Goal: Task Accomplishment & Management: Use online tool/utility

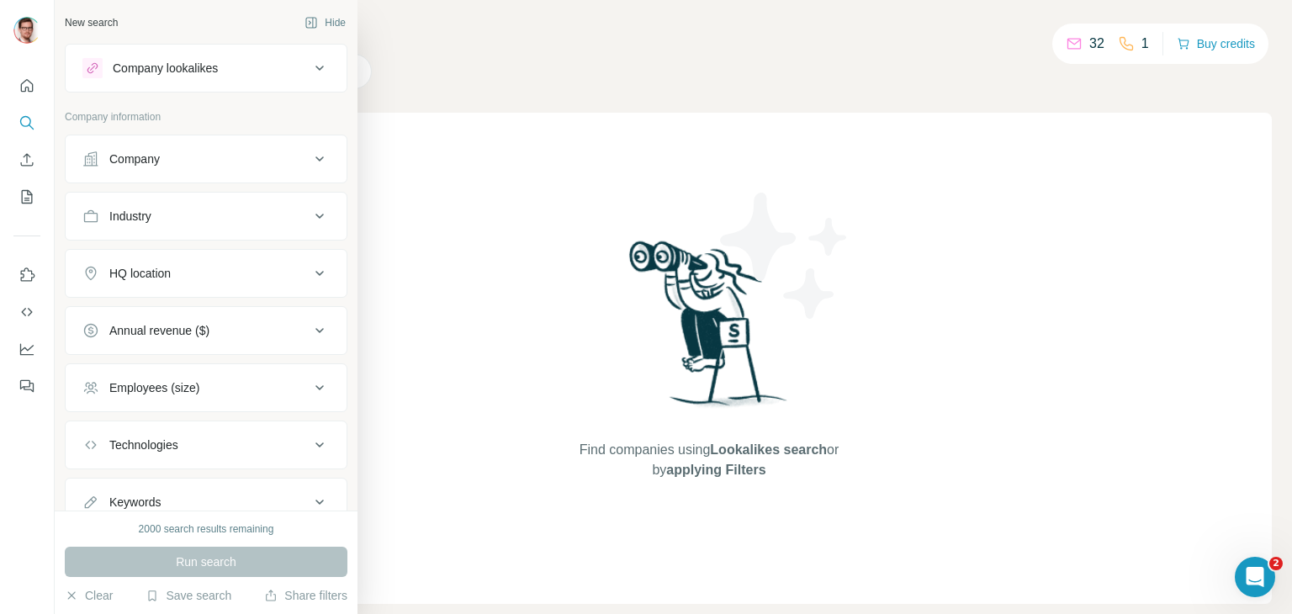
click at [315, 67] on icon at bounding box center [319, 68] width 8 height 5
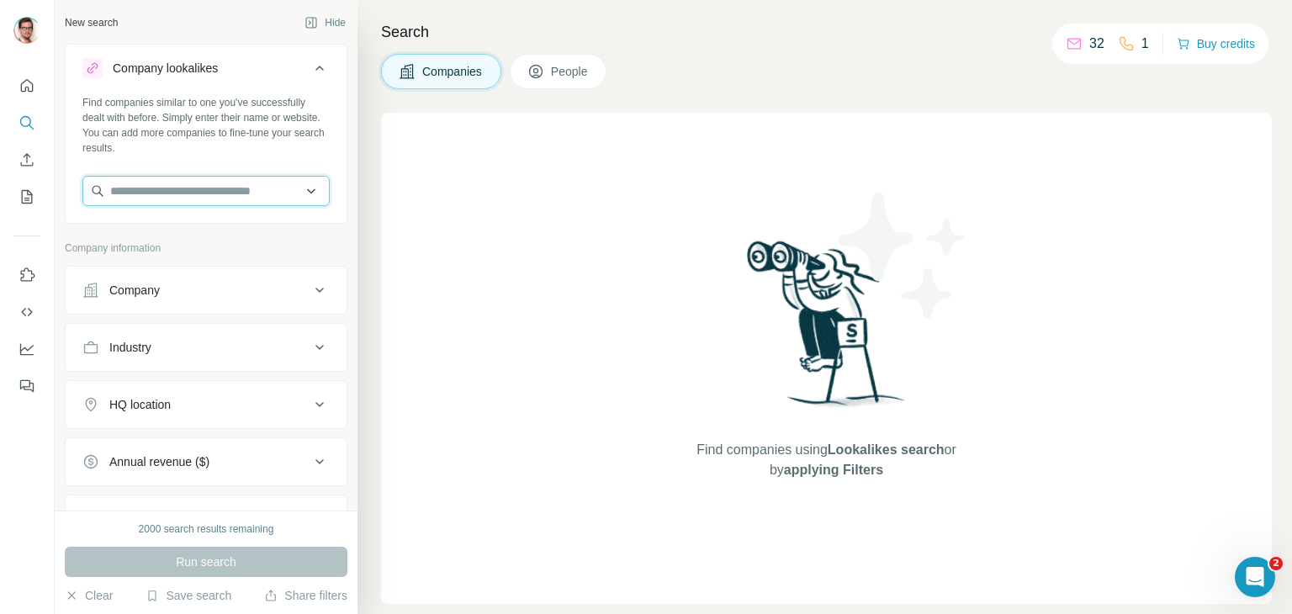
click at [272, 191] on input "text" at bounding box center [205, 191] width 247 height 30
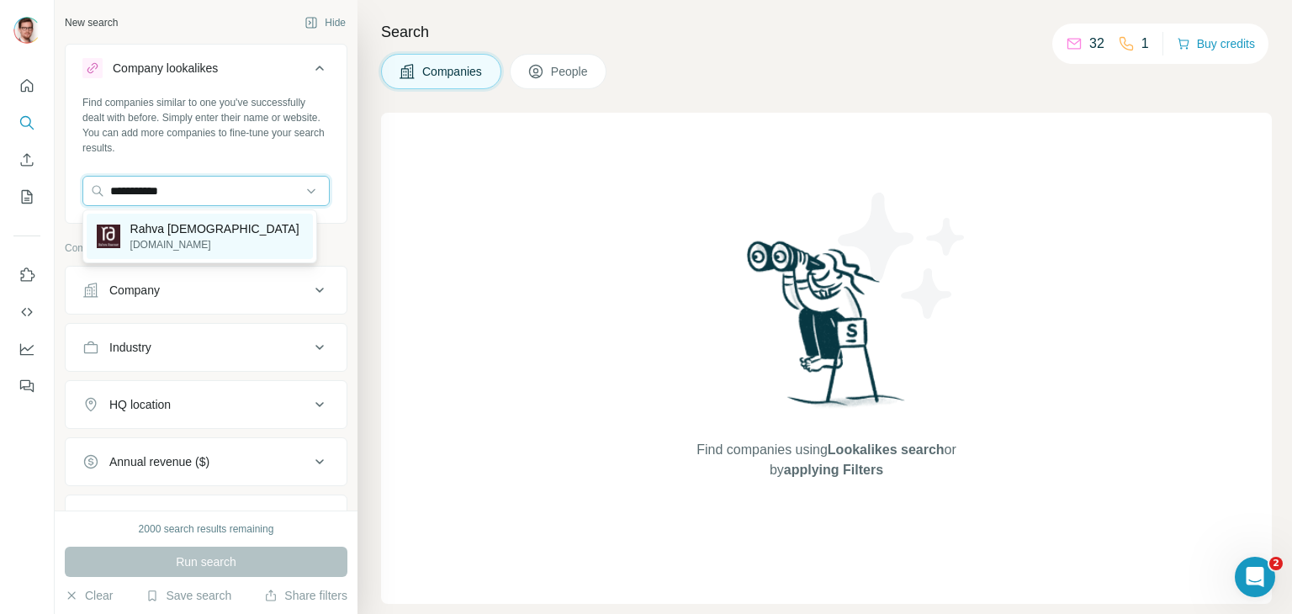
type input "**********"
click at [222, 241] on div "Rahva Raamat rahvaraamat.ee" at bounding box center [200, 236] width 226 height 45
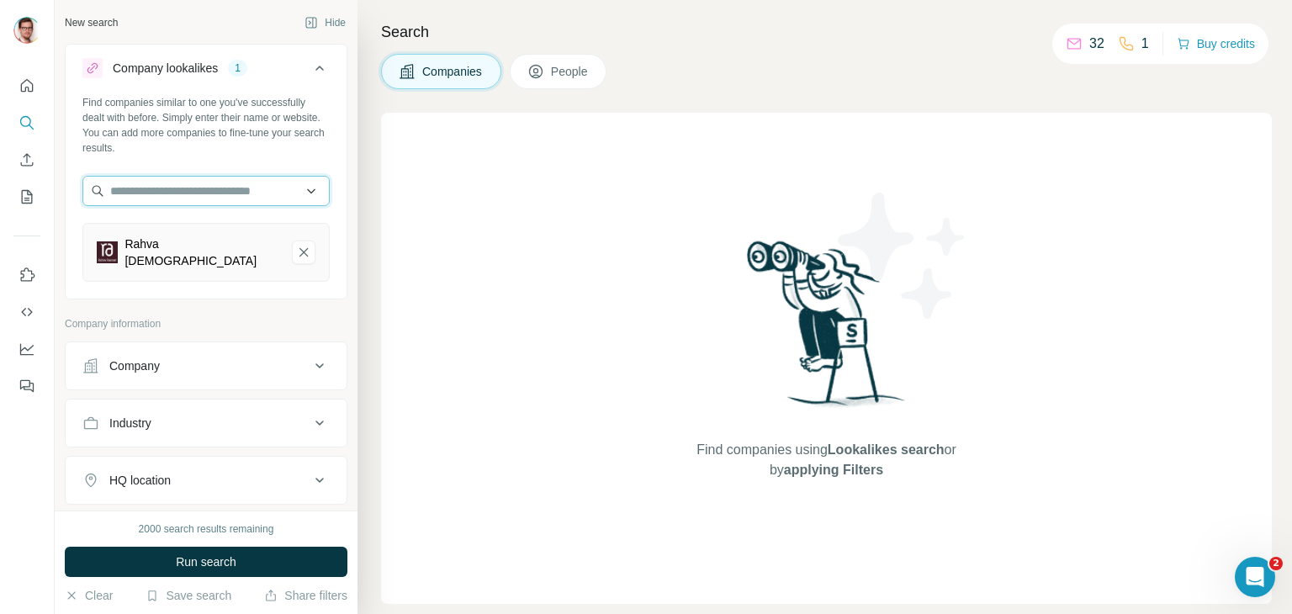
click at [219, 193] on input "text" at bounding box center [205, 191] width 247 height 30
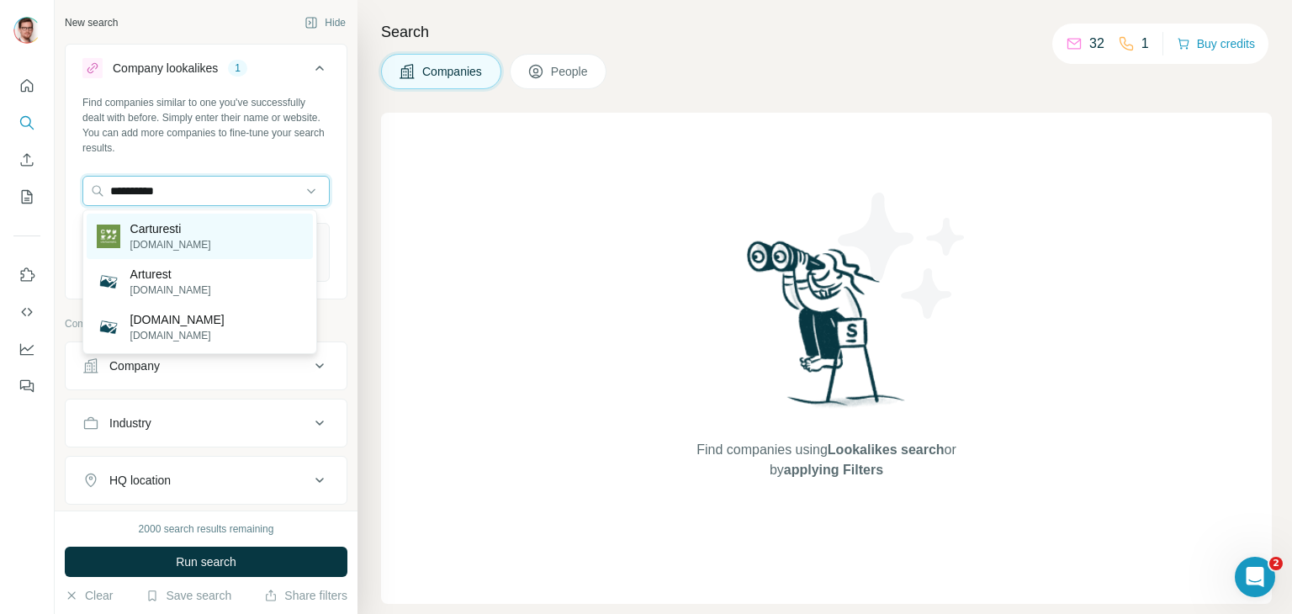
type input "**********"
click at [208, 231] on div "Carturesti carturesti.ro" at bounding box center [200, 236] width 226 height 45
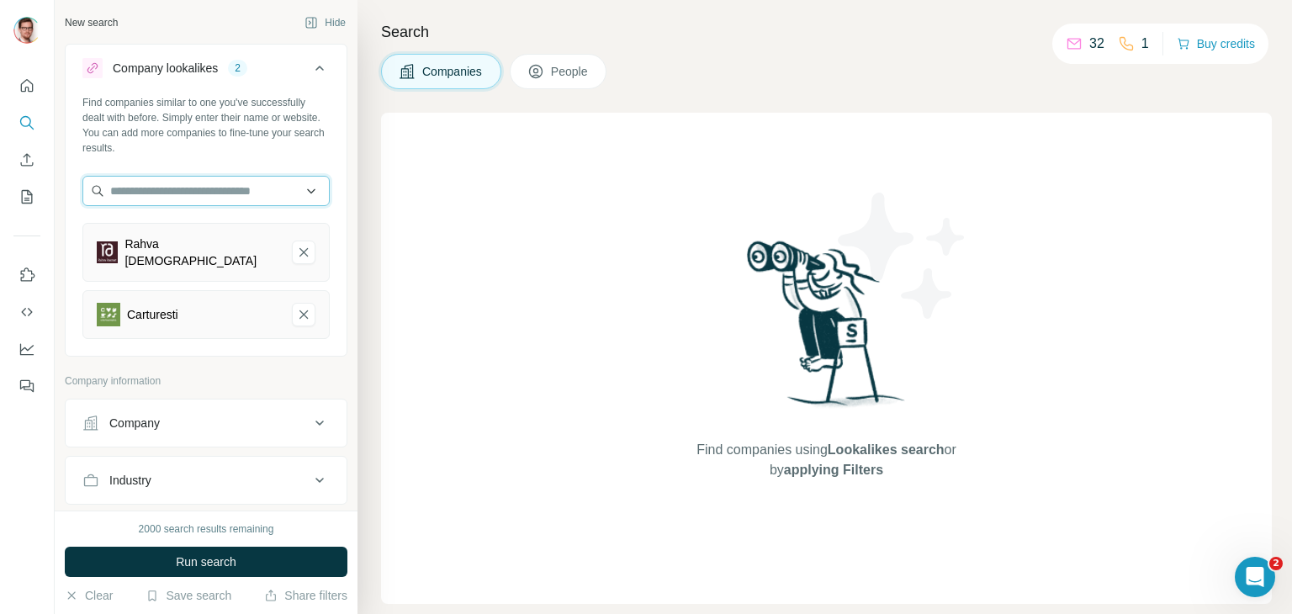
click at [219, 189] on input "text" at bounding box center [205, 191] width 247 height 30
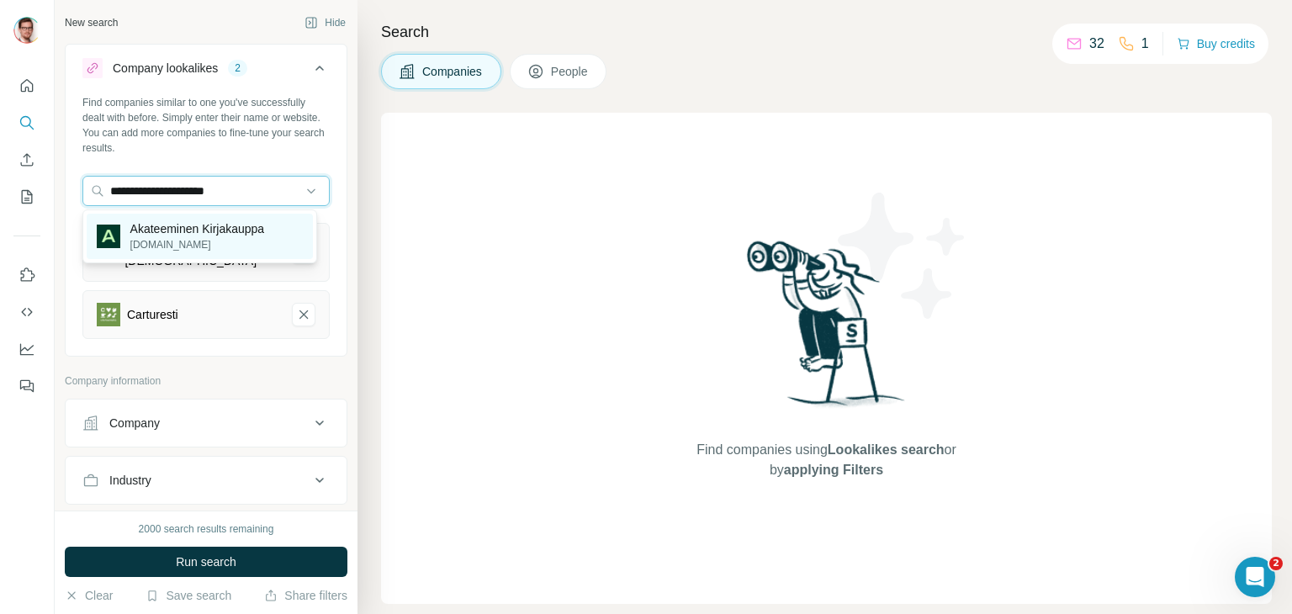
type input "**********"
click at [198, 226] on p "Akateeminen Kirjakauppa" at bounding box center [197, 228] width 135 height 17
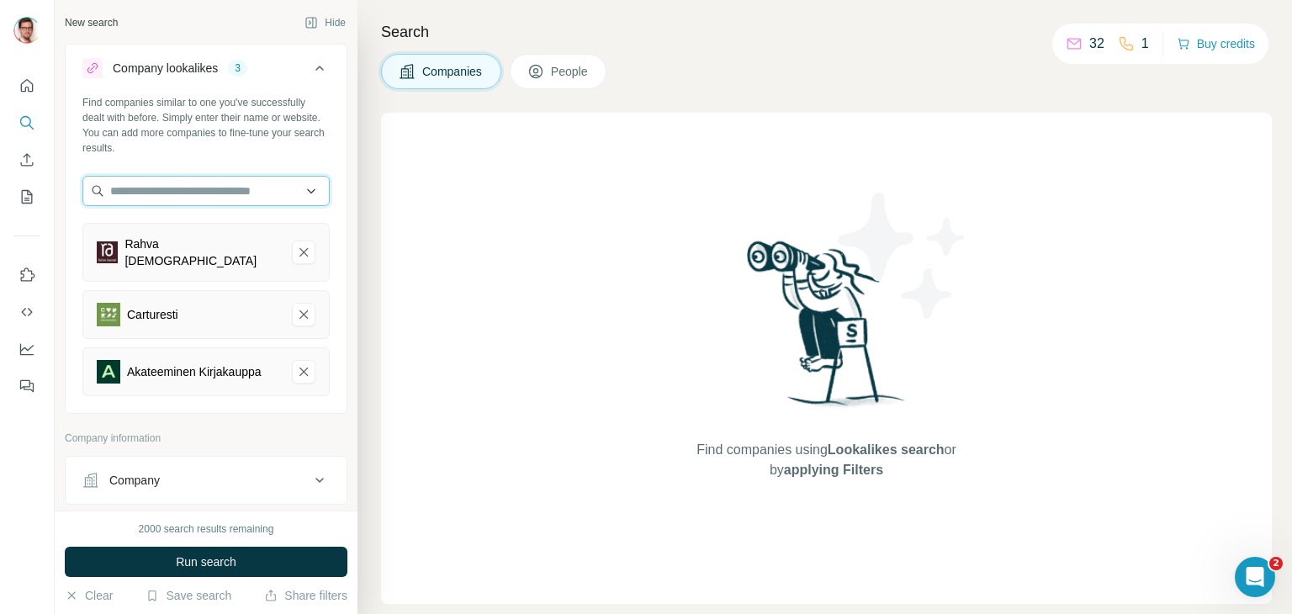
click at [205, 193] on input "text" at bounding box center [205, 191] width 247 height 30
click at [149, 192] on input "**********" at bounding box center [205, 191] width 247 height 30
drag, startPoint x: 253, startPoint y: 189, endPoint x: 50, endPoint y: 177, distance: 203.0
click at [50, 177] on div "**********" at bounding box center [646, 307] width 1292 height 614
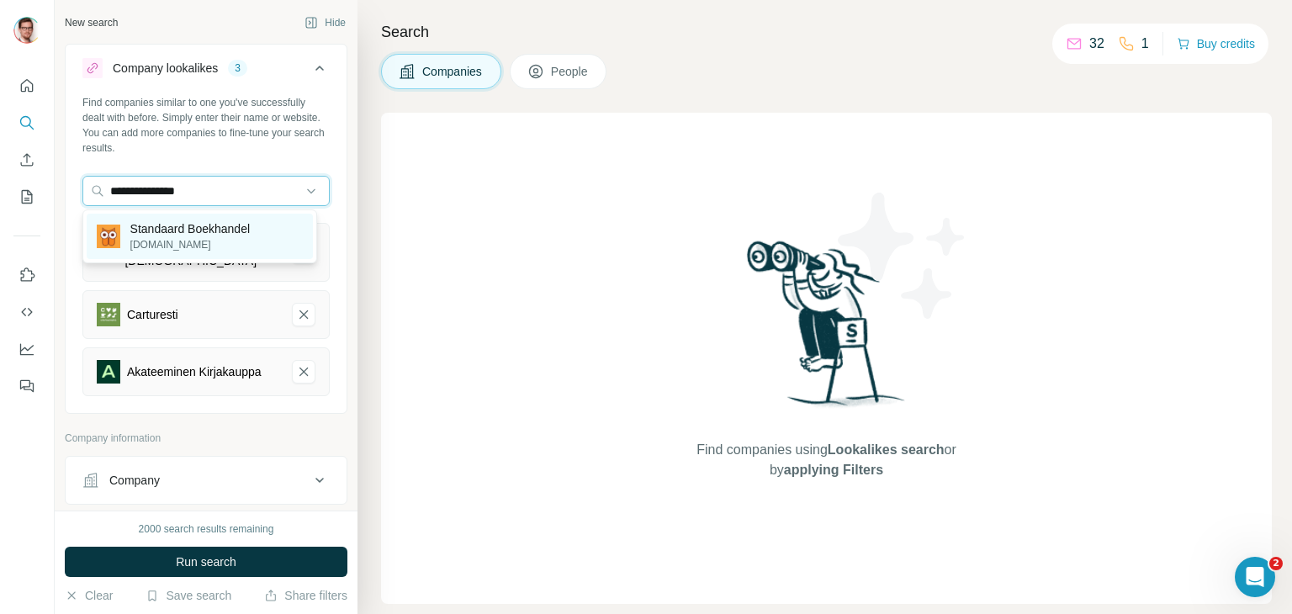
type input "**********"
click at [168, 243] on p "standaardboekhandel.be" at bounding box center [189, 244] width 119 height 15
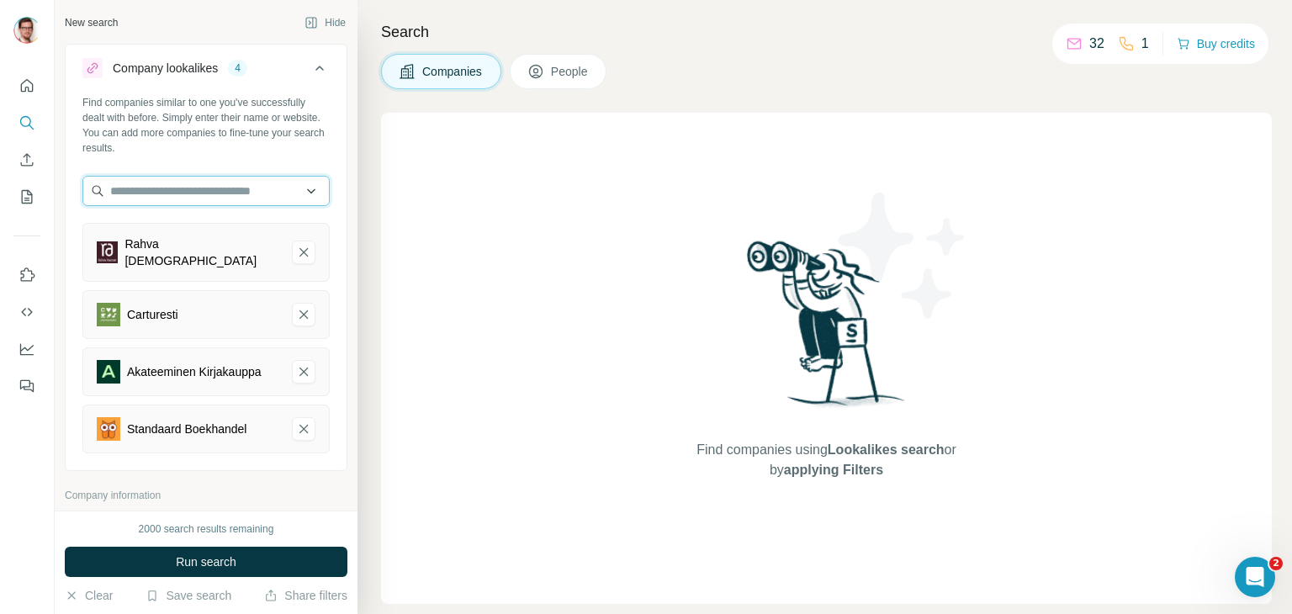
click at [213, 195] on input "text" at bounding box center [205, 191] width 247 height 30
click at [325, 149] on div "Find companies similar to one you've successfully dealt with before. Simply ent…" at bounding box center [206, 281] width 281 height 372
click at [211, 199] on input "text" at bounding box center [205, 191] width 247 height 30
type input "****"
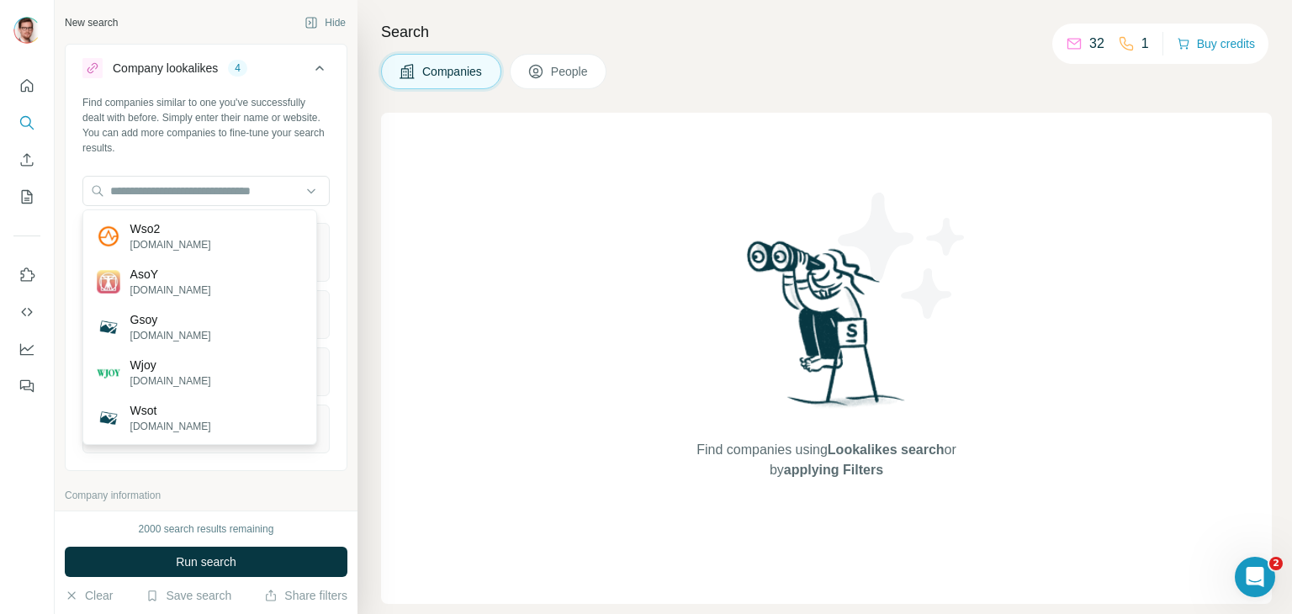
click at [284, 152] on div "Find companies similar to one you've successfully dealt with before. Simply ent…" at bounding box center [205, 125] width 247 height 61
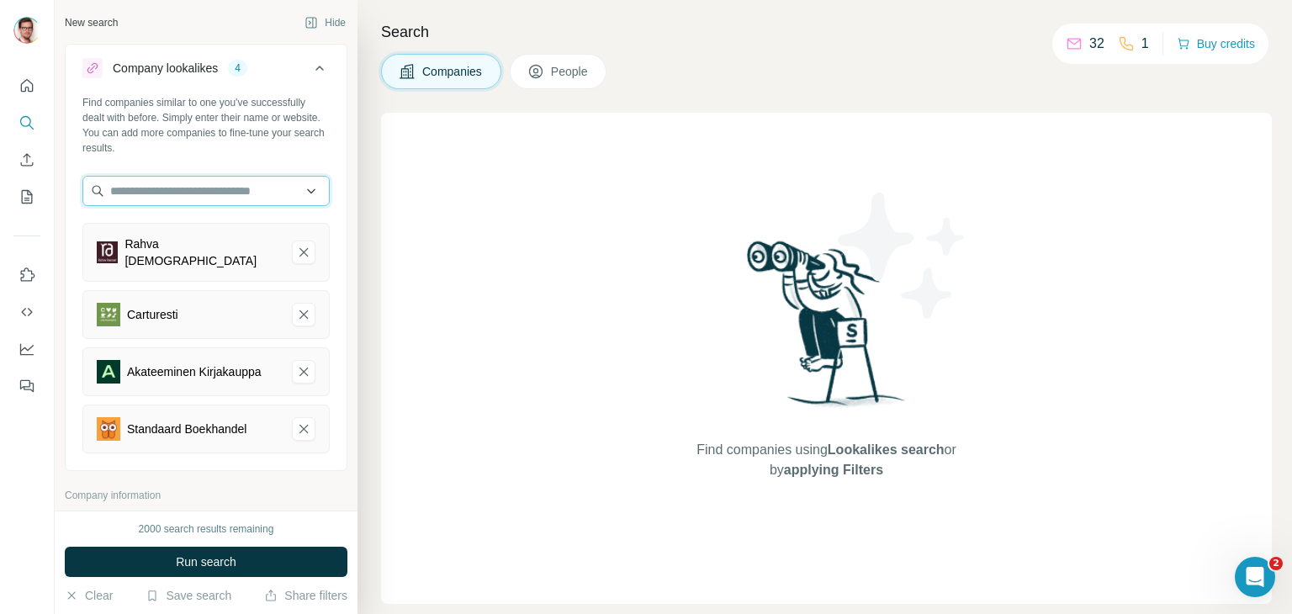
click at [262, 181] on input "text" at bounding box center [205, 191] width 247 height 30
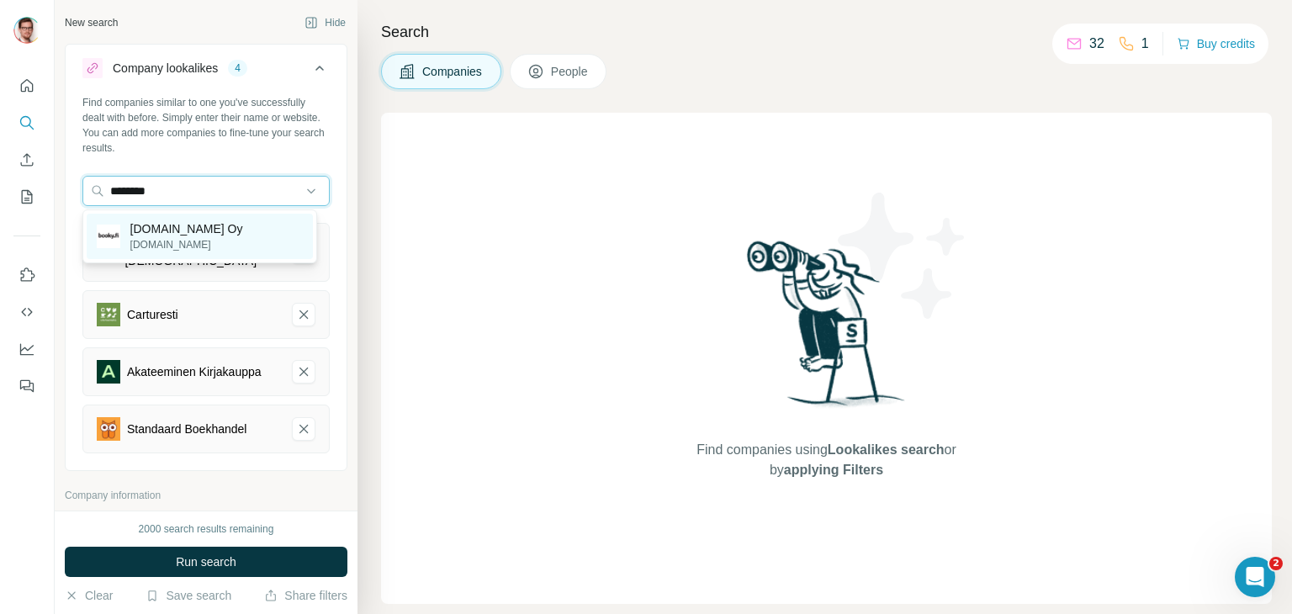
type input "********"
click at [190, 225] on p "booky.fi Oy" at bounding box center [186, 228] width 113 height 17
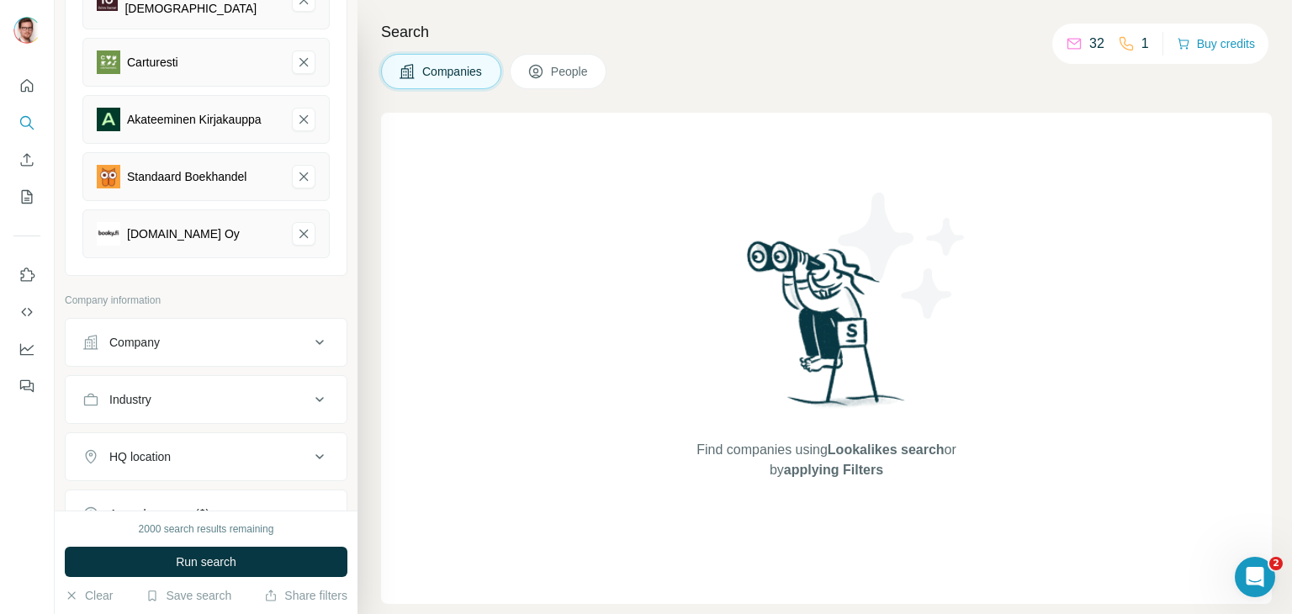
scroll to position [84, 0]
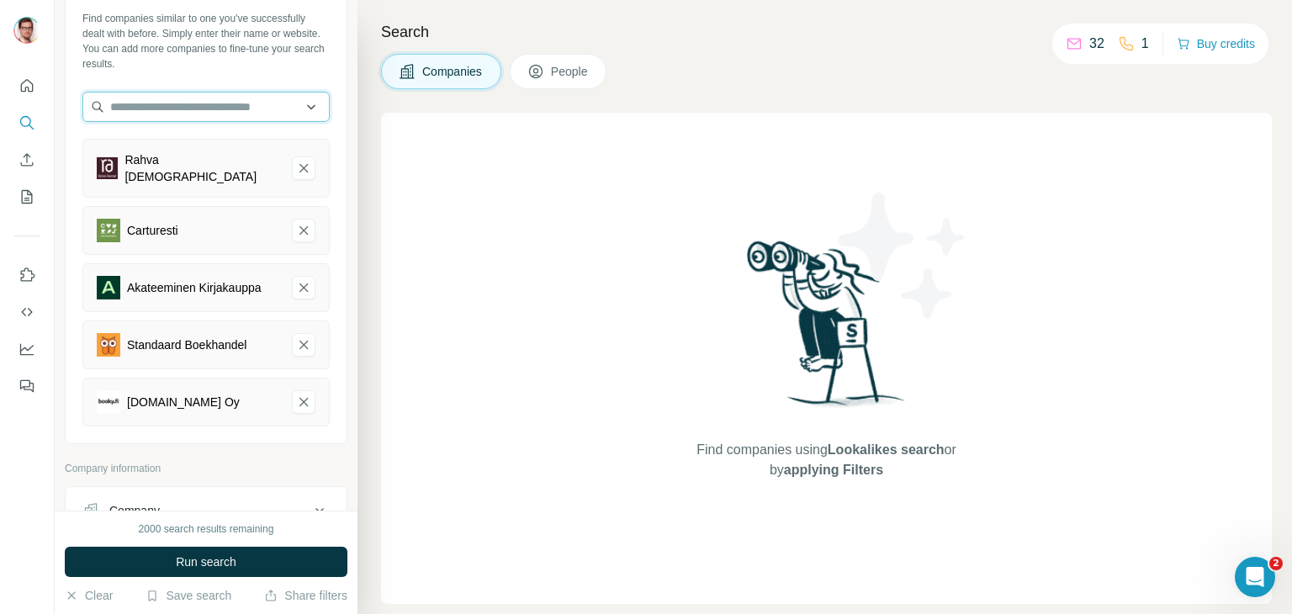
click at [201, 103] on input "text" at bounding box center [205, 107] width 247 height 30
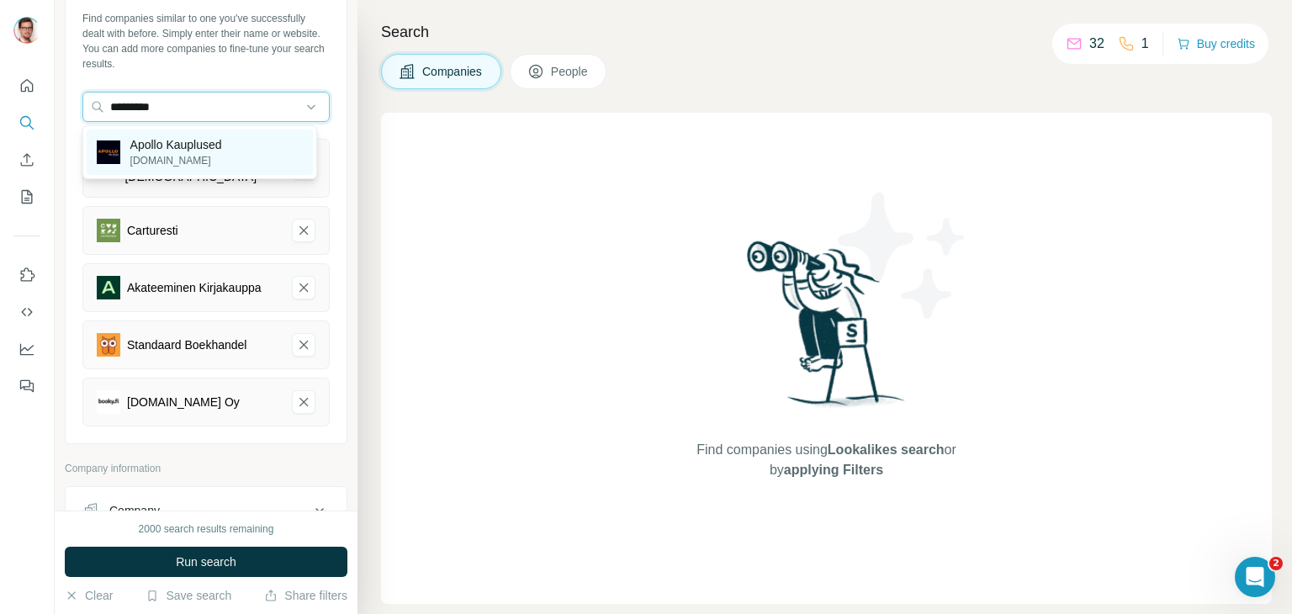
type input "*********"
click at [195, 151] on p "Apollo Kauplused" at bounding box center [176, 144] width 92 height 17
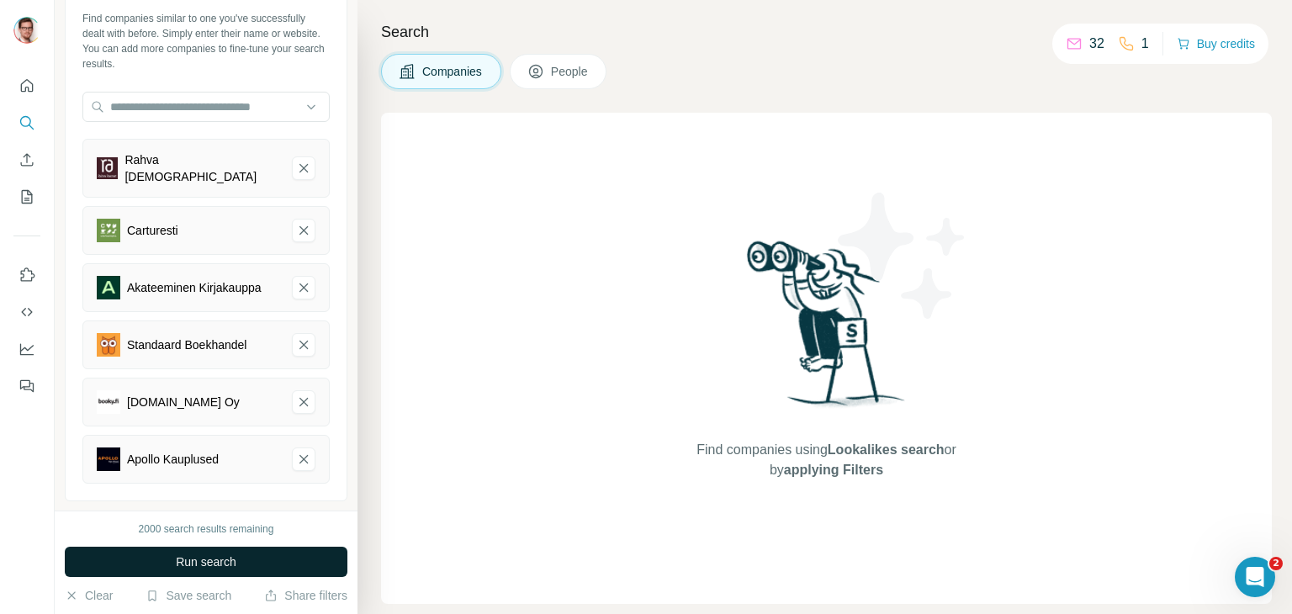
click at [198, 561] on span "Run search" at bounding box center [206, 561] width 61 height 17
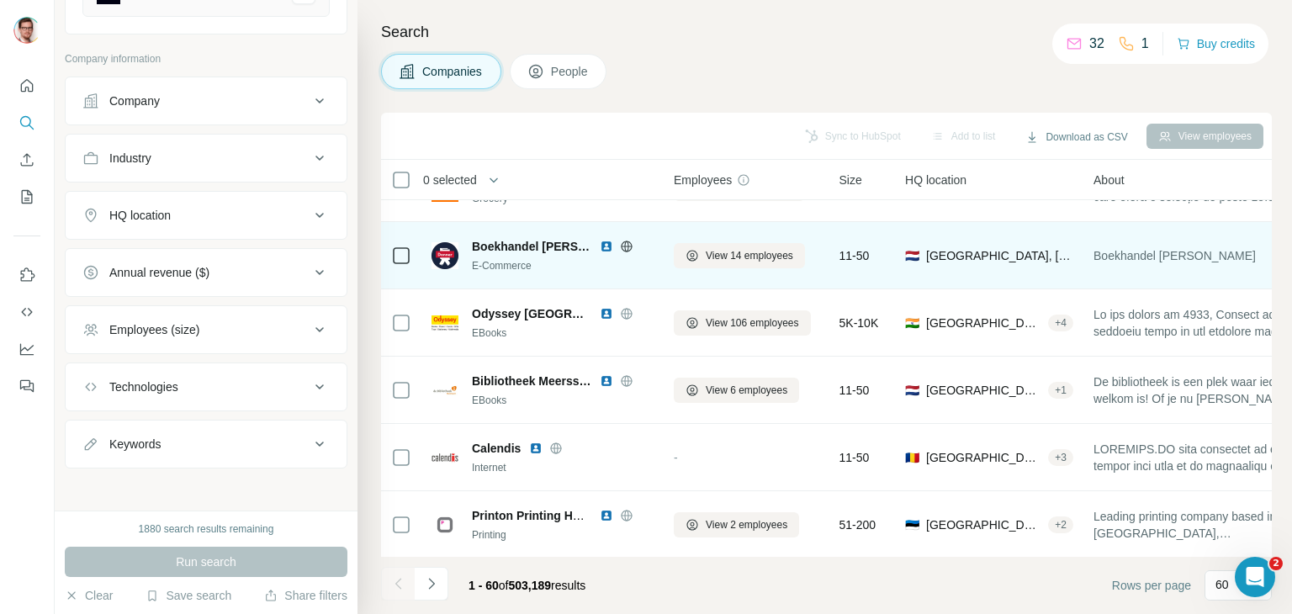
scroll to position [2873, 0]
click at [620, 245] on icon at bounding box center [626, 244] width 13 height 13
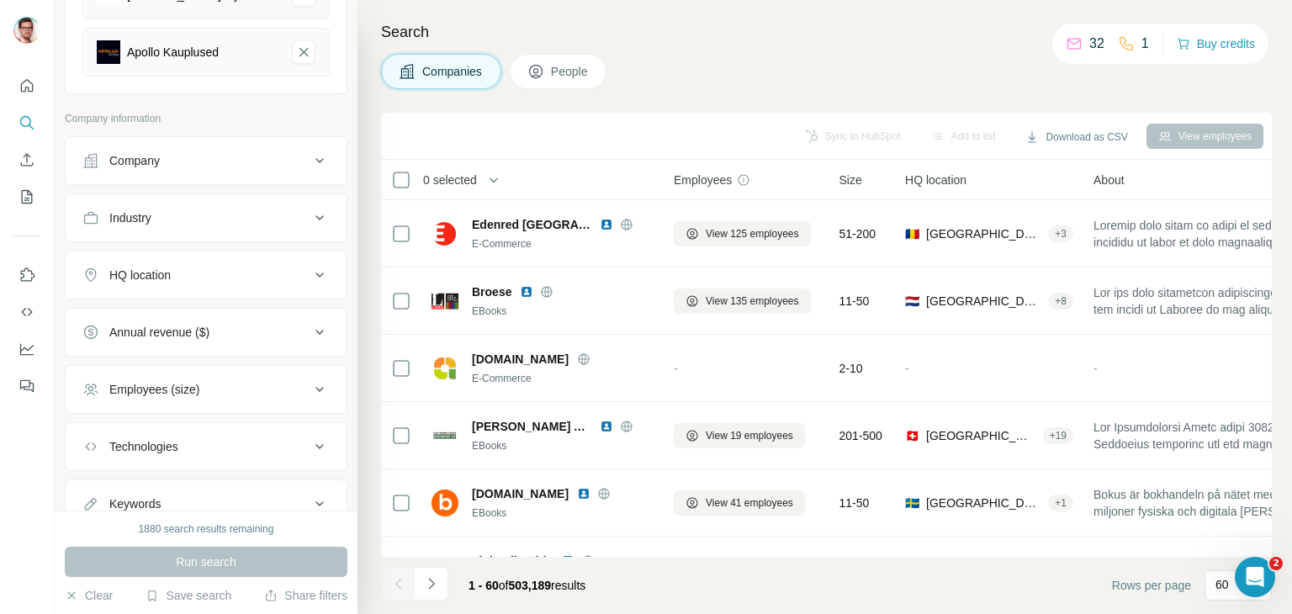
scroll to position [467, 0]
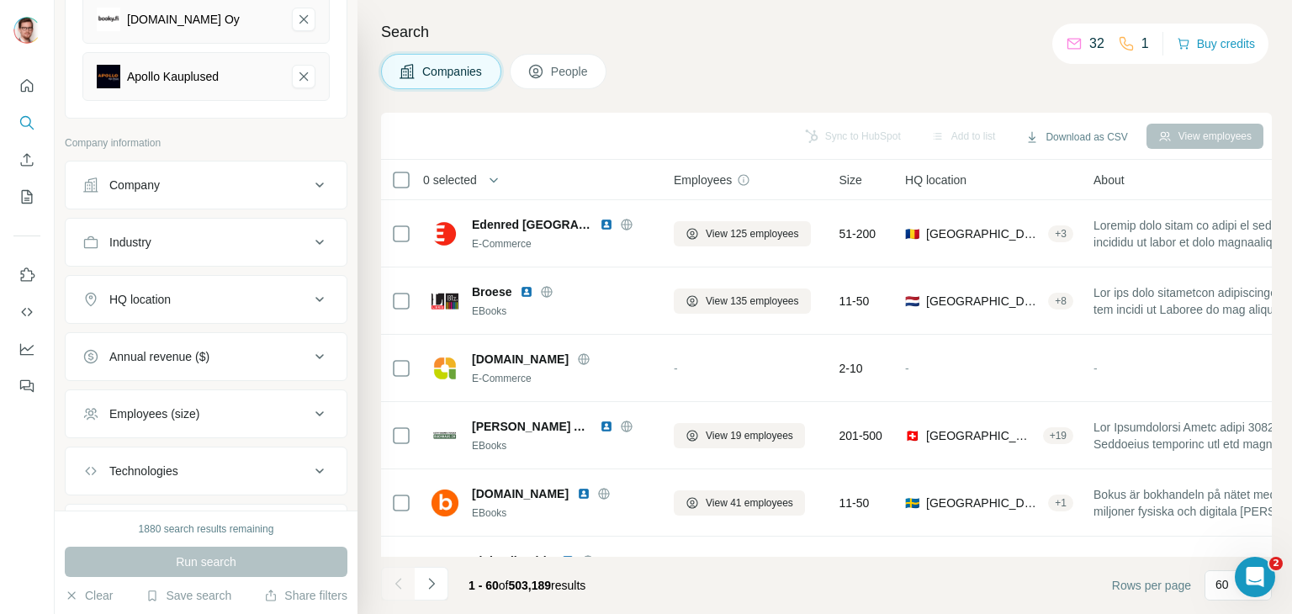
click at [256, 294] on div "HQ location" at bounding box center [195, 299] width 227 height 17
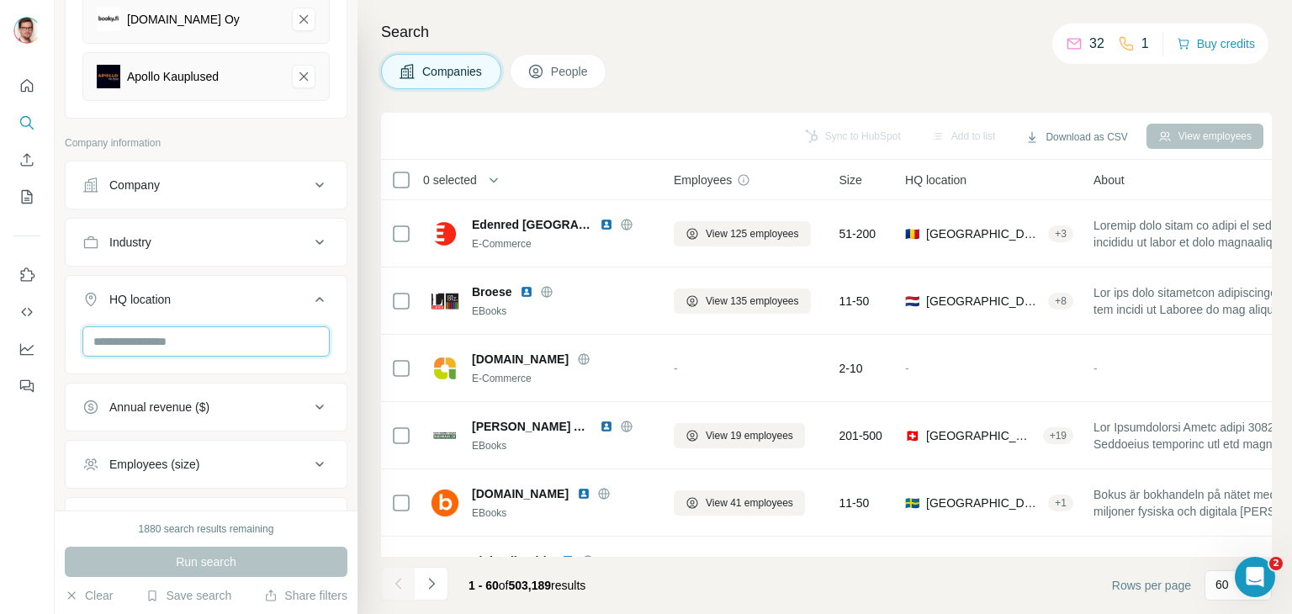
click at [235, 337] on input "text" at bounding box center [205, 341] width 247 height 30
type input "******"
click at [330, 304] on button "HQ location" at bounding box center [206, 302] width 281 height 47
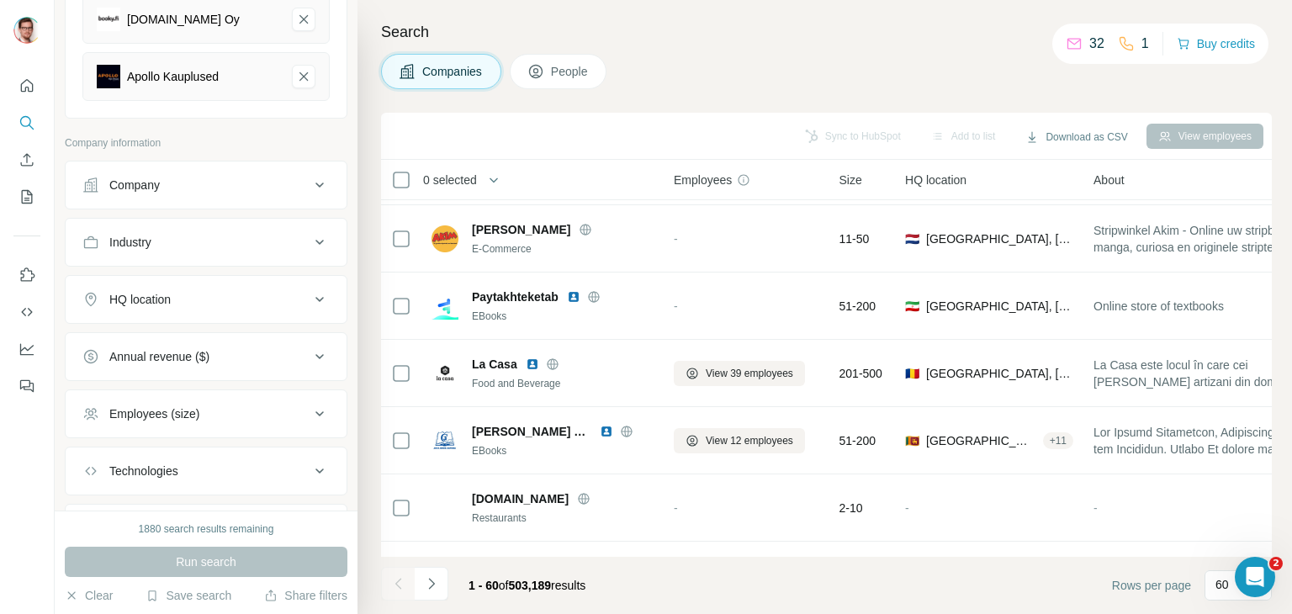
scroll to position [3268, 0]
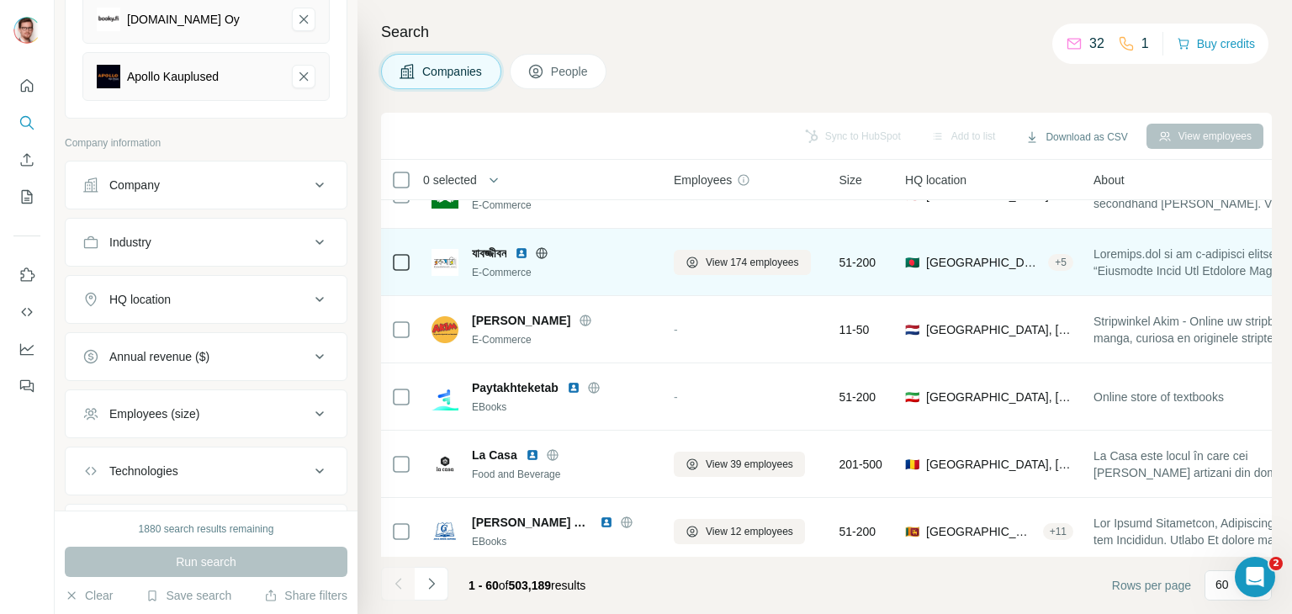
click at [551, 269] on div "E-Commerce" at bounding box center [563, 272] width 182 height 15
click at [621, 246] on div "যাবজ্জীবন" at bounding box center [563, 253] width 182 height 17
click at [1115, 262] on span at bounding box center [1217, 263] width 249 height 34
click at [1039, 260] on span "Bangladesh, Dhaka District, Dhaka Division" at bounding box center [983, 262] width 115 height 17
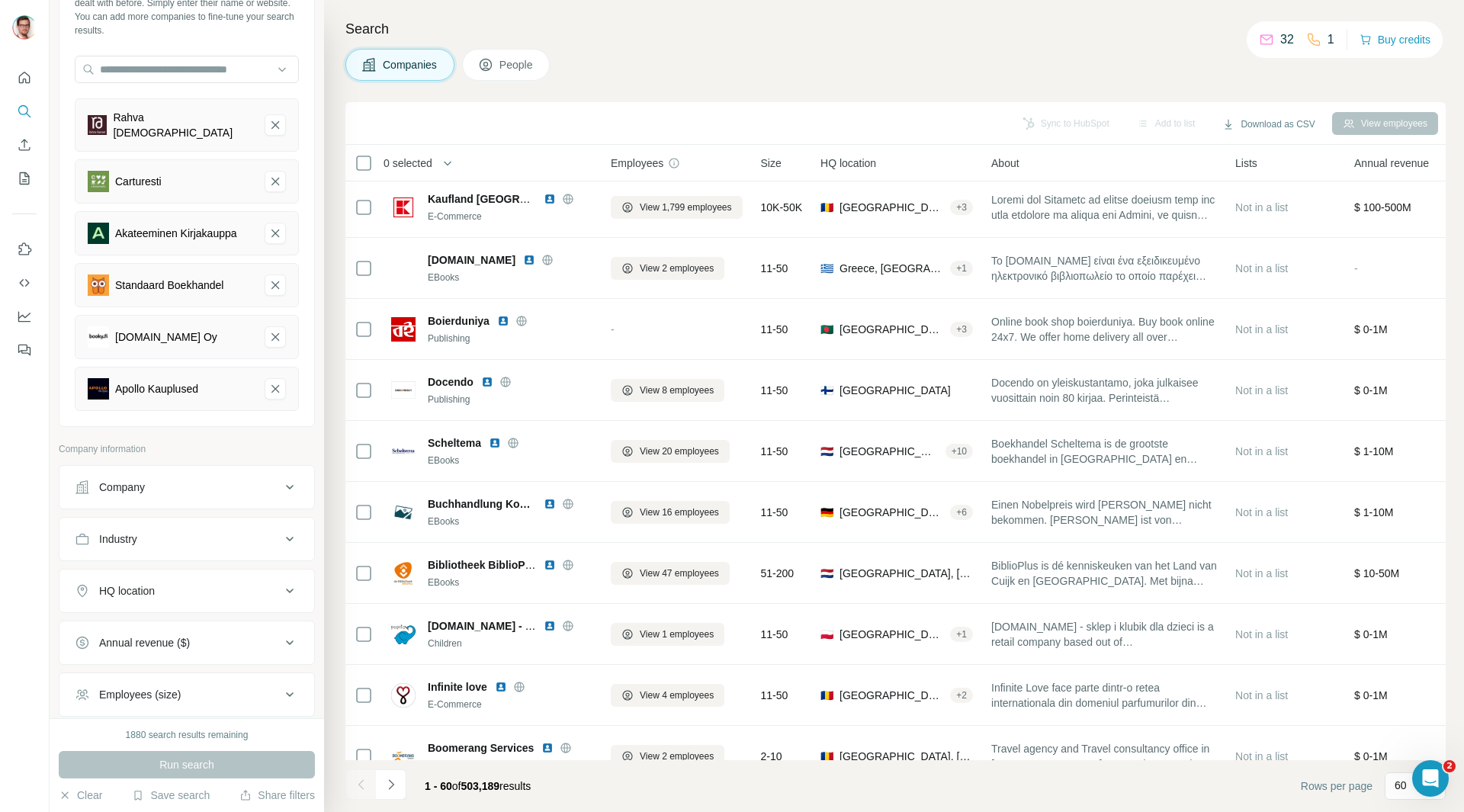
scroll to position [152, 0]
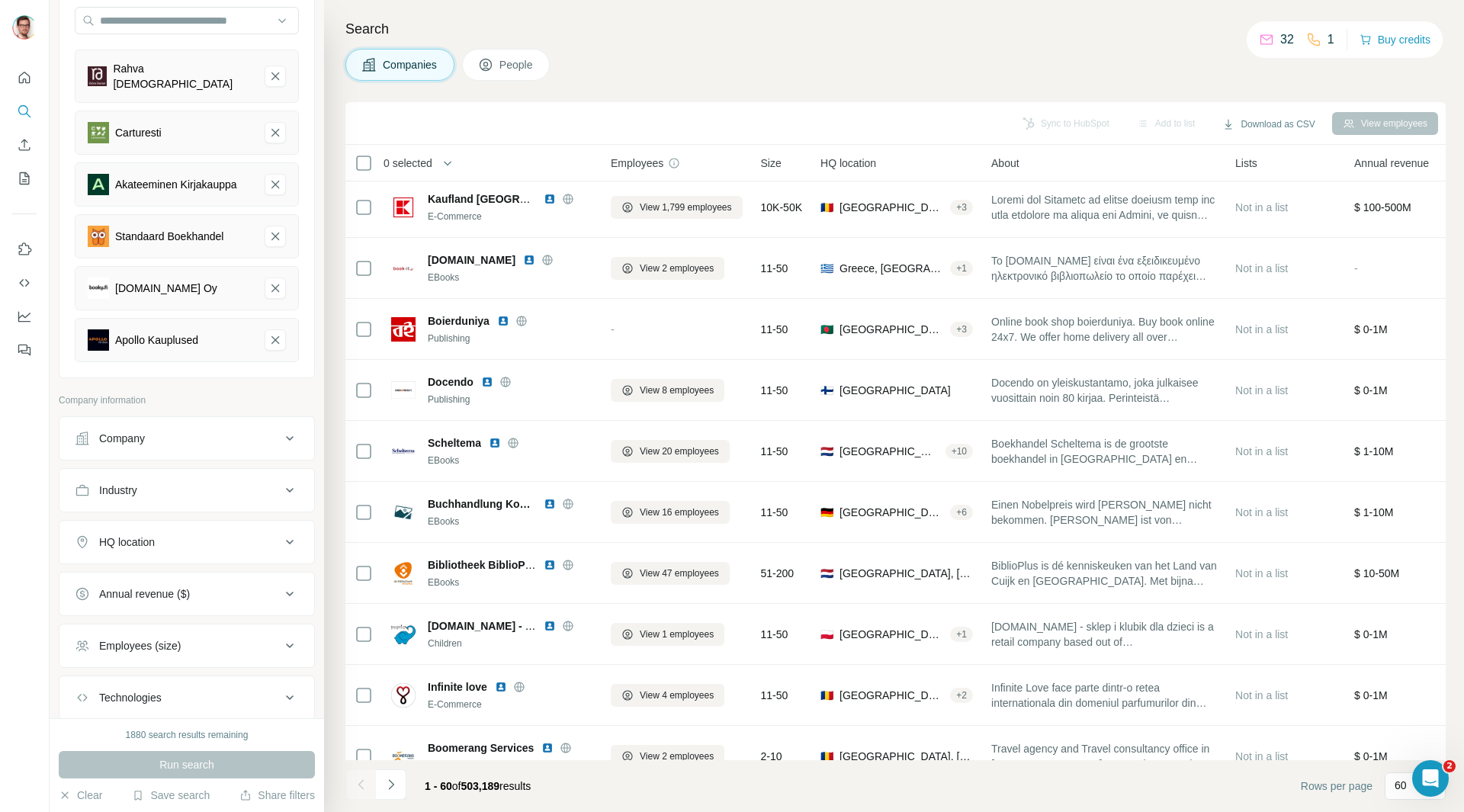
click at [236, 542] on div "HQ location" at bounding box center [177, 541] width 206 height 15
click at [146, 556] on input "text" at bounding box center [186, 580] width 224 height 27
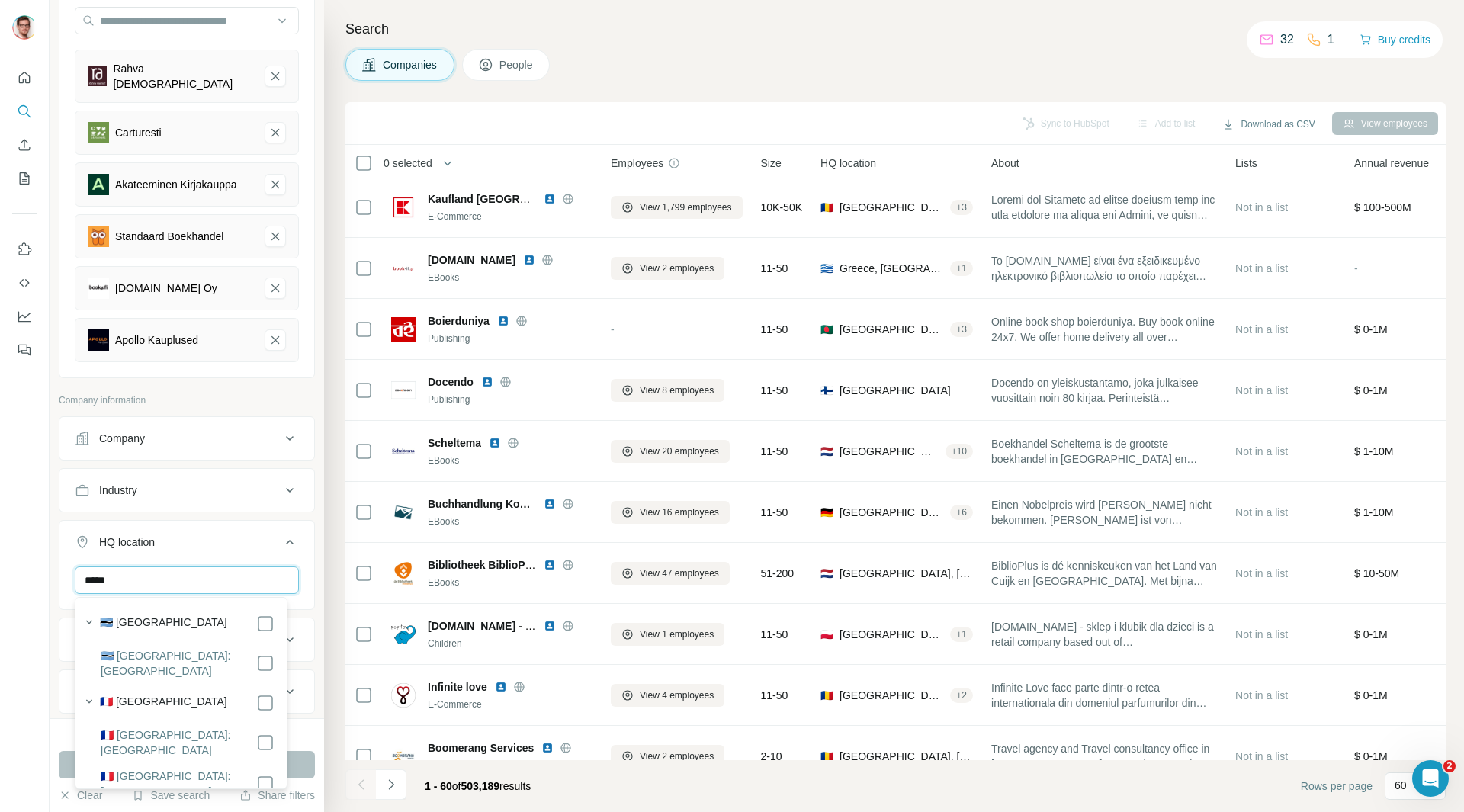
type input "******"
click at [282, 540] on icon at bounding box center [289, 542] width 18 height 18
click at [194, 524] on button "HQ location" at bounding box center [187, 545] width 255 height 43
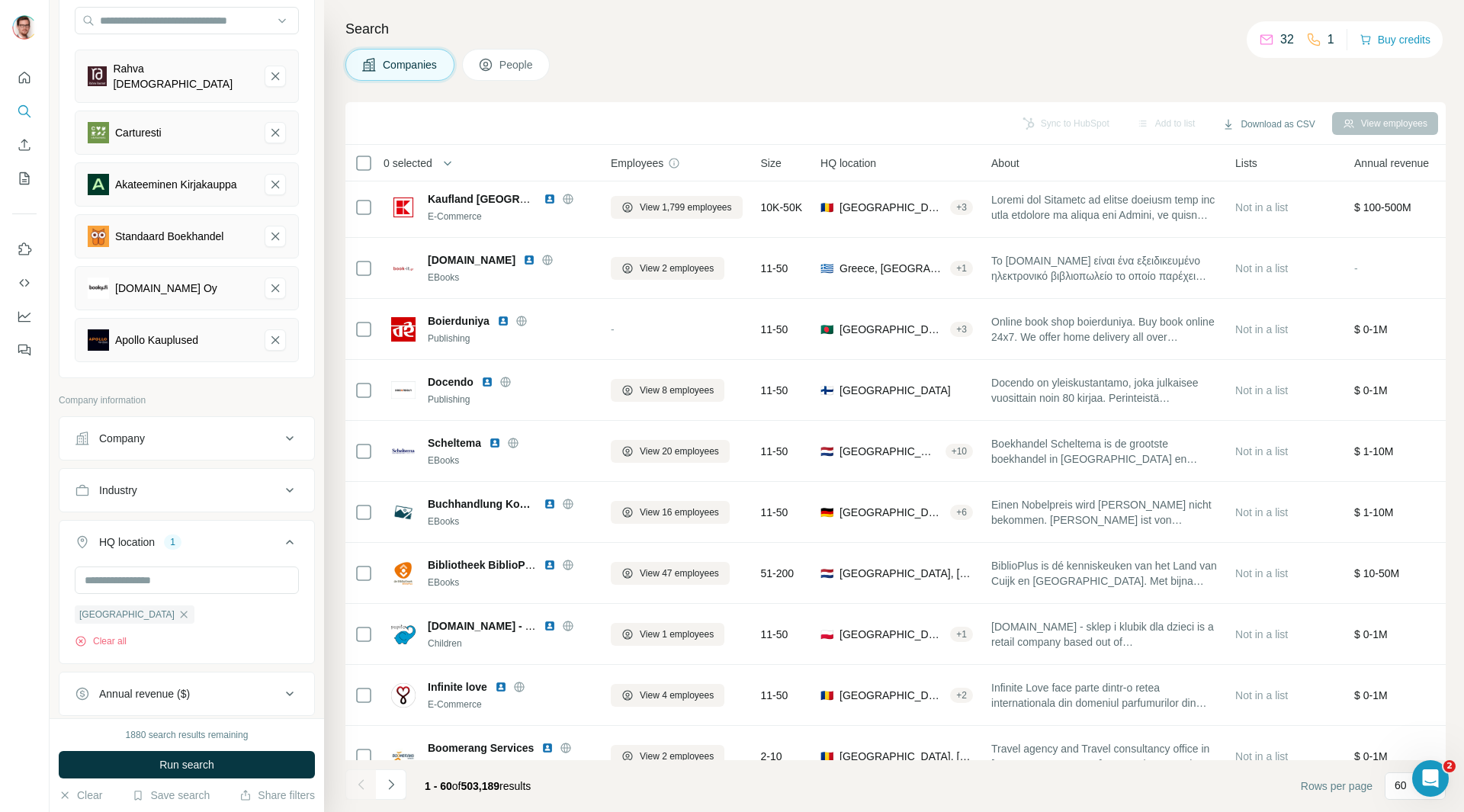
scroll to position [248, 0]
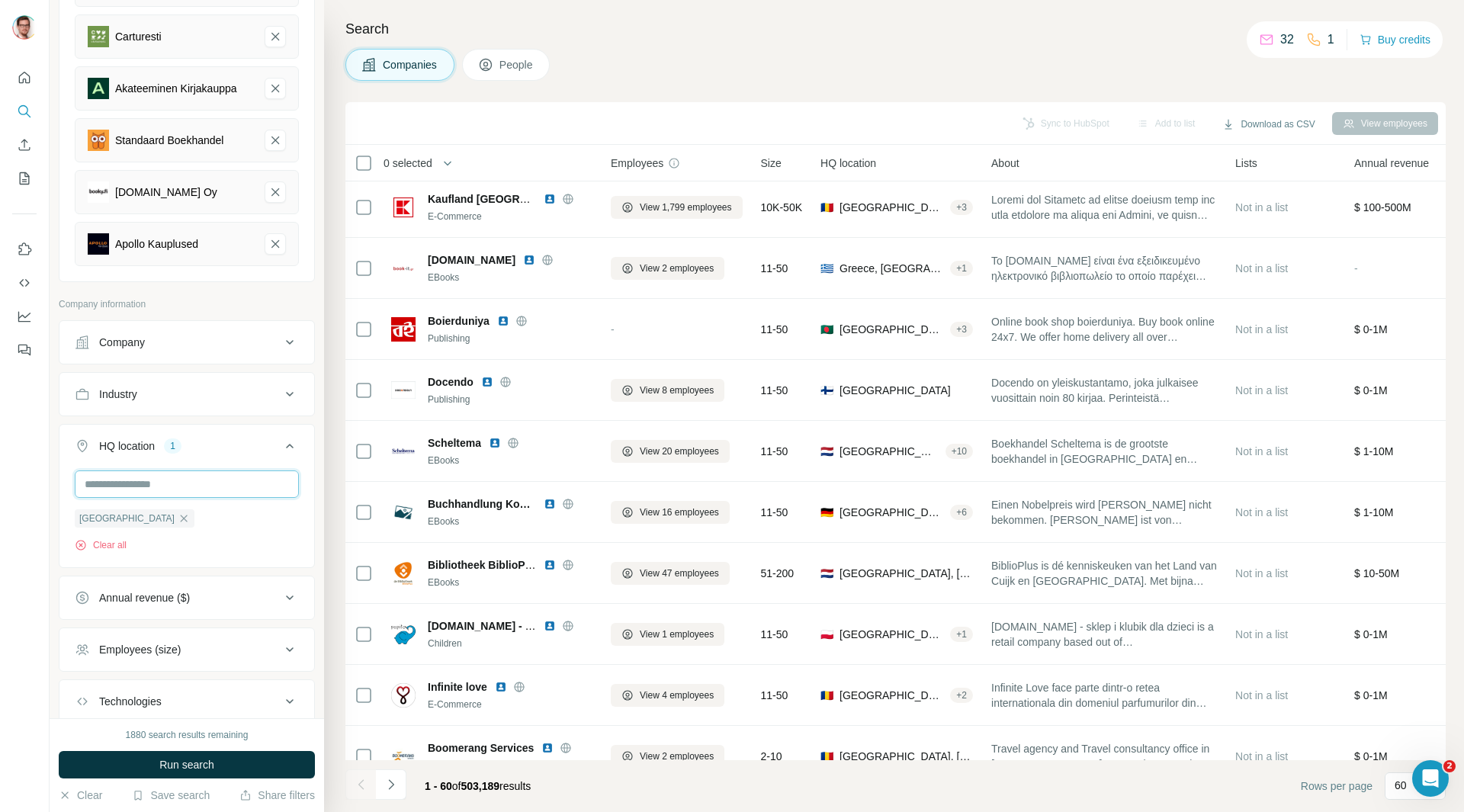
click at [157, 480] on input "text" at bounding box center [186, 484] width 224 height 27
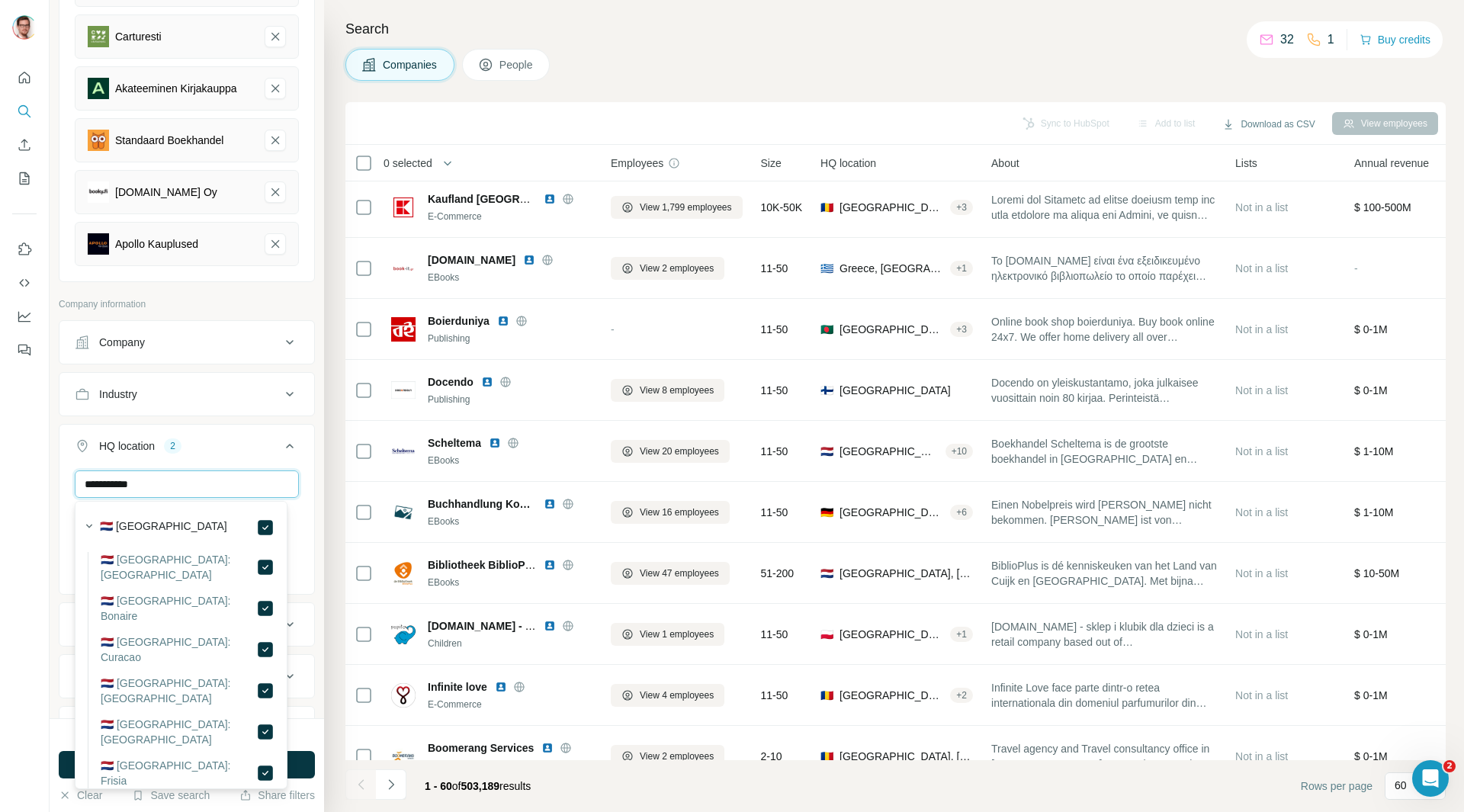
drag, startPoint x: 172, startPoint y: 484, endPoint x: 66, endPoint y: 478, distance: 106.2
click at [66, 478] on div "**********" at bounding box center [187, 530] width 255 height 121
drag, startPoint x: 151, startPoint y: 481, endPoint x: 98, endPoint y: 466, distance: 55.1
click at [85, 477] on input "*******" at bounding box center [186, 484] width 224 height 27
drag, startPoint x: 181, startPoint y: 490, endPoint x: 45, endPoint y: 469, distance: 137.6
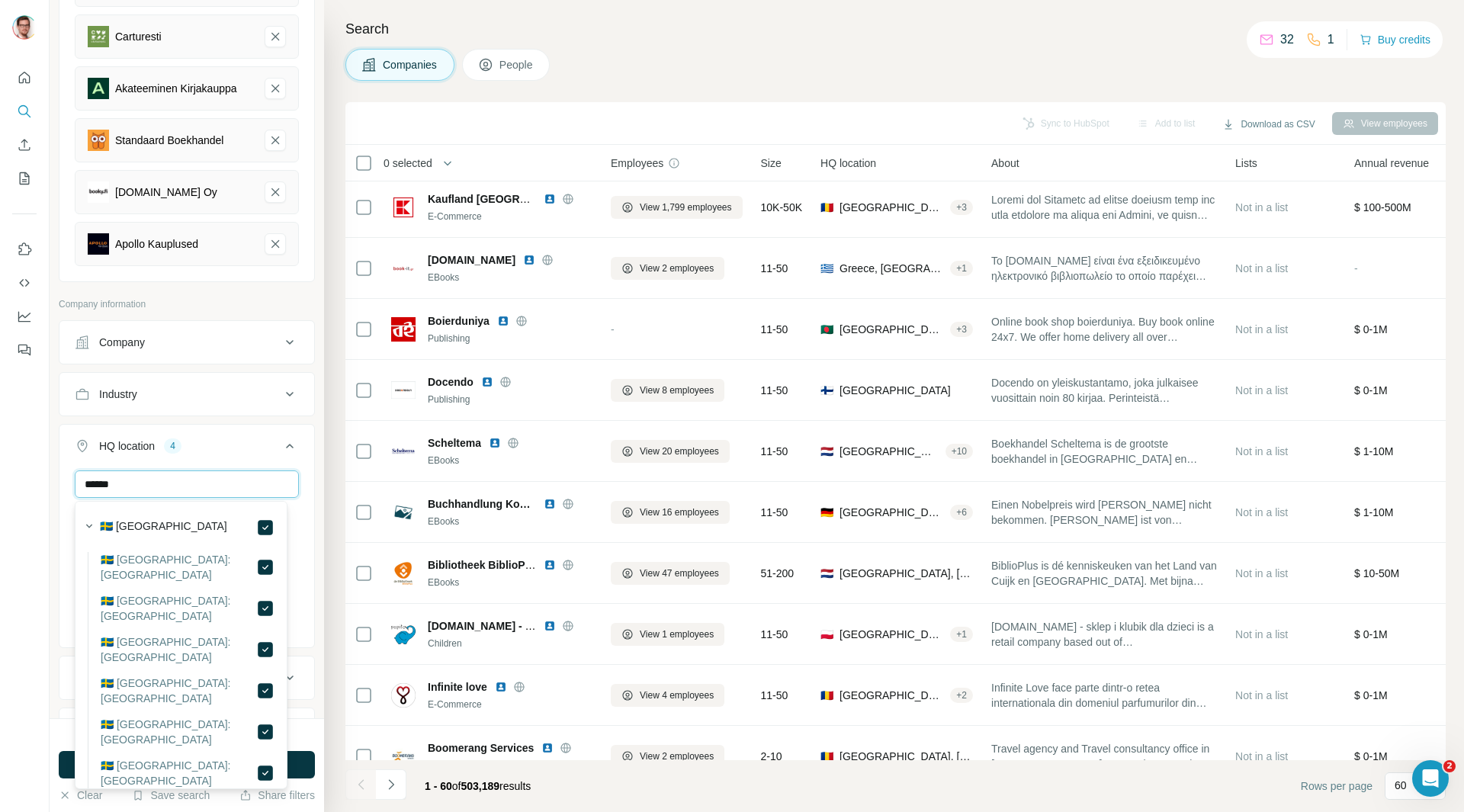
click at [45, 469] on div "New search Hide Company lookalikes 6 Find companies similar to one you've succe…" at bounding box center [732, 406] width 1464 height 812
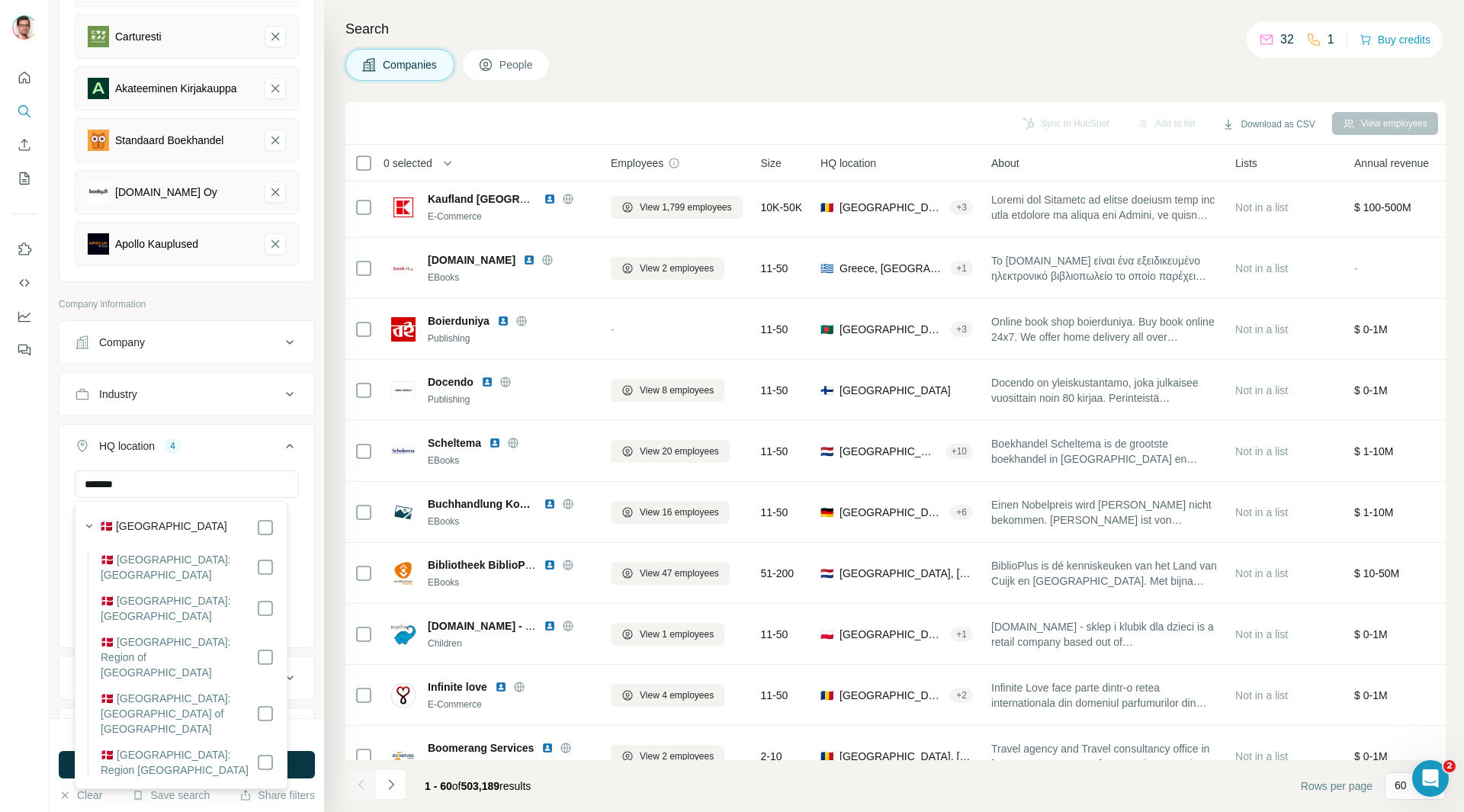
click at [256, 523] on div "🇩🇰 Denmark" at bounding box center [187, 527] width 175 height 18
drag, startPoint x: 142, startPoint y: 482, endPoint x: 48, endPoint y: 476, distance: 94.2
click at [48, 476] on div "New search Hide Company lookalikes 6 Find companies similar to one you've succe…" at bounding box center [732, 406] width 1464 height 812
click at [257, 519] on icon at bounding box center [266, 527] width 18 height 18
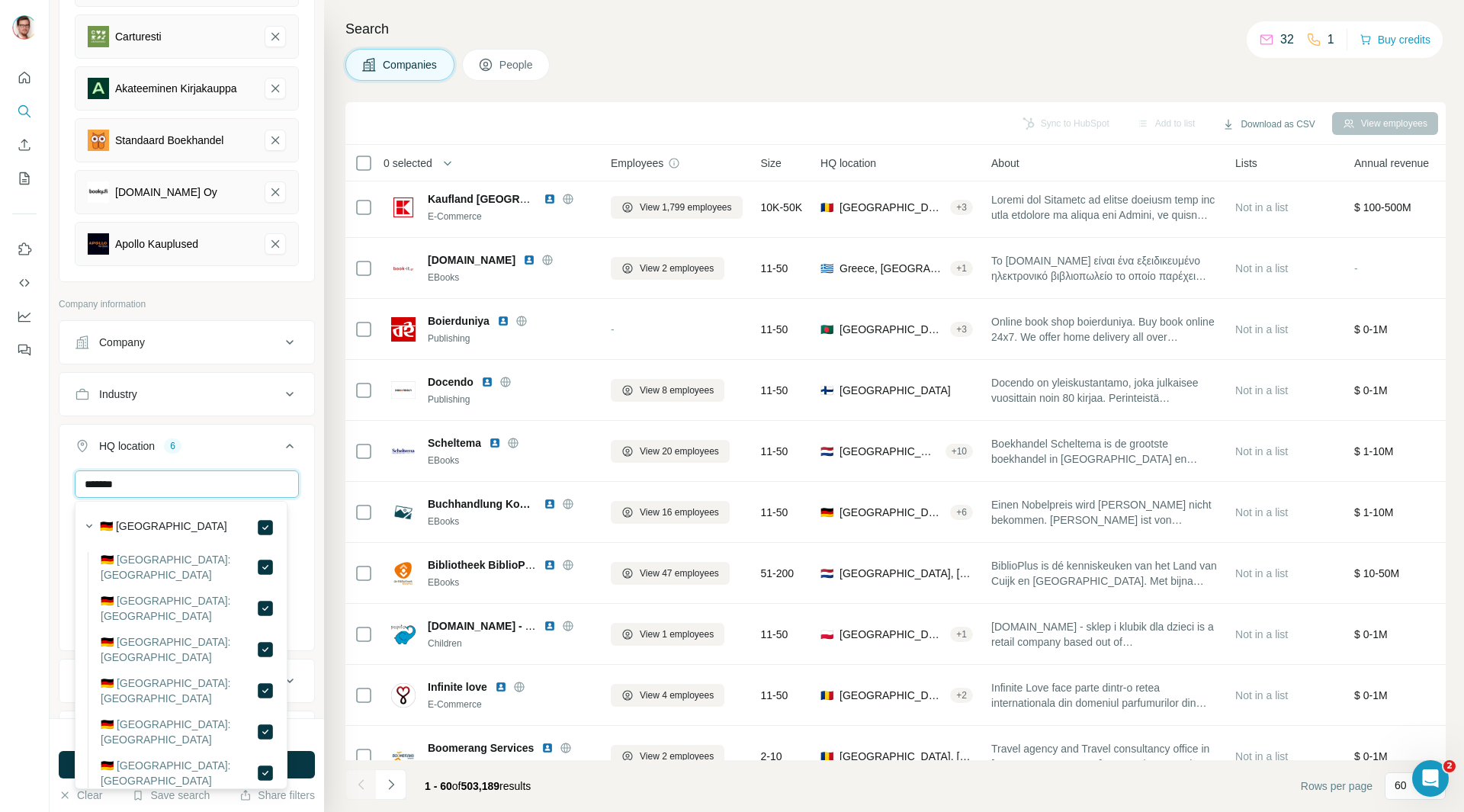
drag, startPoint x: 82, startPoint y: 473, endPoint x: 74, endPoint y: 467, distance: 10.0
click at [73, 469] on div "HQ location 6 ******* France Netherlands Belgium Sweden Denmark Germany Clear a…" at bounding box center [187, 537] width 257 height 227
drag, startPoint x: 163, startPoint y: 485, endPoint x: 64, endPoint y: 471, distance: 100.0
click at [64, 471] on div "******* France Netherlands Belgium Sweden Denmark Germany Austria Clear all" at bounding box center [187, 558] width 255 height 177
click at [31, 469] on div "**********" at bounding box center [732, 406] width 1464 height 812
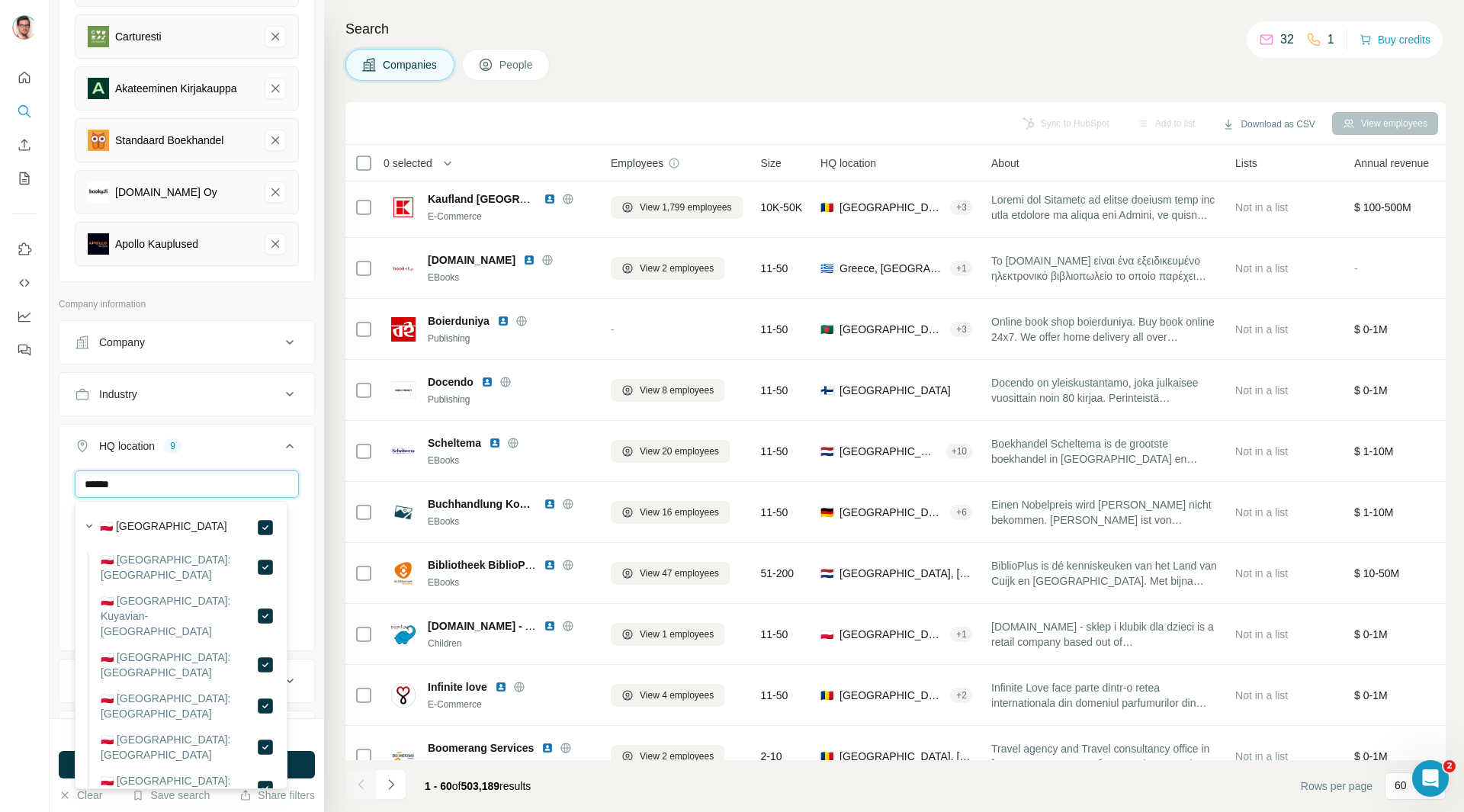
drag, startPoint x: 218, startPoint y: 488, endPoint x: 84, endPoint y: 474, distance: 134.7
click at [72, 479] on div "****** France Netherlands Belgium Sweden Denmark Germany Austria Switzerland Po…" at bounding box center [187, 558] width 255 height 177
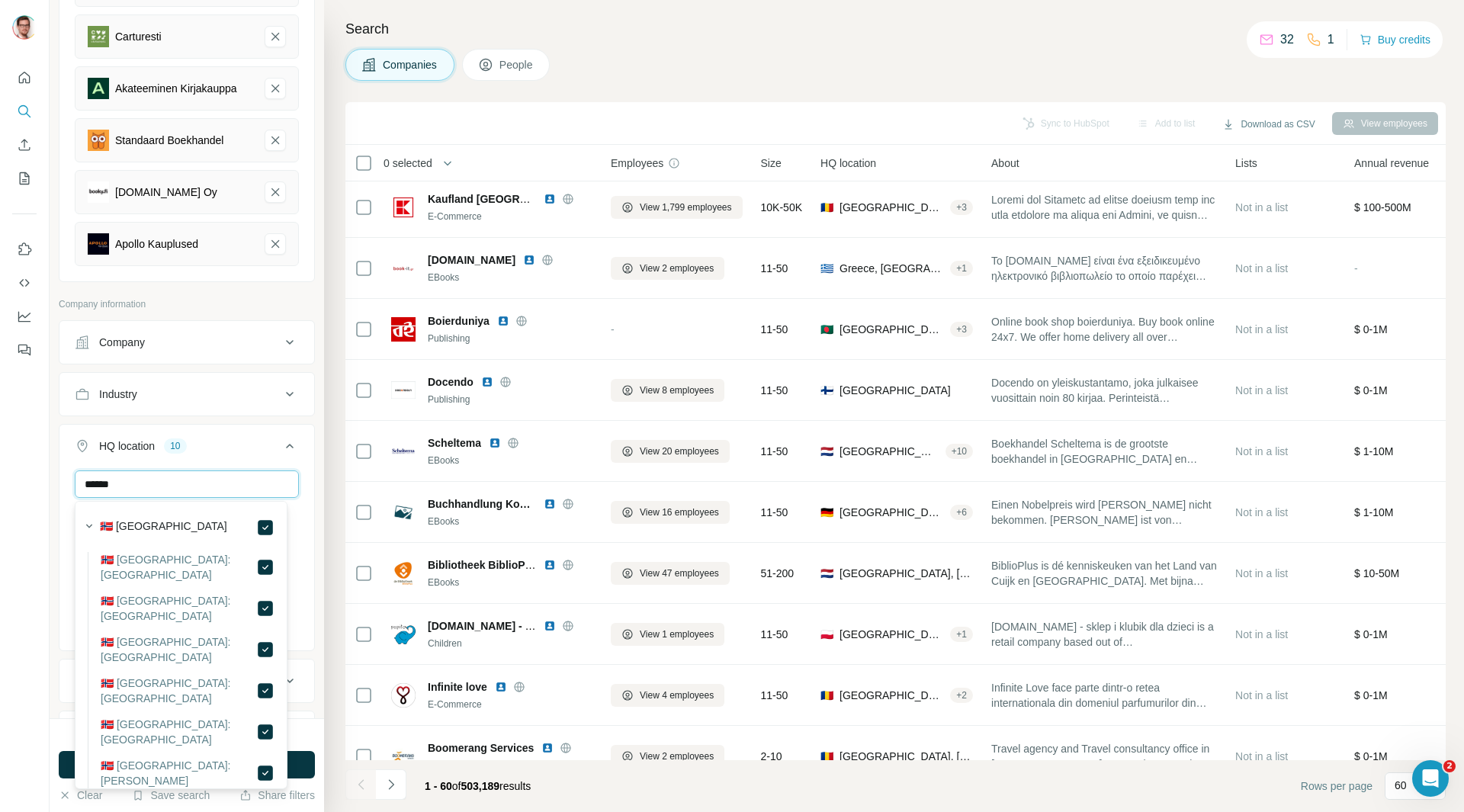
drag, startPoint x: 170, startPoint y: 481, endPoint x: 12, endPoint y: 459, distance: 159.5
click at [12, 460] on div "New search Hide Company lookalikes 6 Find companies similar to one you've succe…" at bounding box center [732, 406] width 1464 height 812
drag, startPoint x: 193, startPoint y: 483, endPoint x: 69, endPoint y: 477, distance: 124.1
click at [69, 477] on div "******* France Netherlands Belgium Sweden Denmark Germany Austria Switzerland P…" at bounding box center [187, 558] width 255 height 177
drag, startPoint x: 182, startPoint y: 479, endPoint x: 34, endPoint y: 459, distance: 149.3
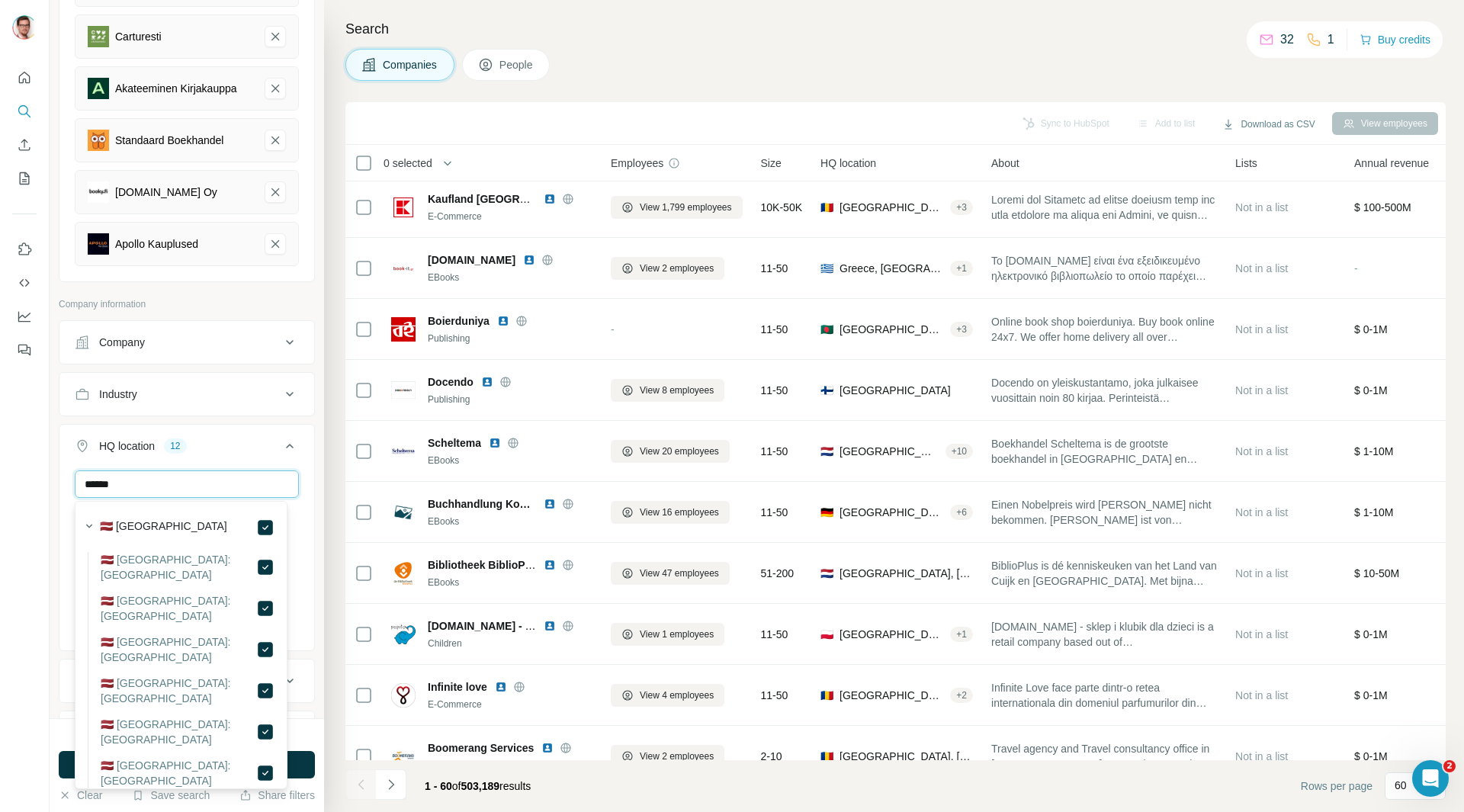
click at [34, 459] on div "New search Hide Company lookalikes 6 Find companies similar to one you've succe…" at bounding box center [732, 406] width 1464 height 812
drag, startPoint x: 143, startPoint y: 488, endPoint x: 59, endPoint y: 481, distance: 84.3
click at [59, 481] on div "HQ location 12 ****** France Netherlands Belgium Sweden Denmark Germany Austria…" at bounding box center [187, 537] width 257 height 227
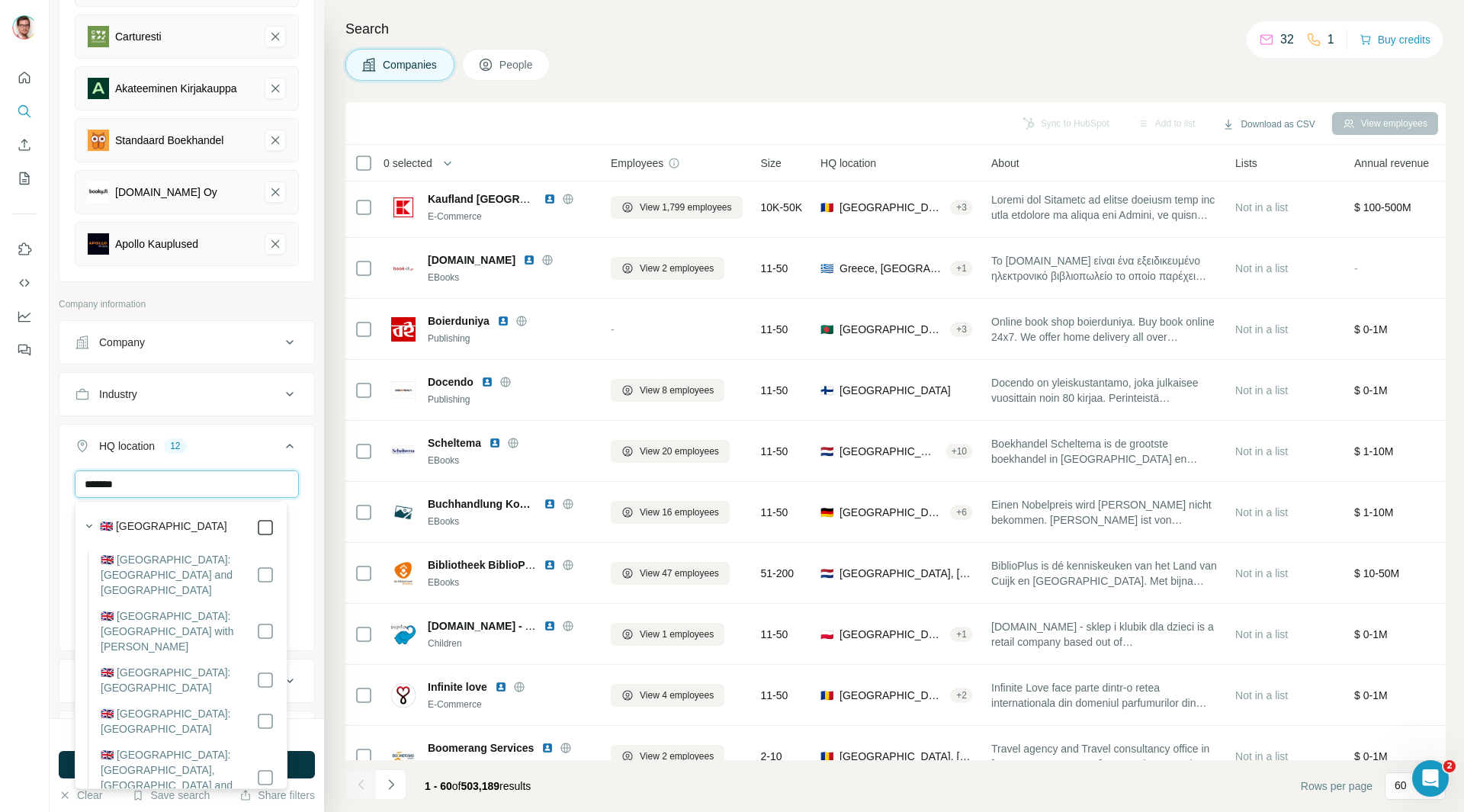
type input "*******"
drag, startPoint x: 183, startPoint y: 488, endPoint x: 74, endPoint y: 474, distance: 109.9
click at [74, 474] on div "******* France Netherlands Belgium Sweden Denmark Germany Austria Switzerland P…" at bounding box center [187, 558] width 255 height 177
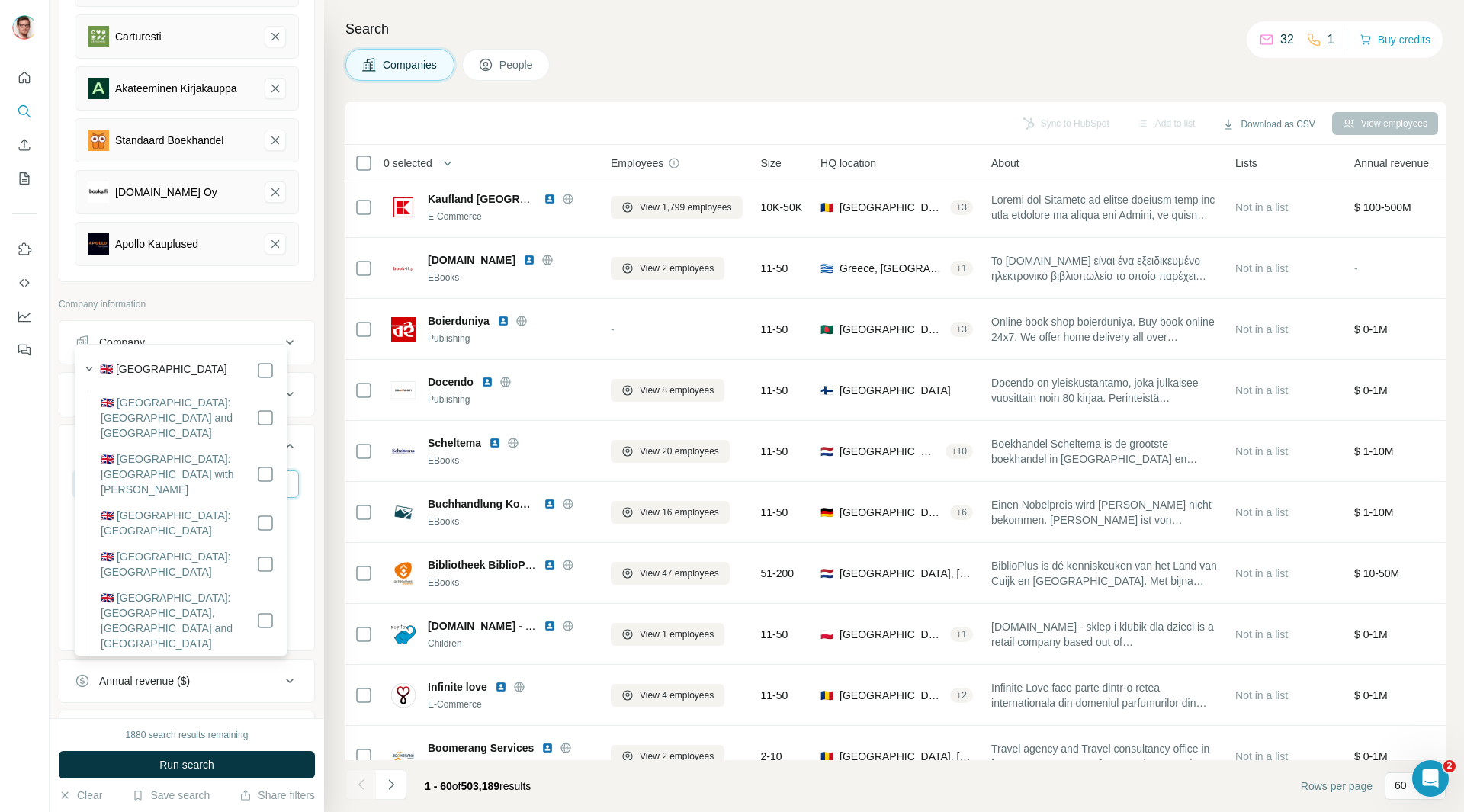
scroll to position [431, 0]
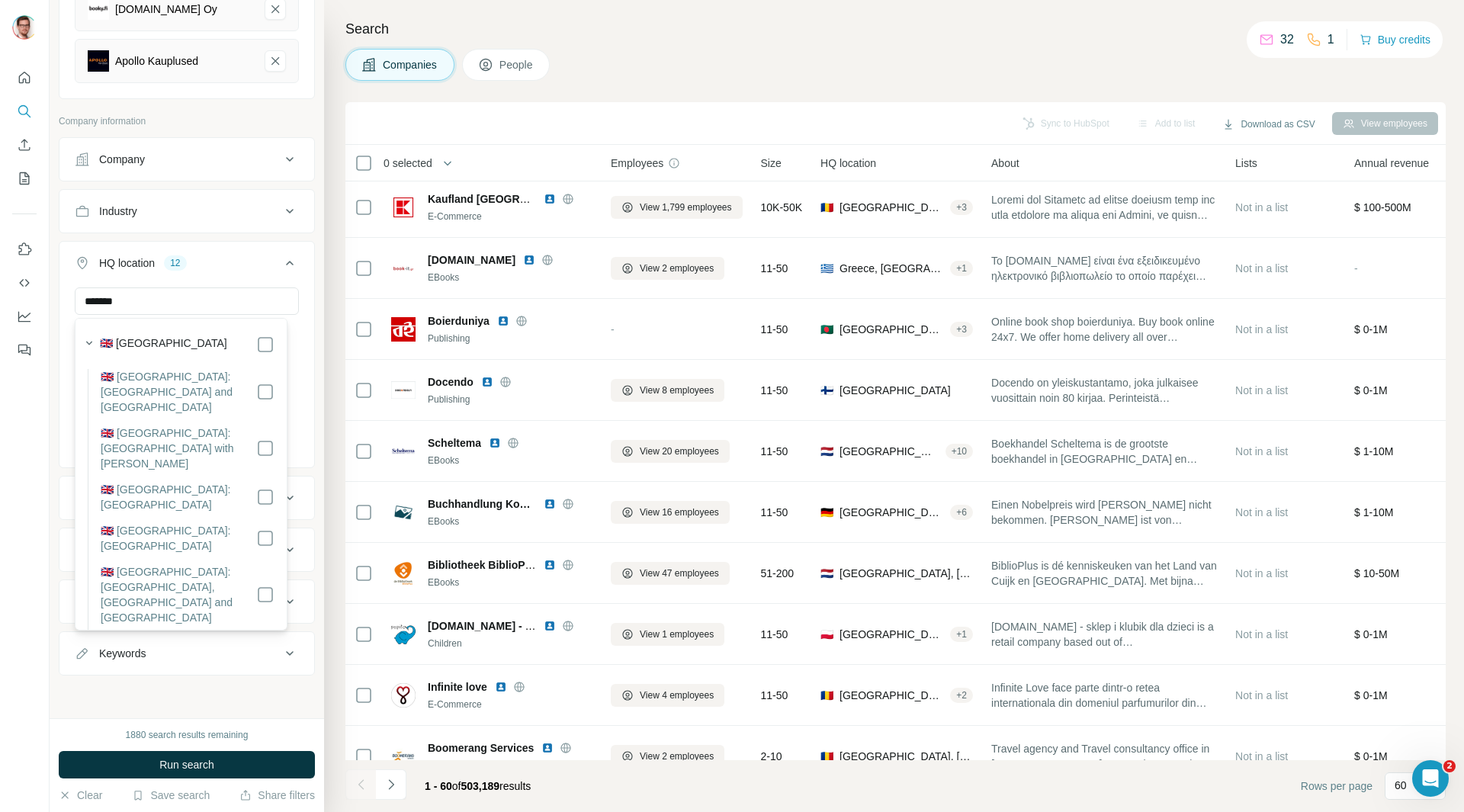
click at [308, 258] on div "New search Hide Company lookalikes 6 Find companies similar to one you've succe…" at bounding box center [187, 359] width 275 height 718
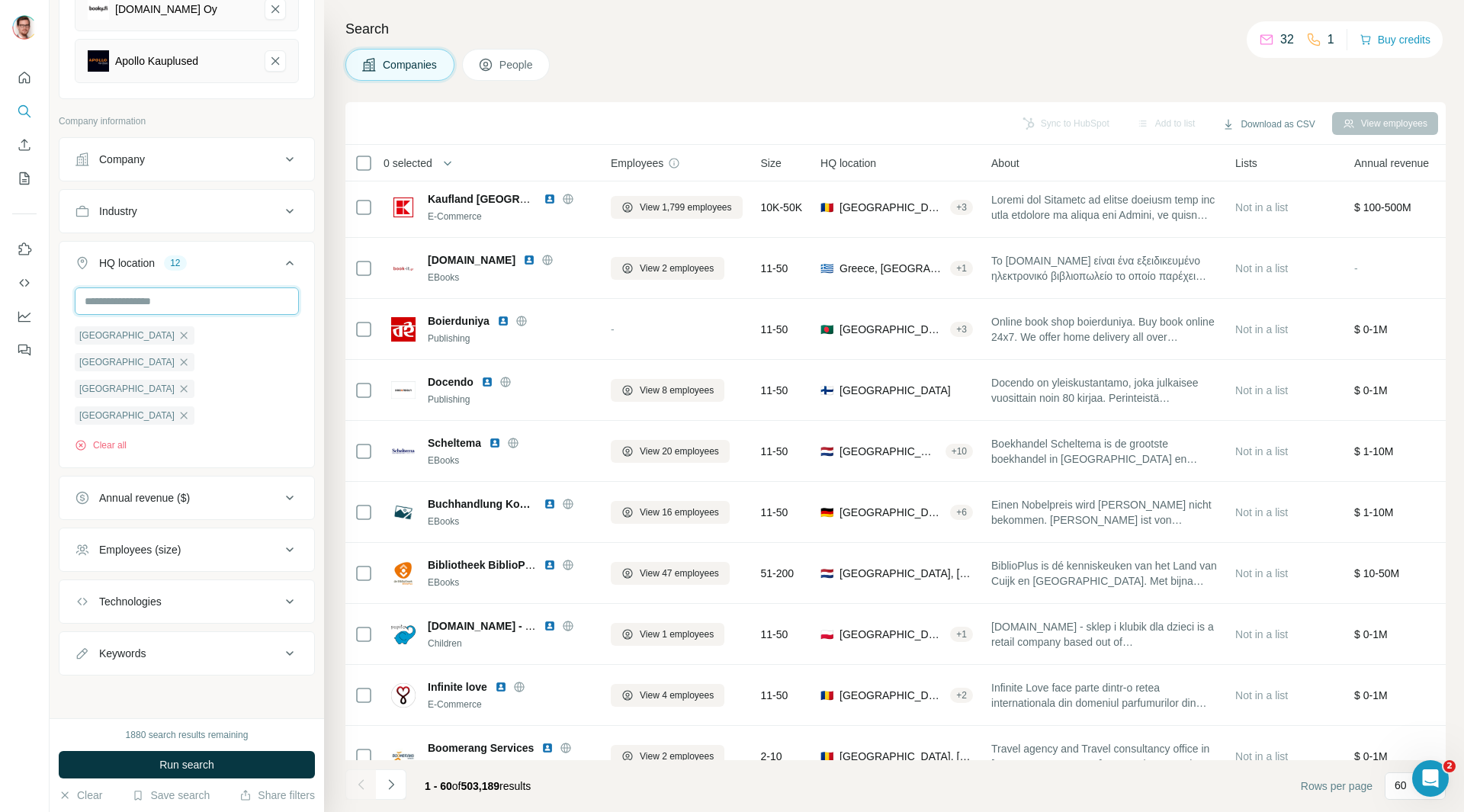
click at [170, 295] on input "text" at bounding box center [186, 301] width 224 height 27
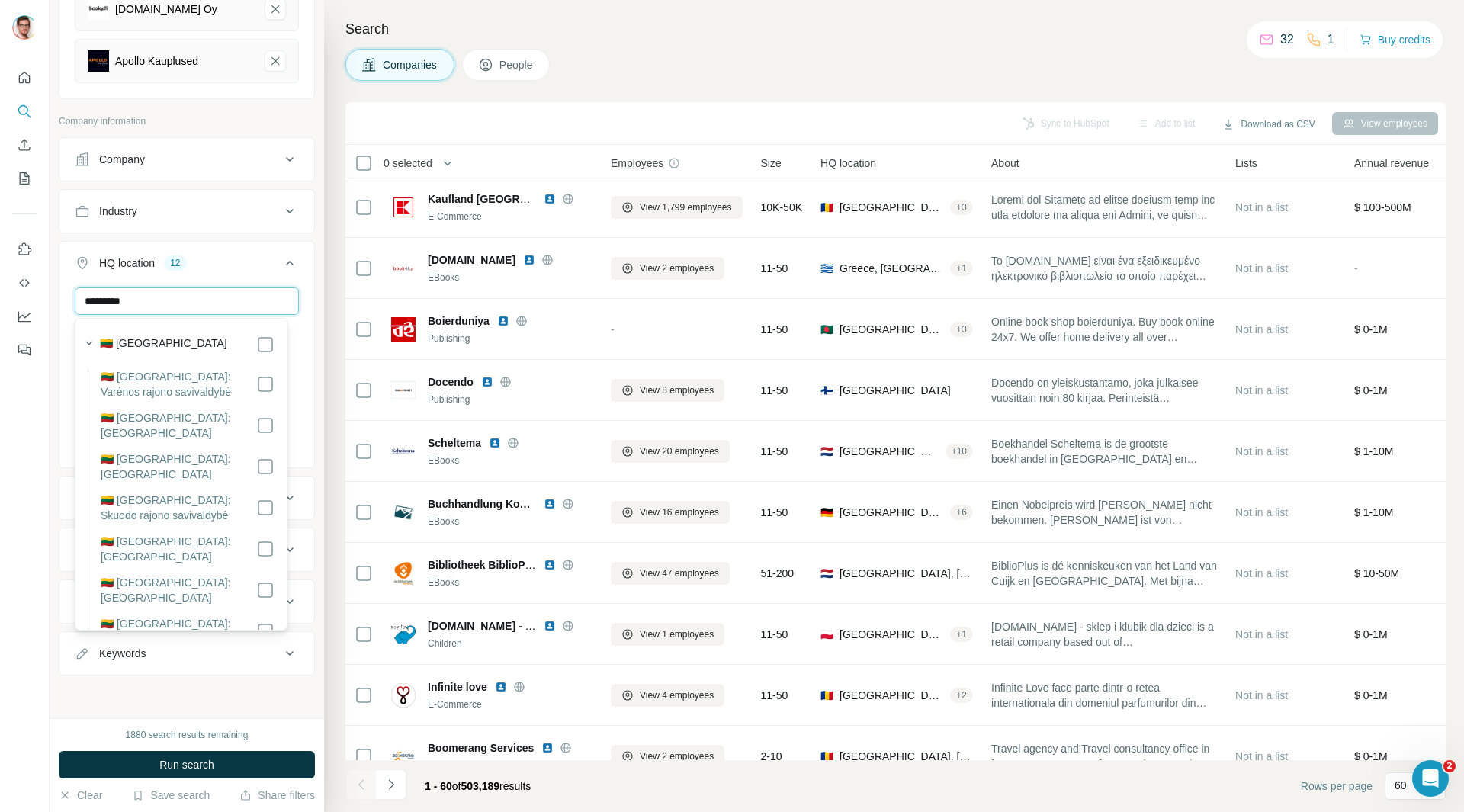
type input "*********"
click at [305, 295] on div "New search Hide Company lookalikes 6 Find companies similar to one you've succe…" at bounding box center [187, 359] width 275 height 718
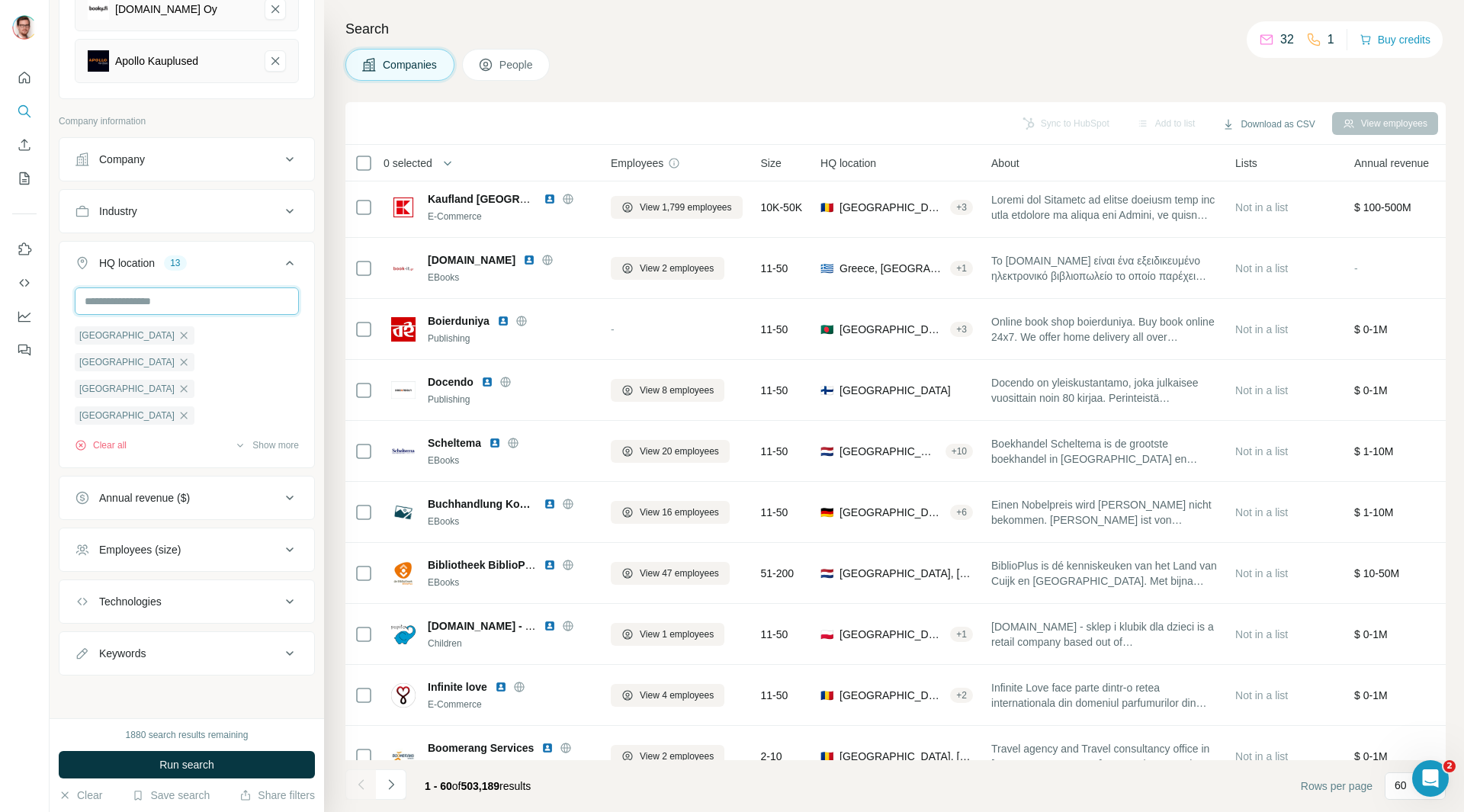
click at [189, 298] on input "text" at bounding box center [186, 301] width 224 height 27
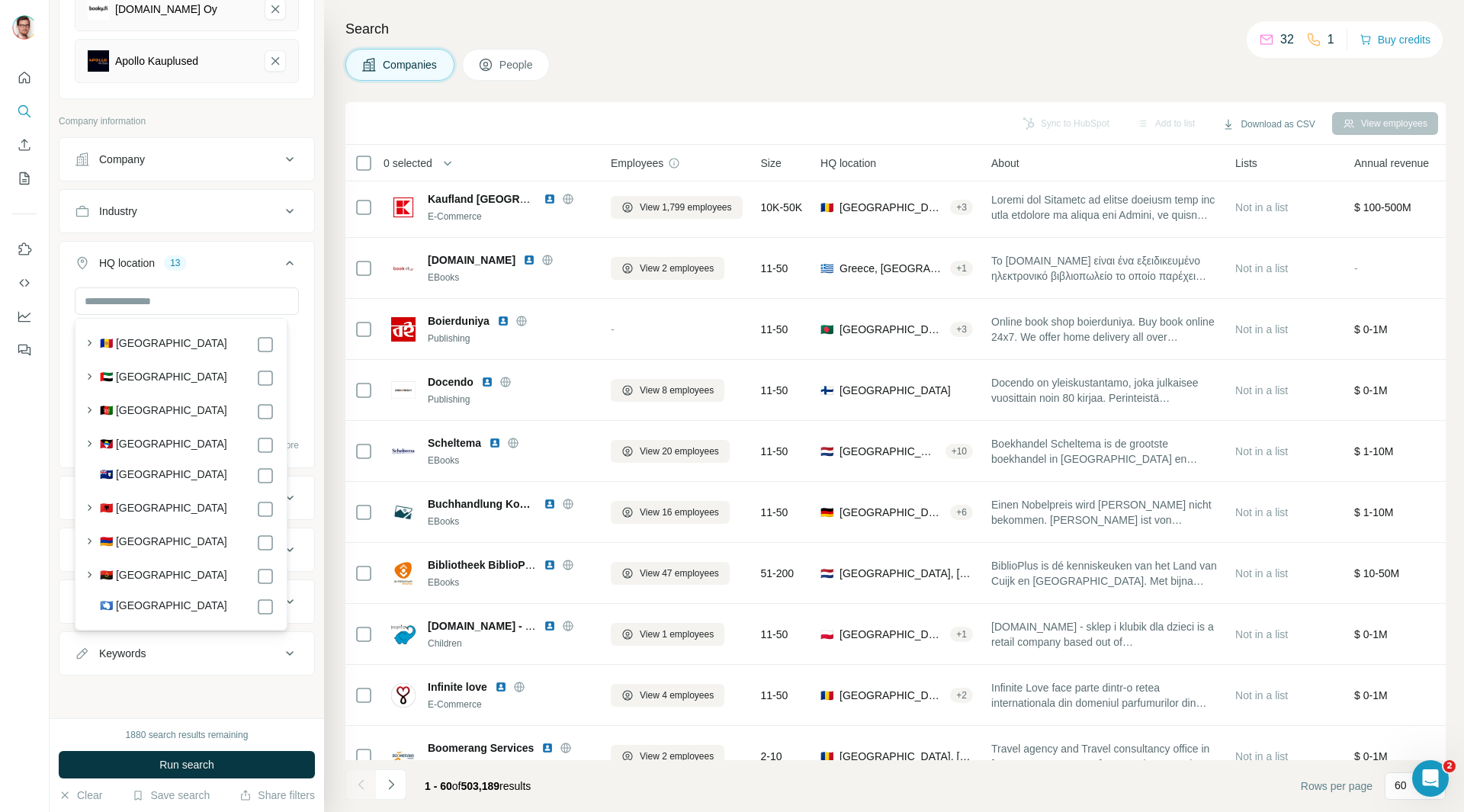
click at [309, 260] on div "New search Hide Company lookalikes 6 Find companies similar to one you've succe…" at bounding box center [187, 359] width 275 height 718
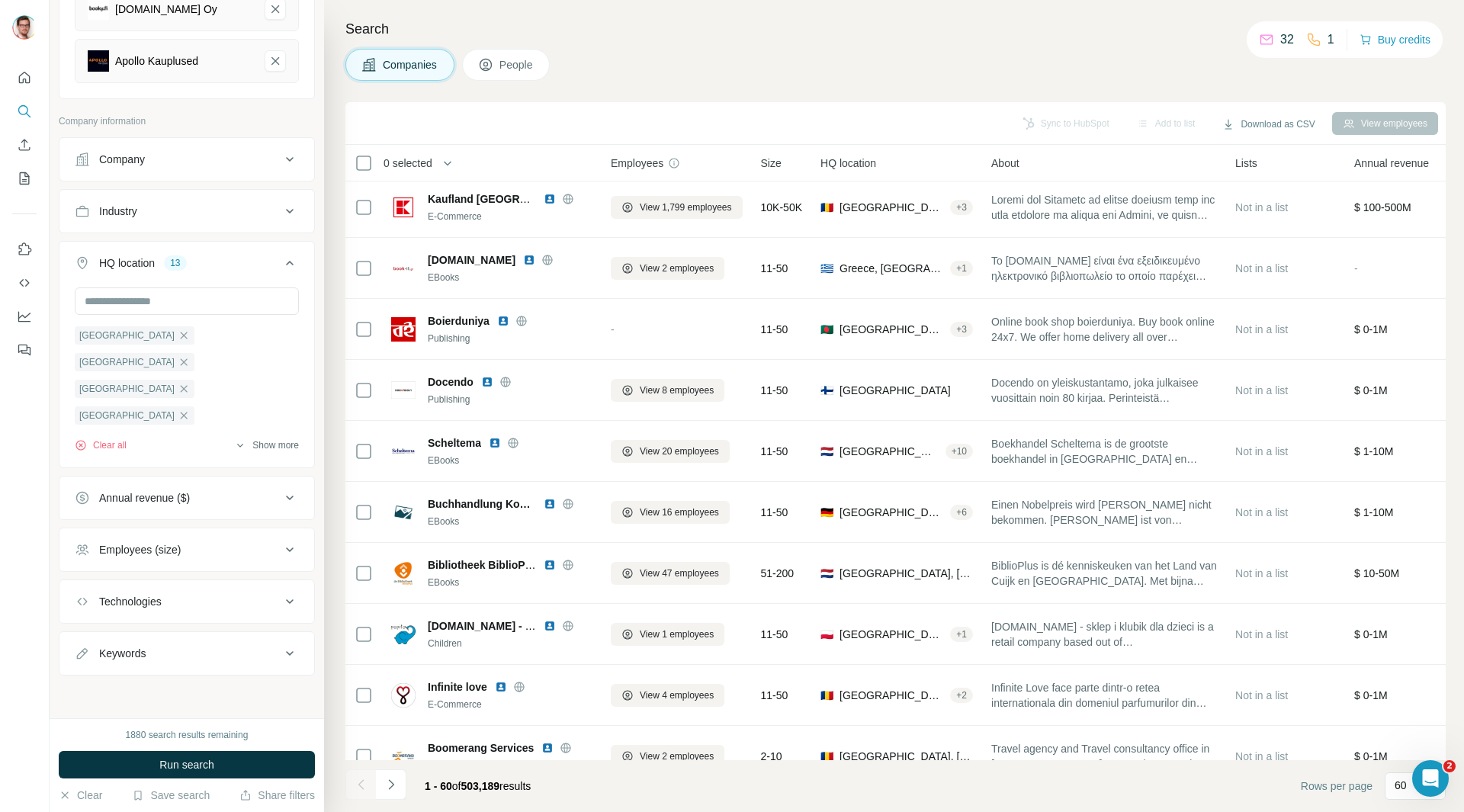
click at [234, 448] on icon "button" at bounding box center [239, 444] width 12 height 12
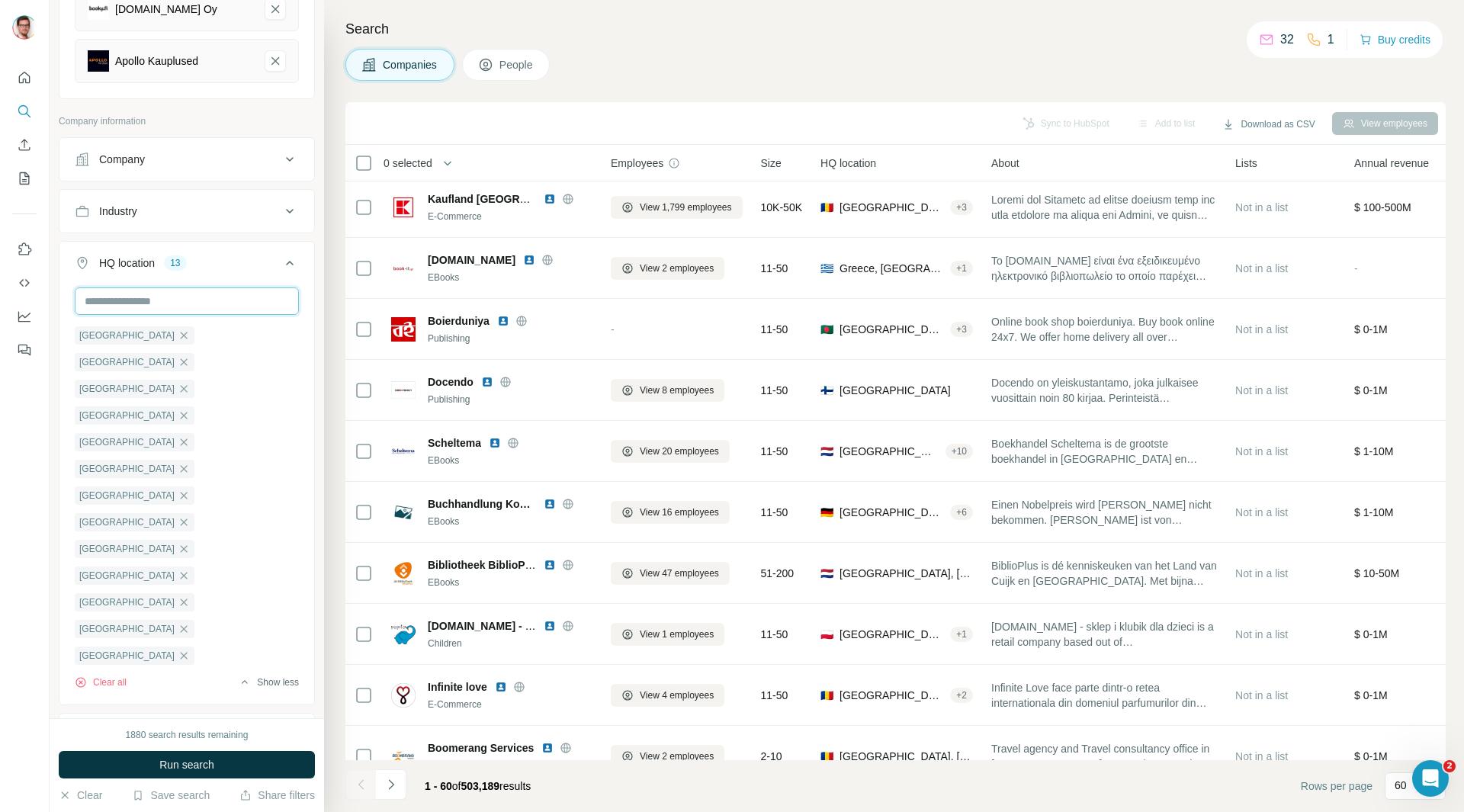
click at [144, 296] on input "text" at bounding box center [186, 301] width 224 height 27
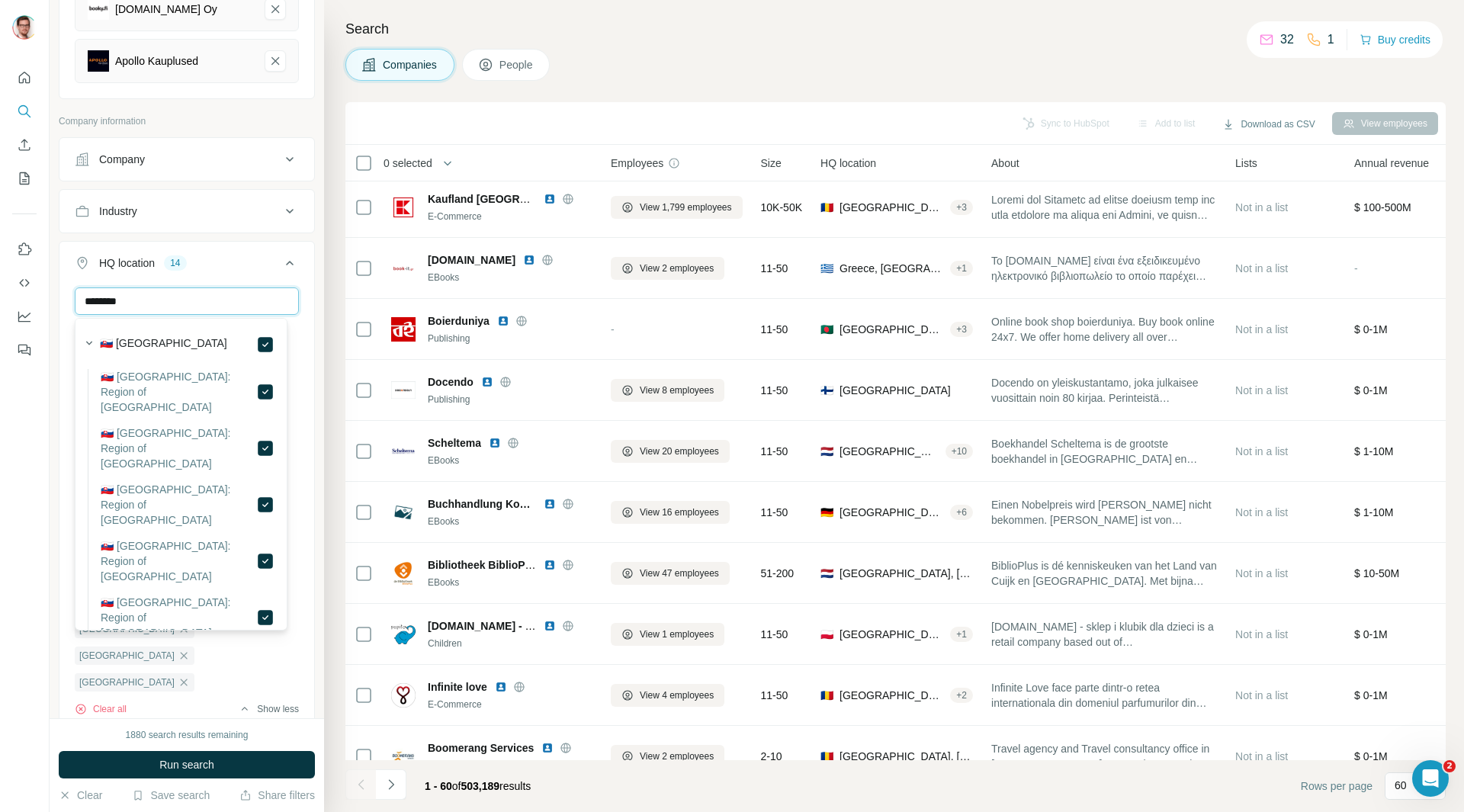
drag, startPoint x: 194, startPoint y: 304, endPoint x: 61, endPoint y: 295, distance: 133.3
click at [61, 295] on div "******** France Netherlands Belgium Sweden Denmark Germany Austria Switzerland …" at bounding box center [187, 508] width 255 height 440
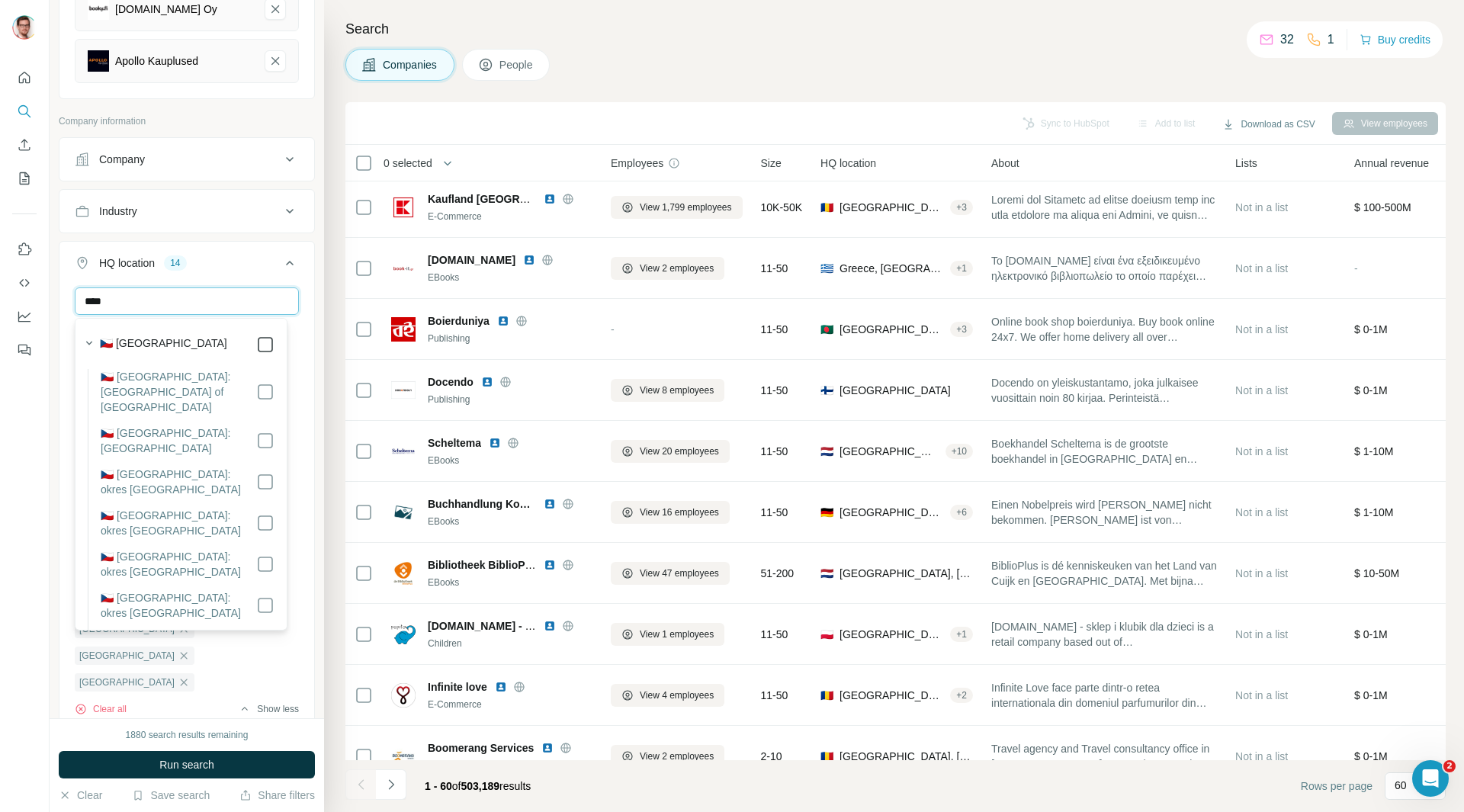
type input "****"
click at [305, 297] on div "New search Hide Company lookalikes 6 Find companies similar to one you've succe…" at bounding box center [187, 359] width 275 height 718
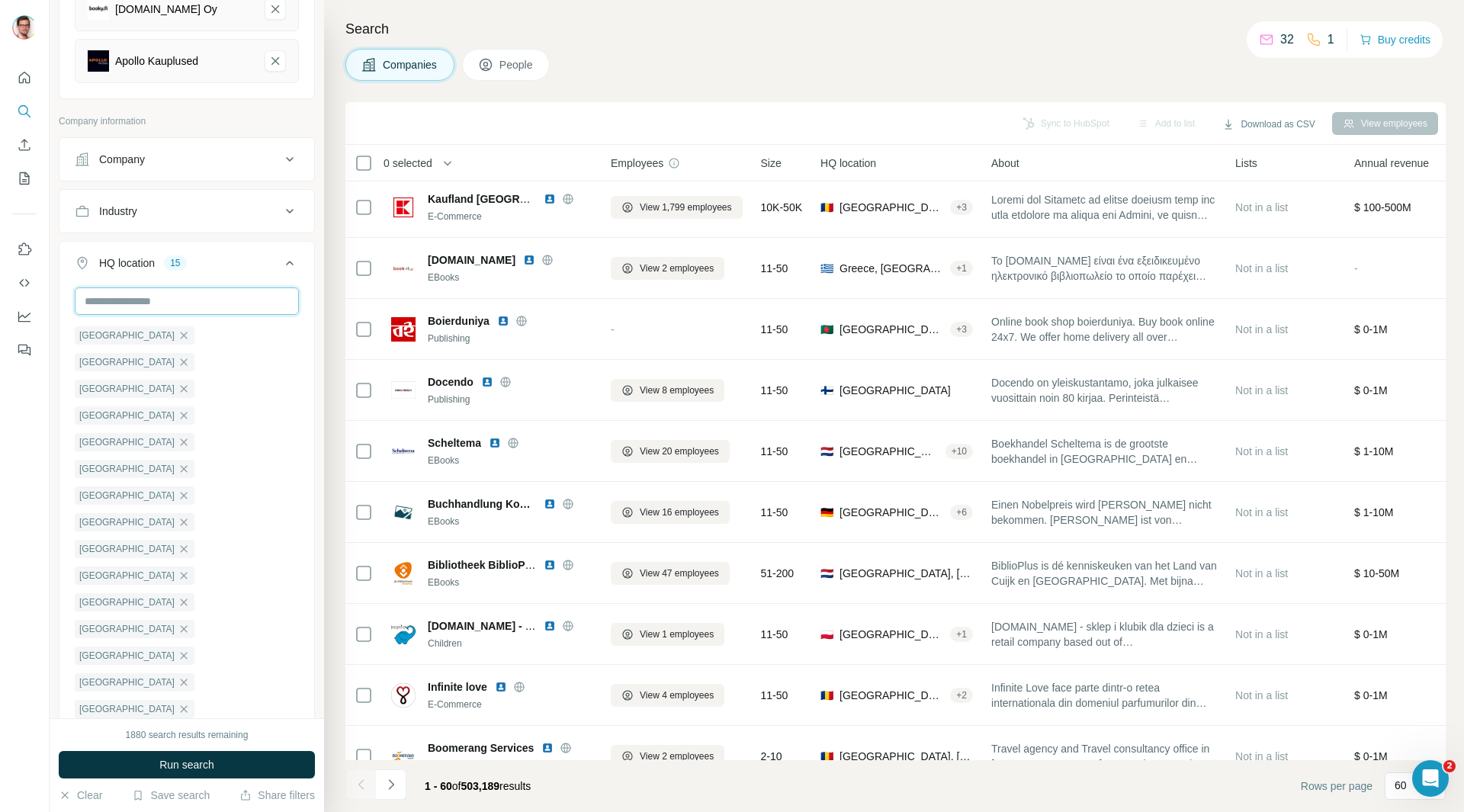
click at [121, 306] on input "text" at bounding box center [186, 301] width 224 height 27
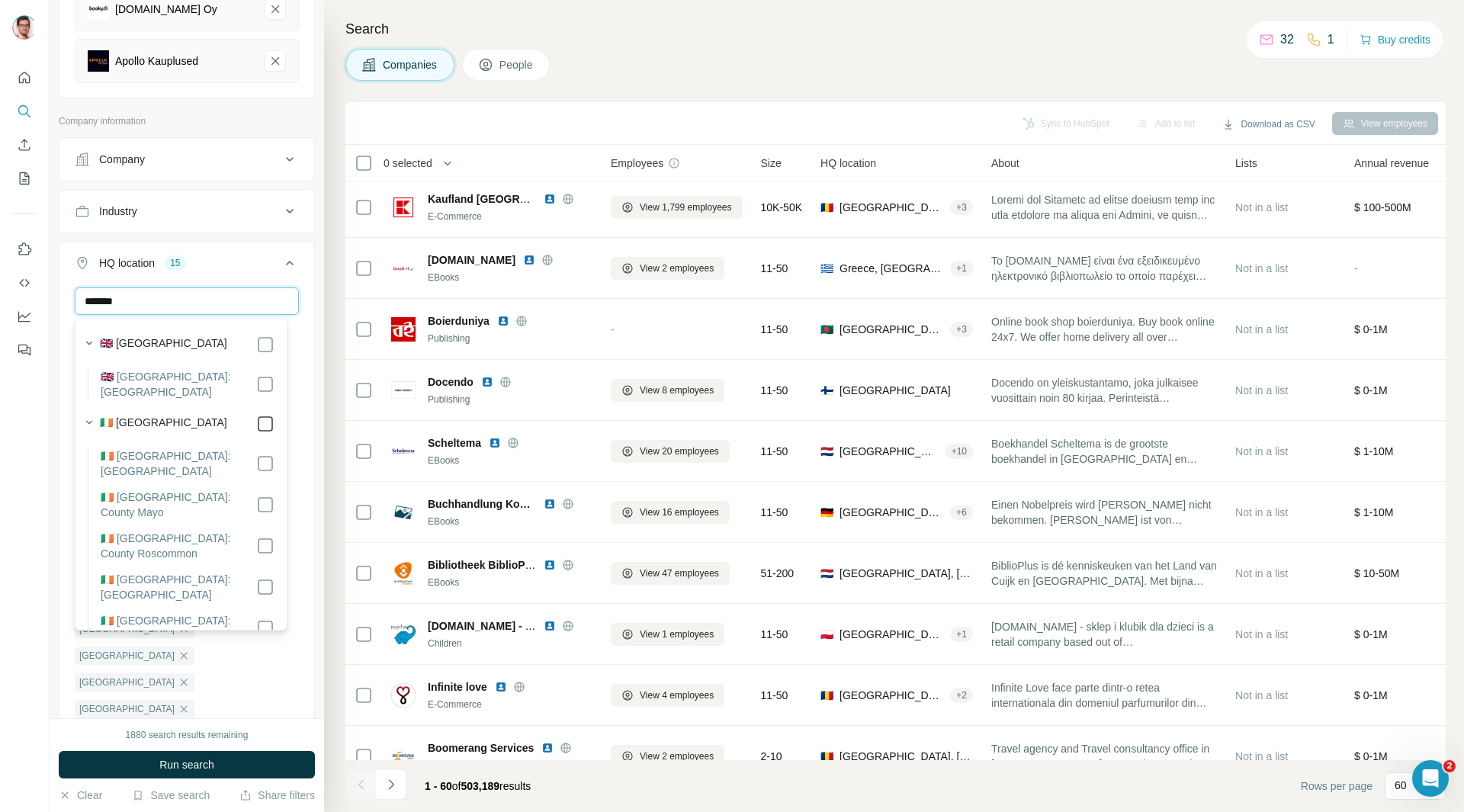
type input "*******"
click at [259, 303] on input "*******" at bounding box center [186, 301] width 224 height 27
click at [296, 269] on button "HQ location 16" at bounding box center [187, 266] width 255 height 43
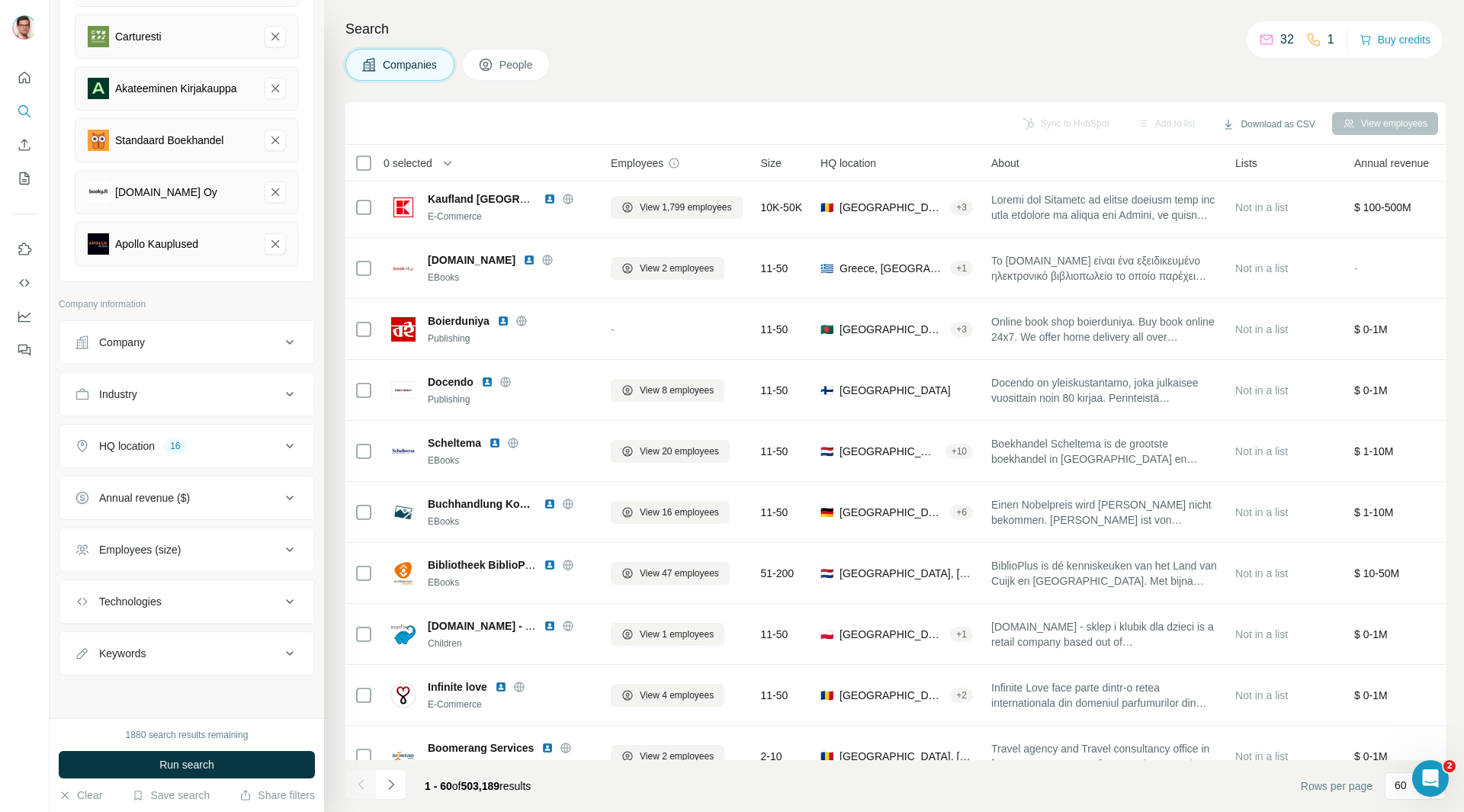
scroll to position [248, 0]
click at [263, 445] on div "HQ location 16" at bounding box center [177, 446] width 206 height 15
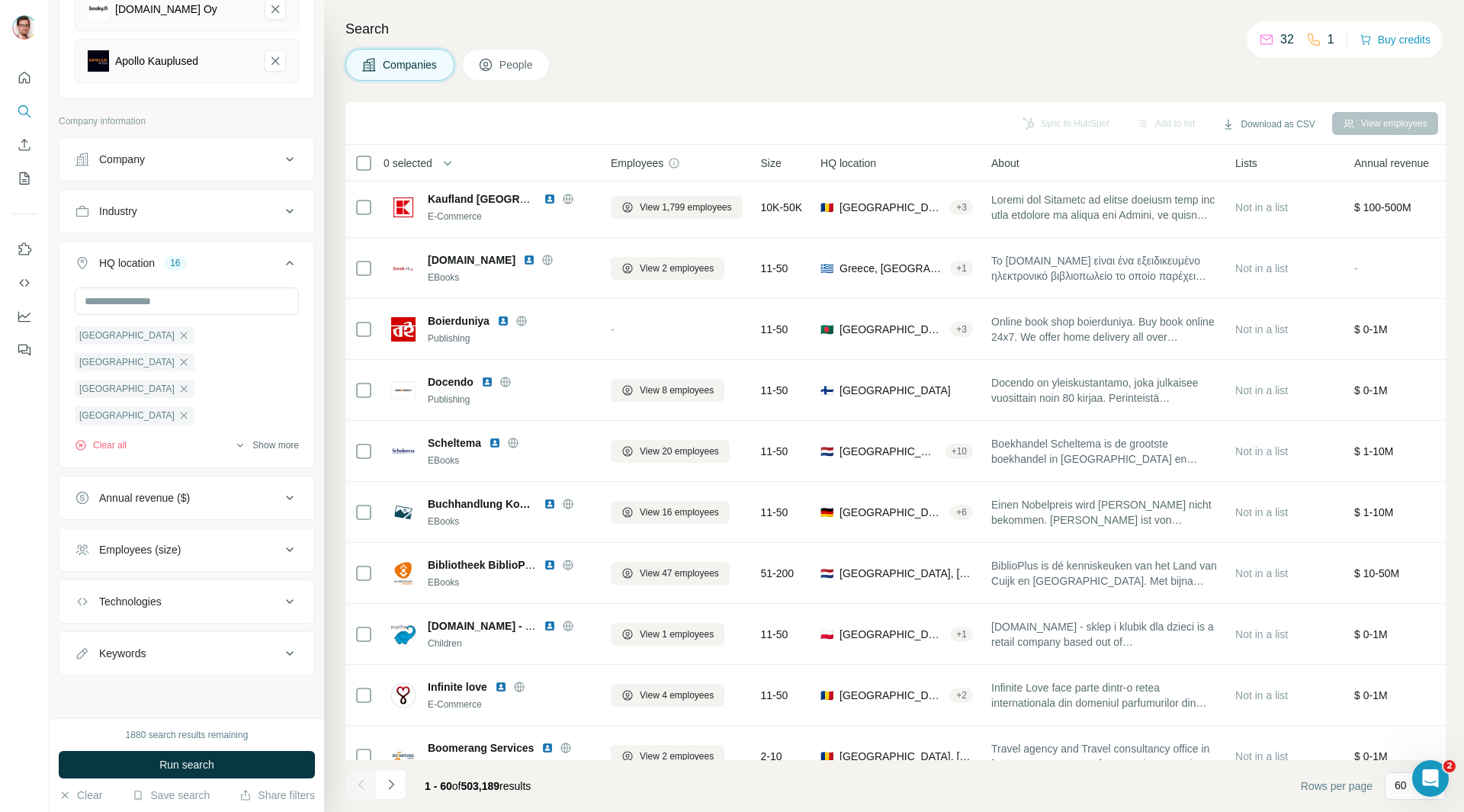
click at [238, 447] on button "Show more" at bounding box center [266, 445] width 64 height 14
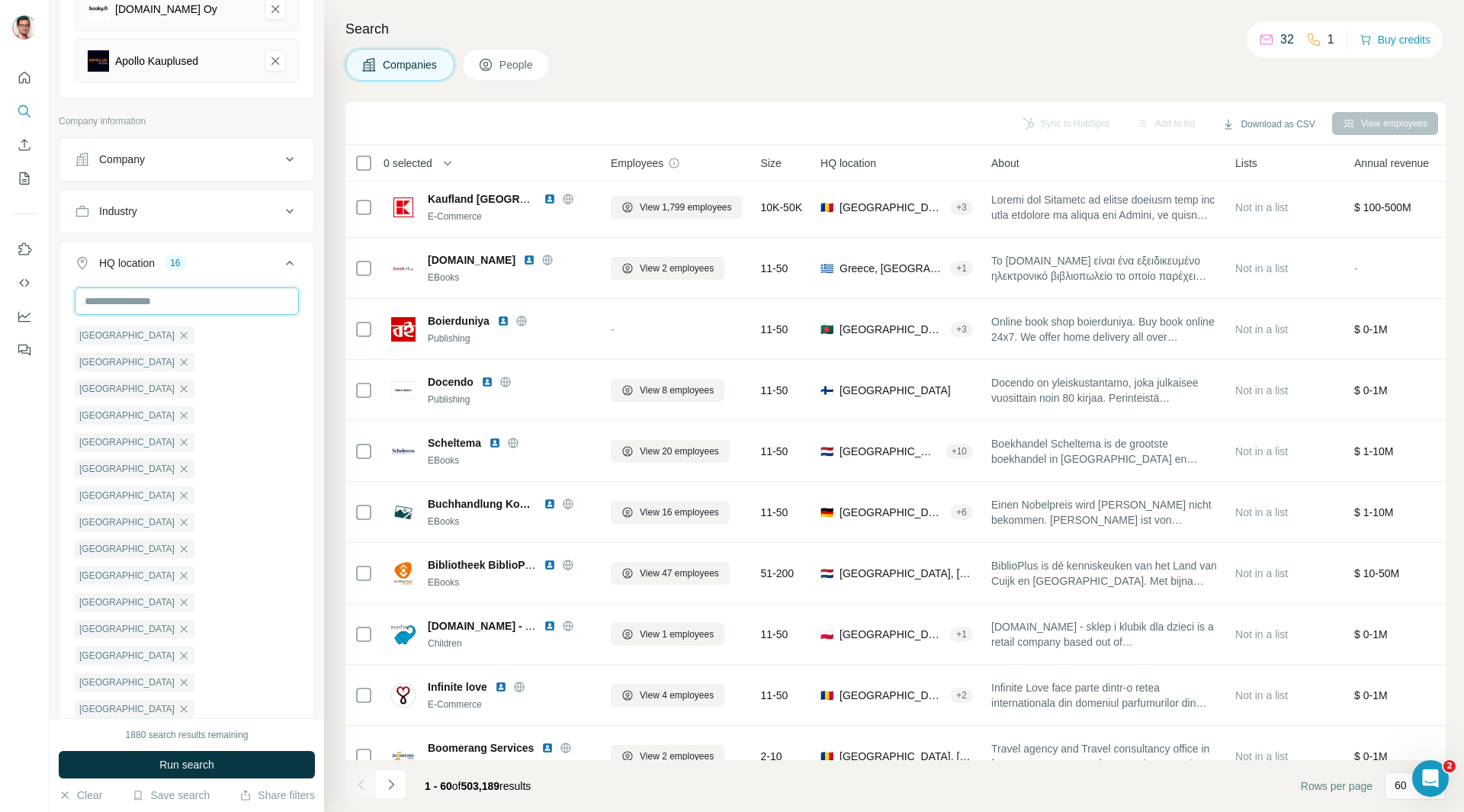
click at [169, 299] on input "text" at bounding box center [186, 301] width 224 height 27
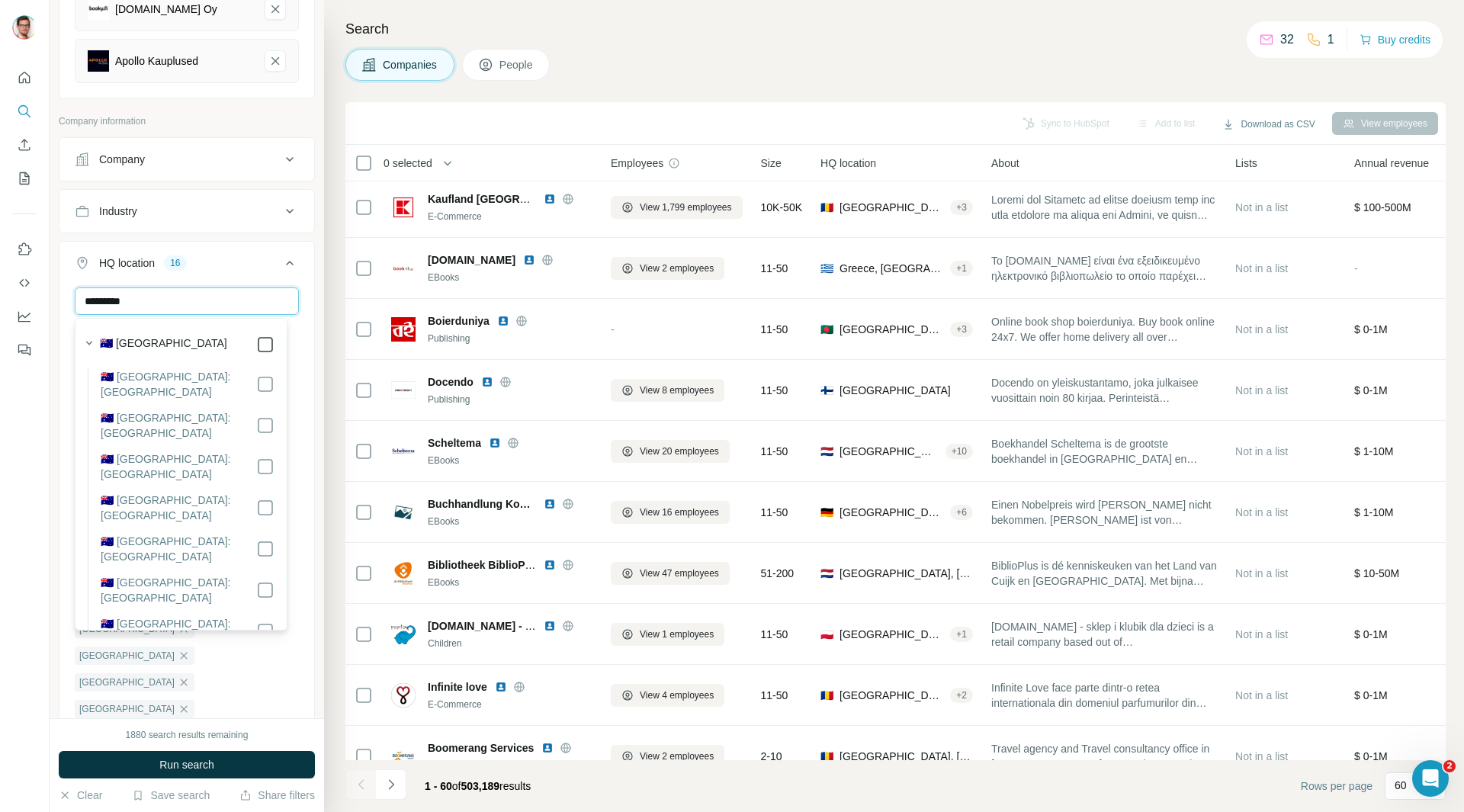
type input "*********"
click at [297, 306] on div "********* France Netherlands Belgium Sweden Denmark Germany Austria Switzerland…" at bounding box center [187, 547] width 255 height 520
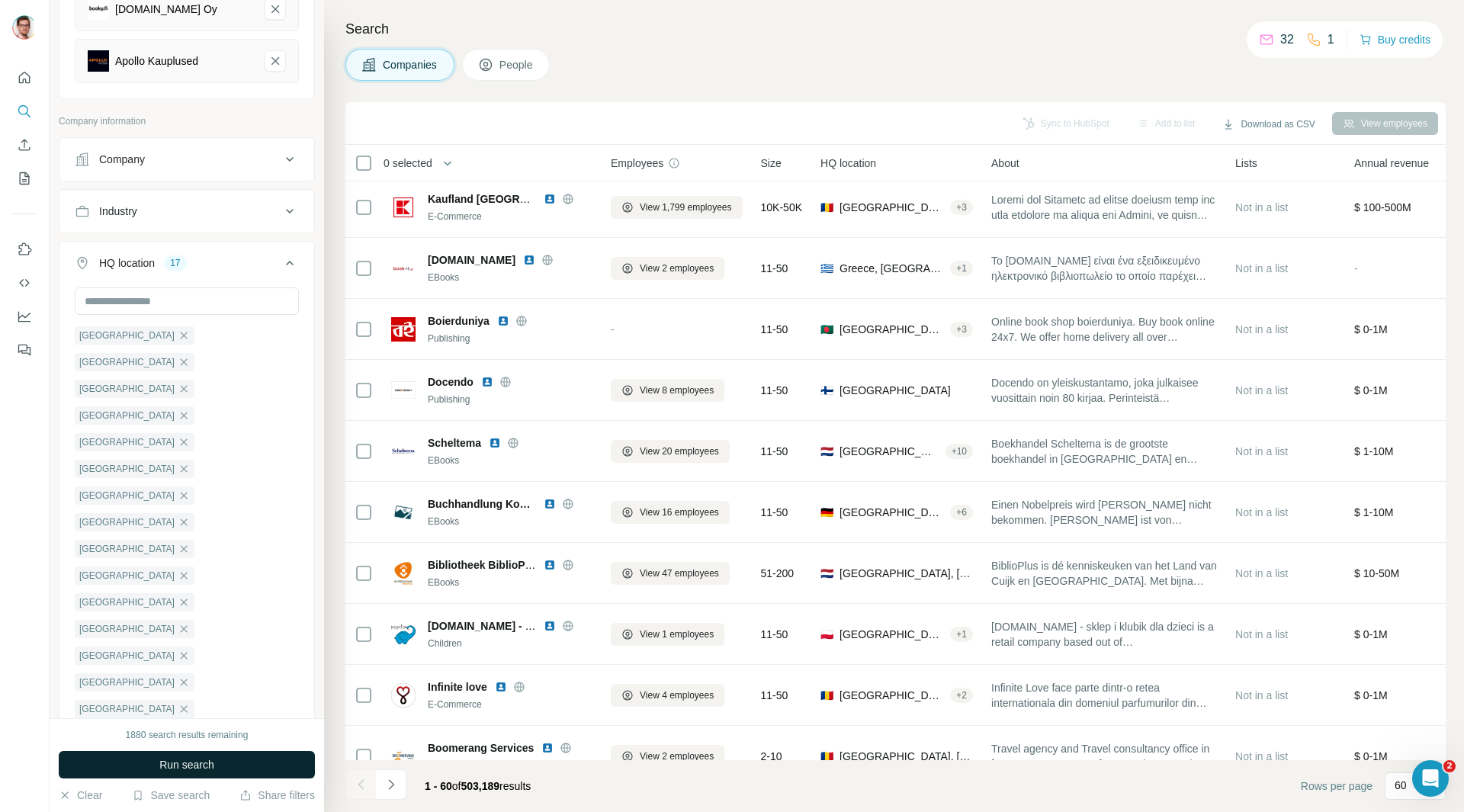
click at [160, 556] on span "Run search" at bounding box center [187, 764] width 55 height 15
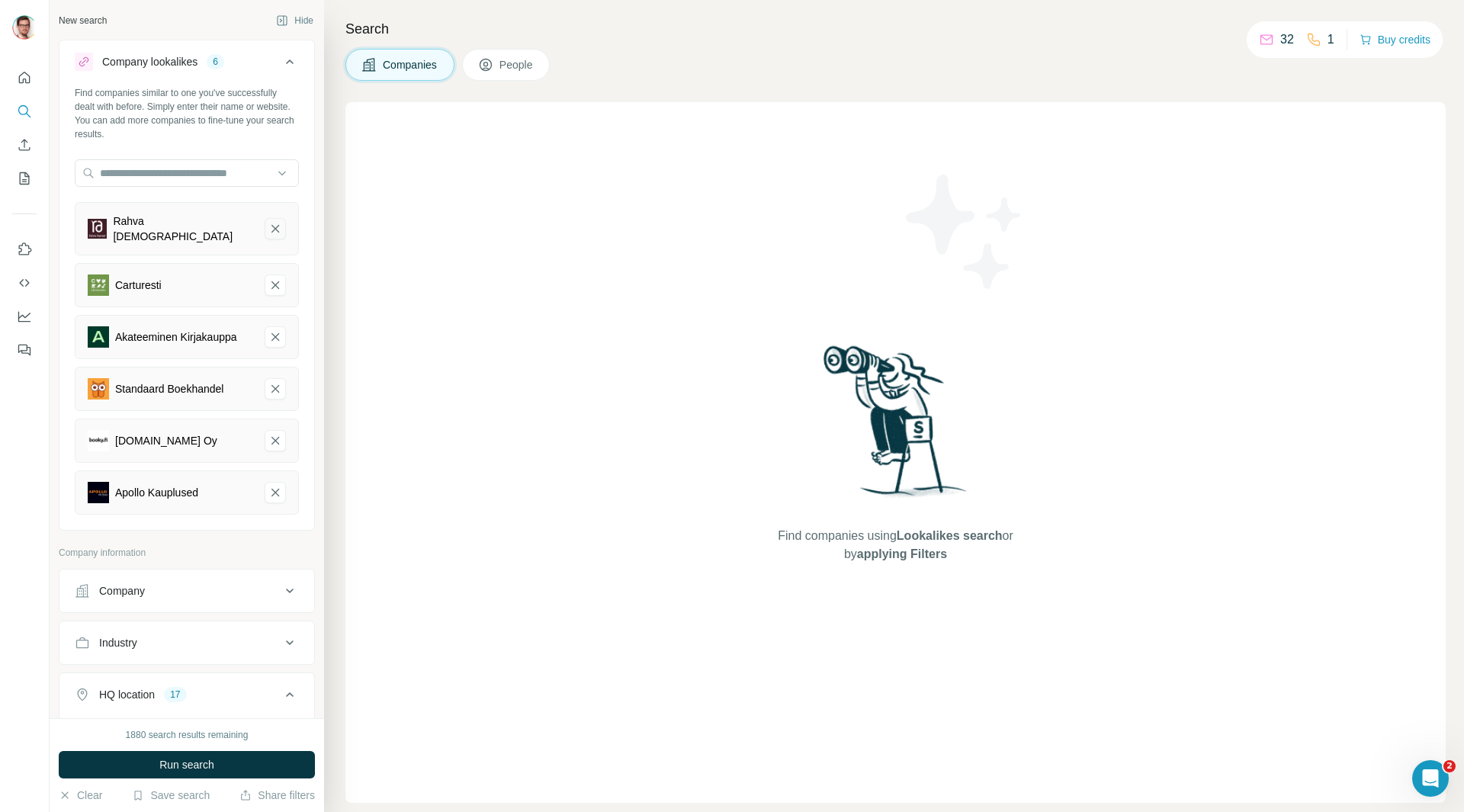
click at [268, 222] on icon "Rahva Raamat-remove-button" at bounding box center [275, 228] width 14 height 15
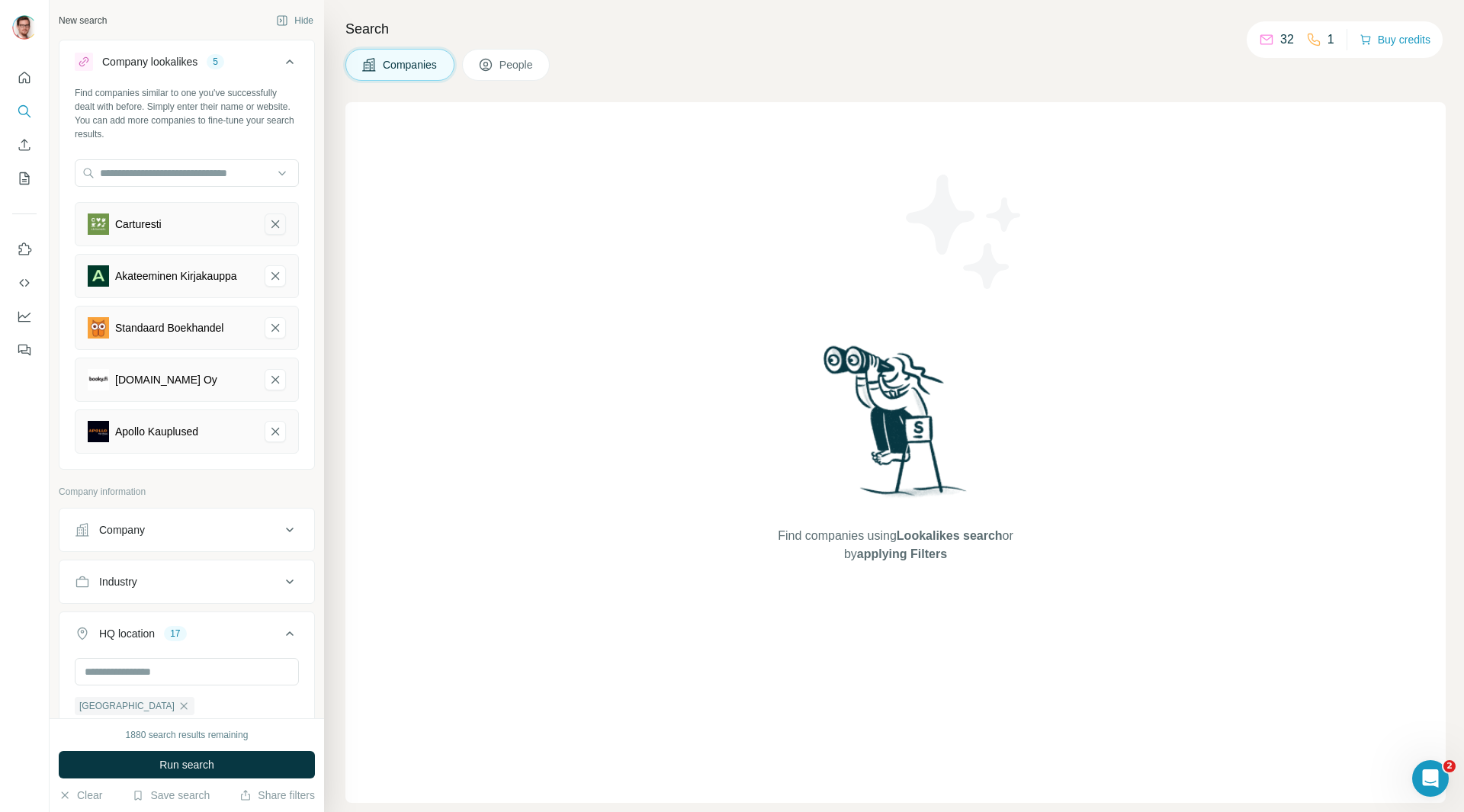
click at [271, 227] on icon "Carturesti-remove-button" at bounding box center [275, 224] width 7 height 7
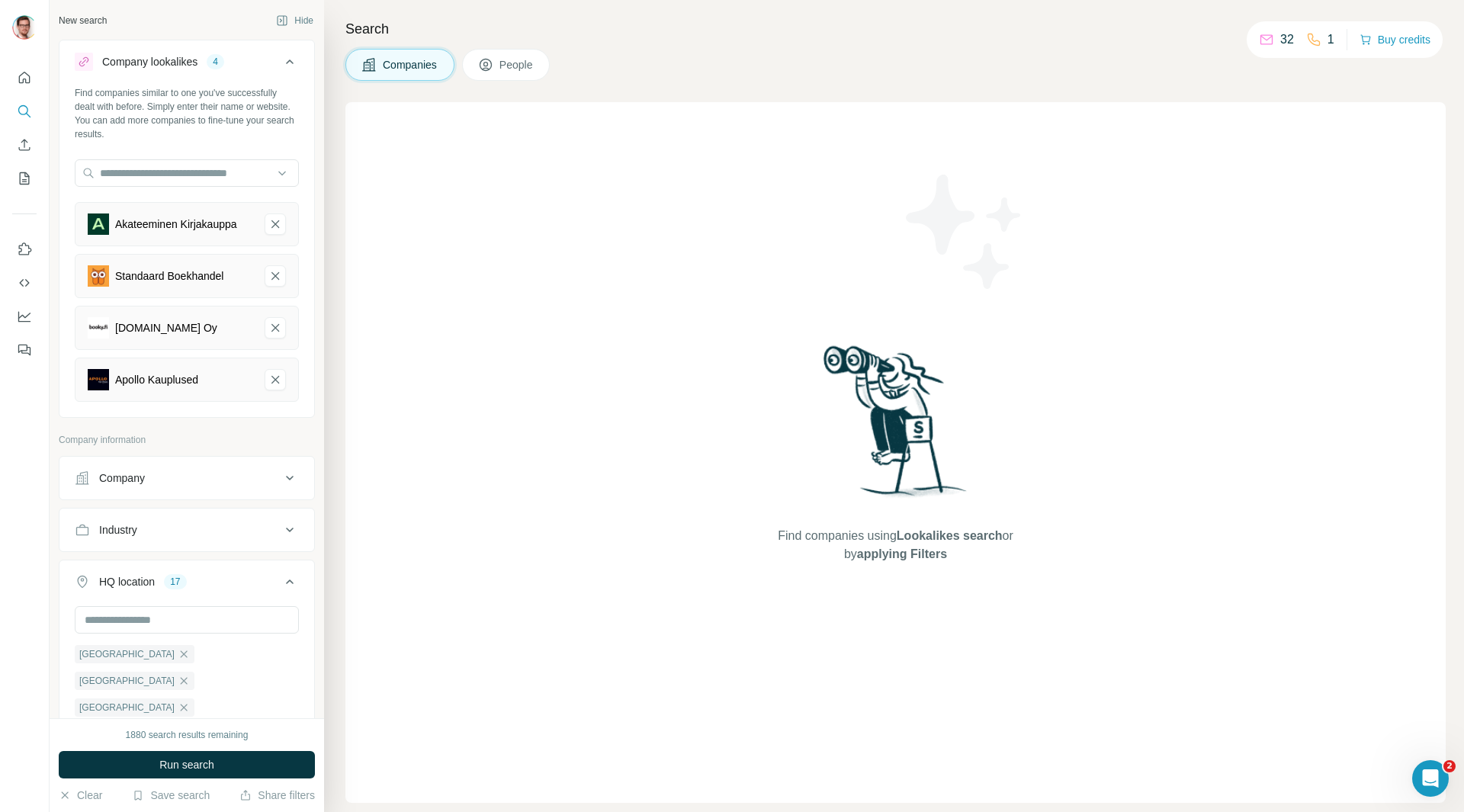
click at [268, 227] on icon "Akateeminen Kirjakauppa-remove-button" at bounding box center [275, 224] width 14 height 15
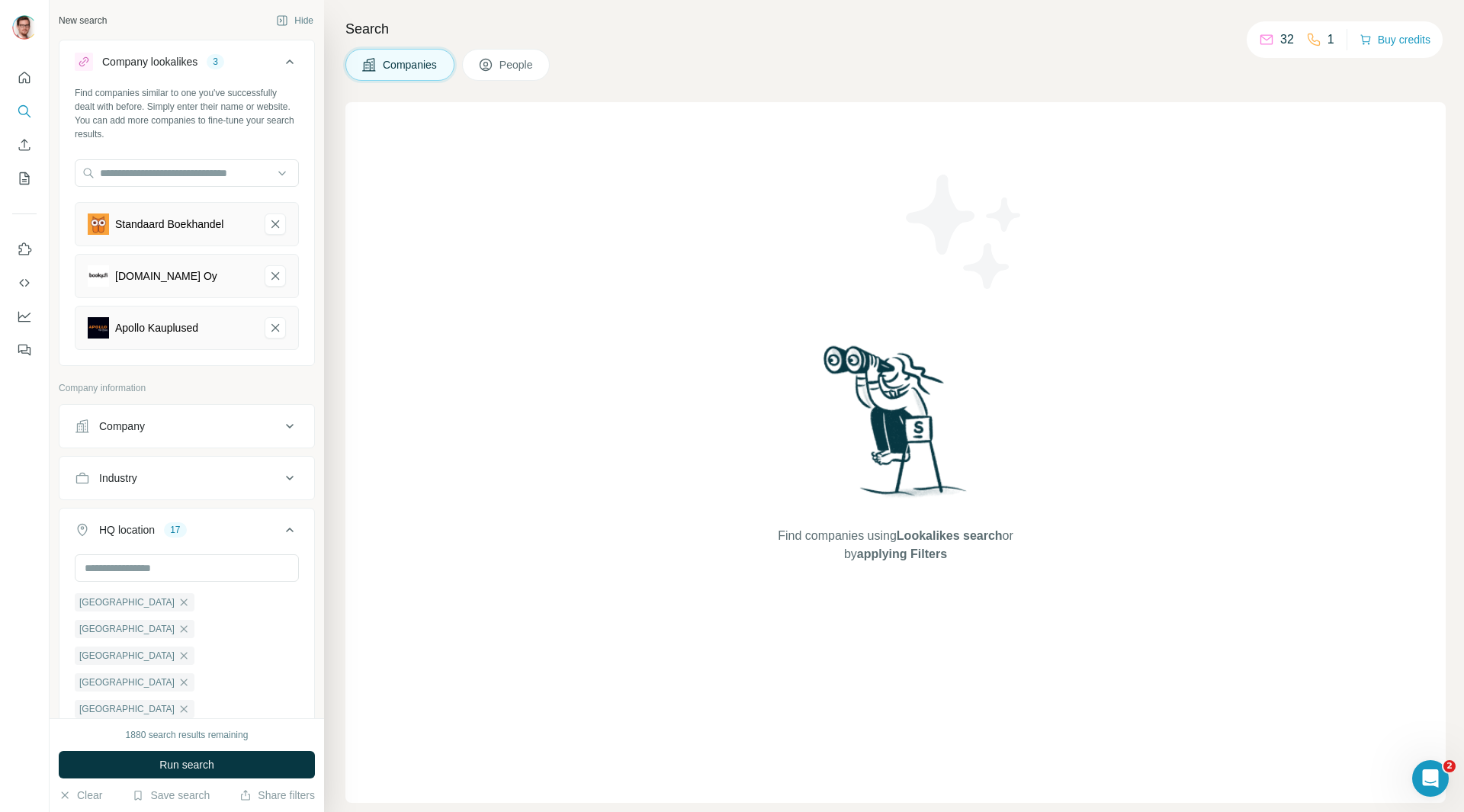
click at [268, 230] on icon "Standaard Boekhandel-remove-button" at bounding box center [275, 224] width 14 height 15
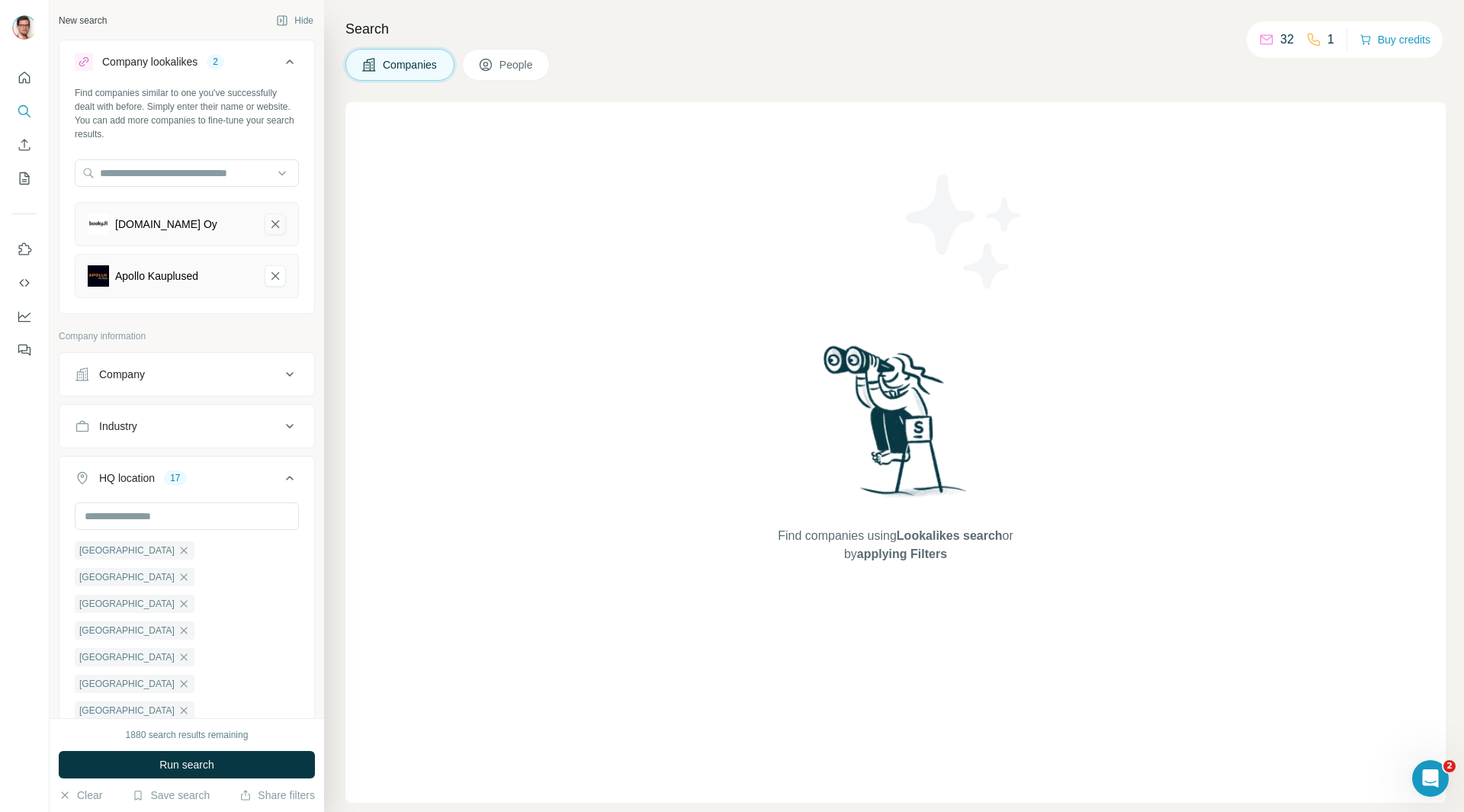
click at [268, 226] on icon "booky.fi Oy-remove-button" at bounding box center [275, 224] width 14 height 15
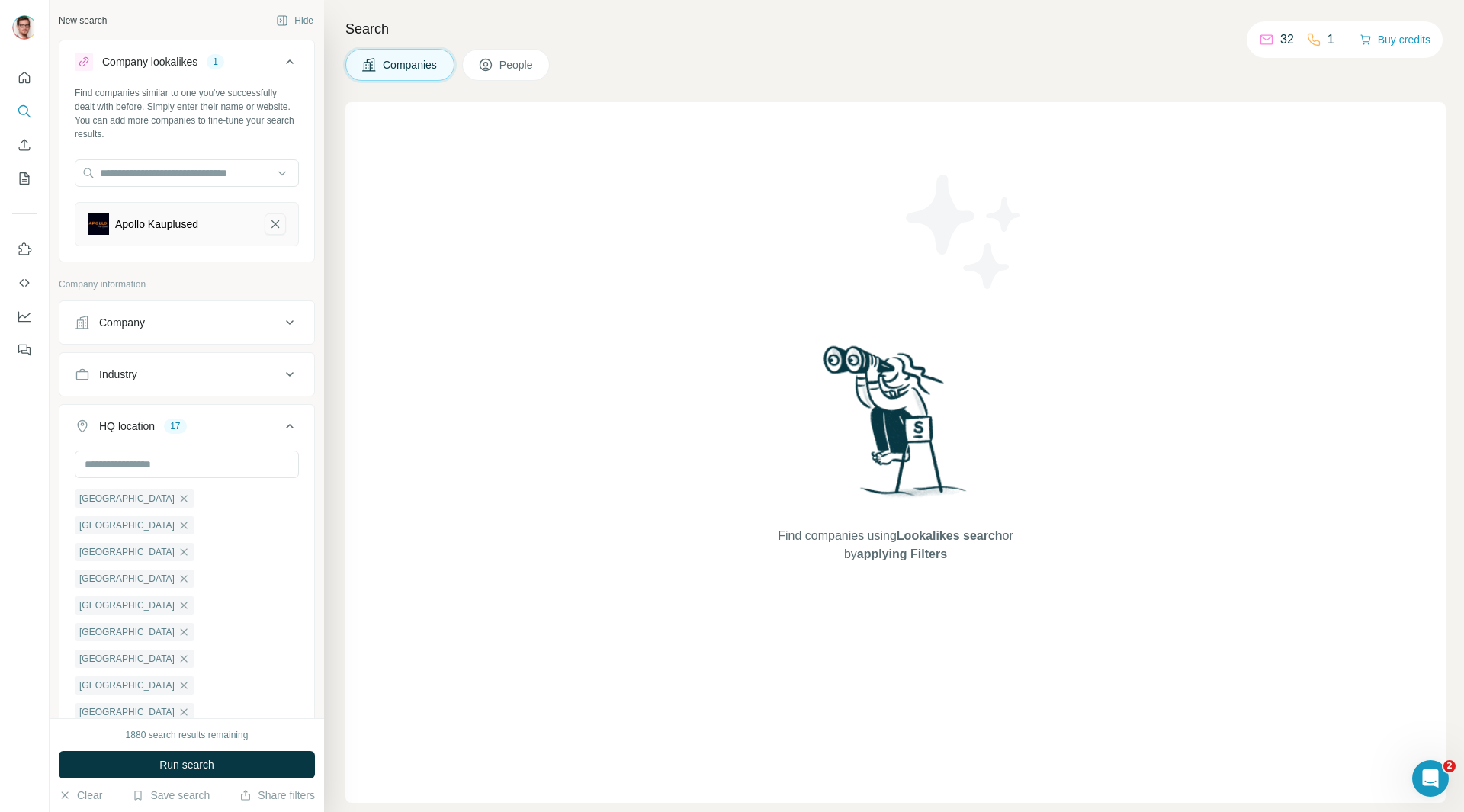
click at [271, 223] on icon "Apollo Kauplused-remove-button" at bounding box center [275, 224] width 7 height 7
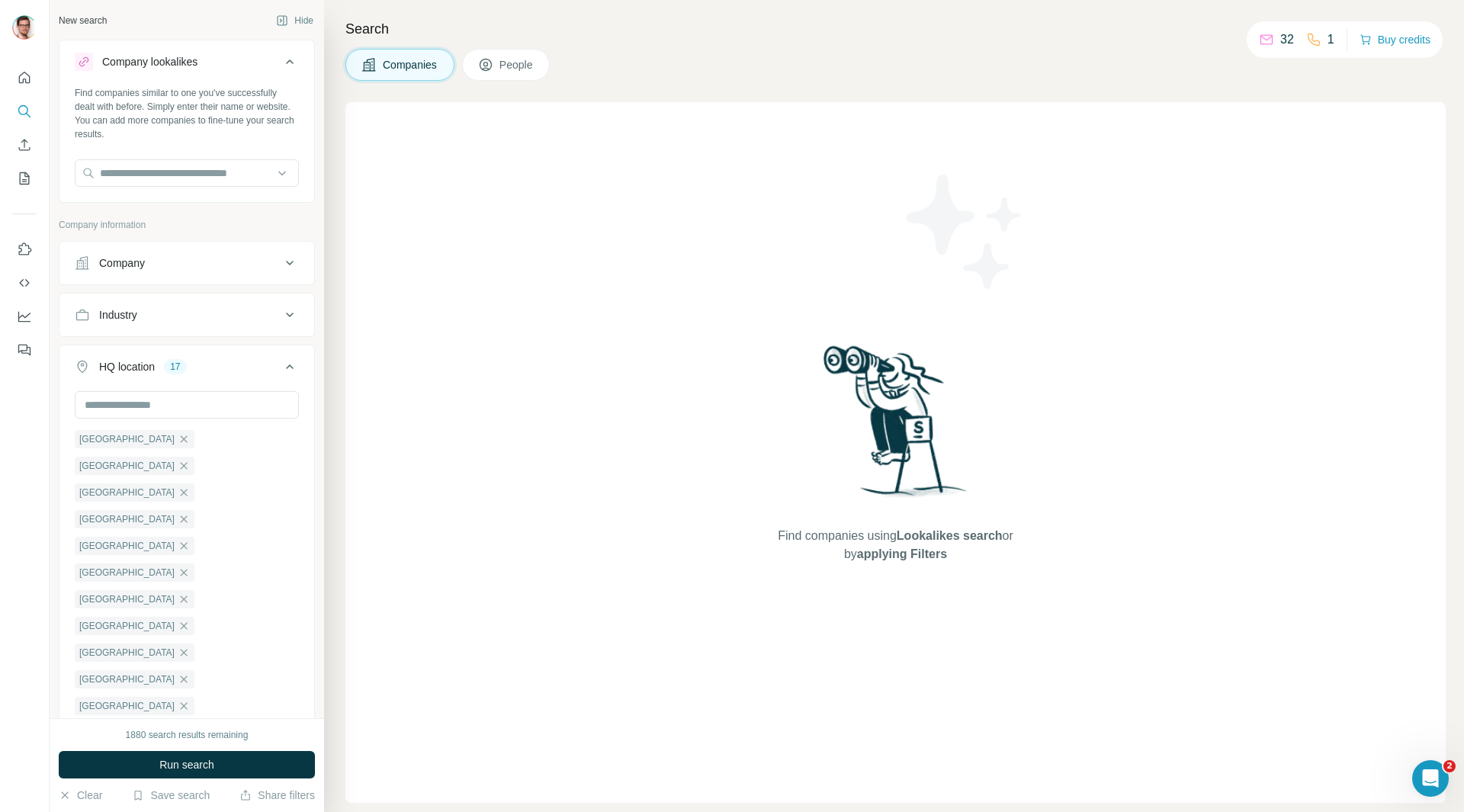
click at [245, 304] on button "Industry" at bounding box center [187, 314] width 255 height 36
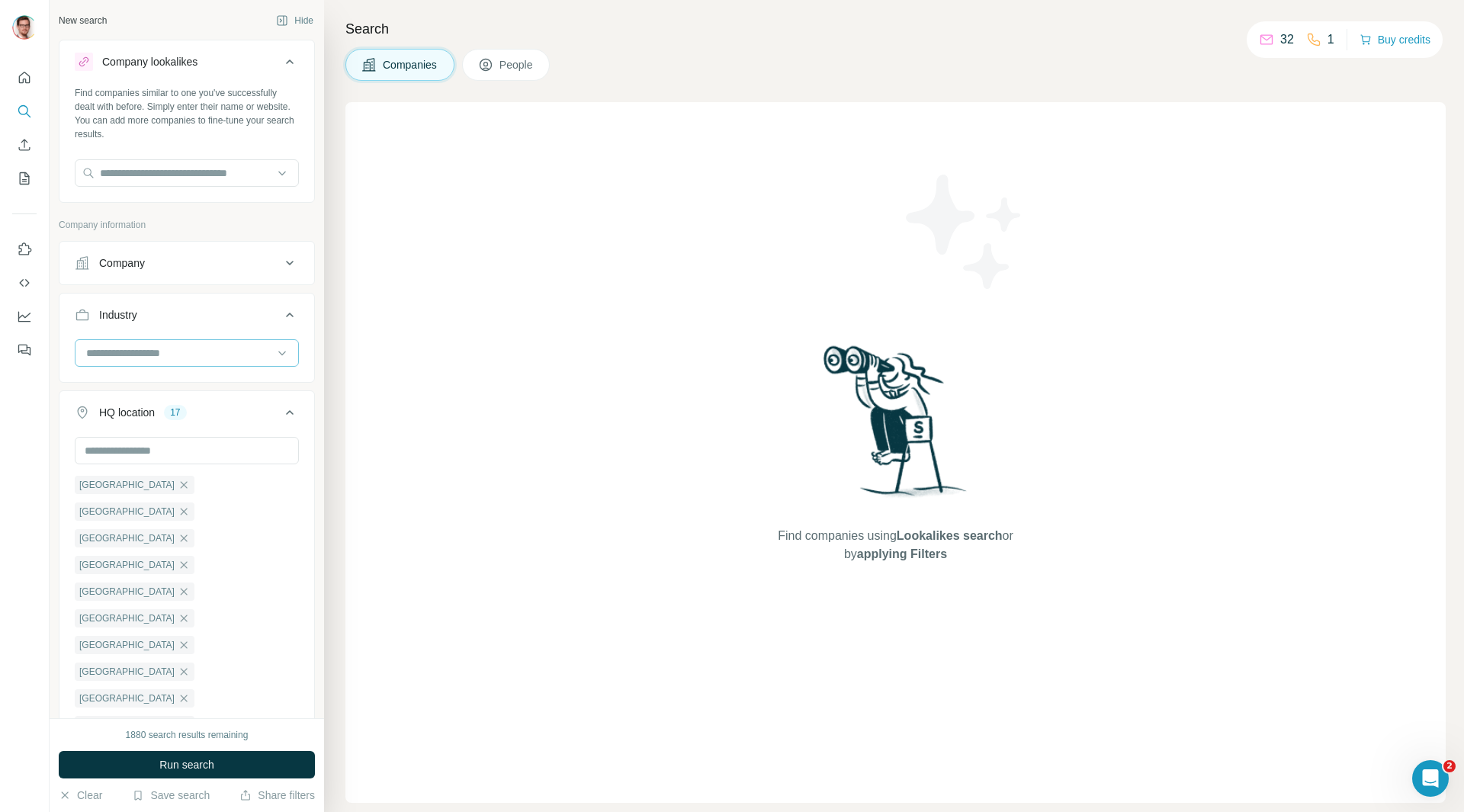
click at [199, 356] on input at bounding box center [179, 353] width 189 height 17
type input "****"
click at [166, 417] on div "EBooks" at bounding box center [181, 414] width 187 height 15
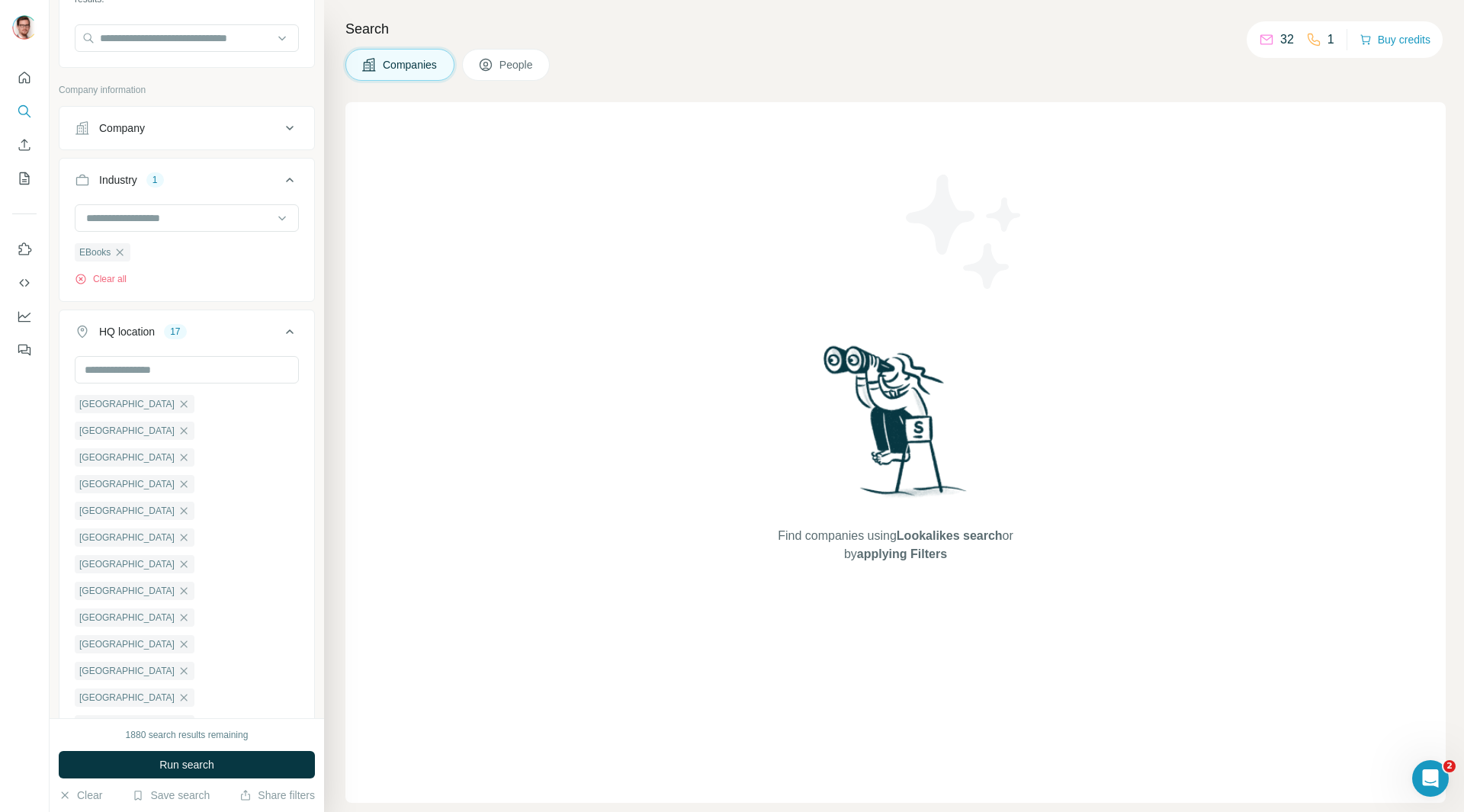
scroll to position [134, 0]
click at [162, 217] on input at bounding box center [179, 218] width 189 height 17
type input "*****"
click at [305, 208] on div "New search Hide Company lookalikes Find companies similar to one you've success…" at bounding box center [187, 359] width 275 height 718
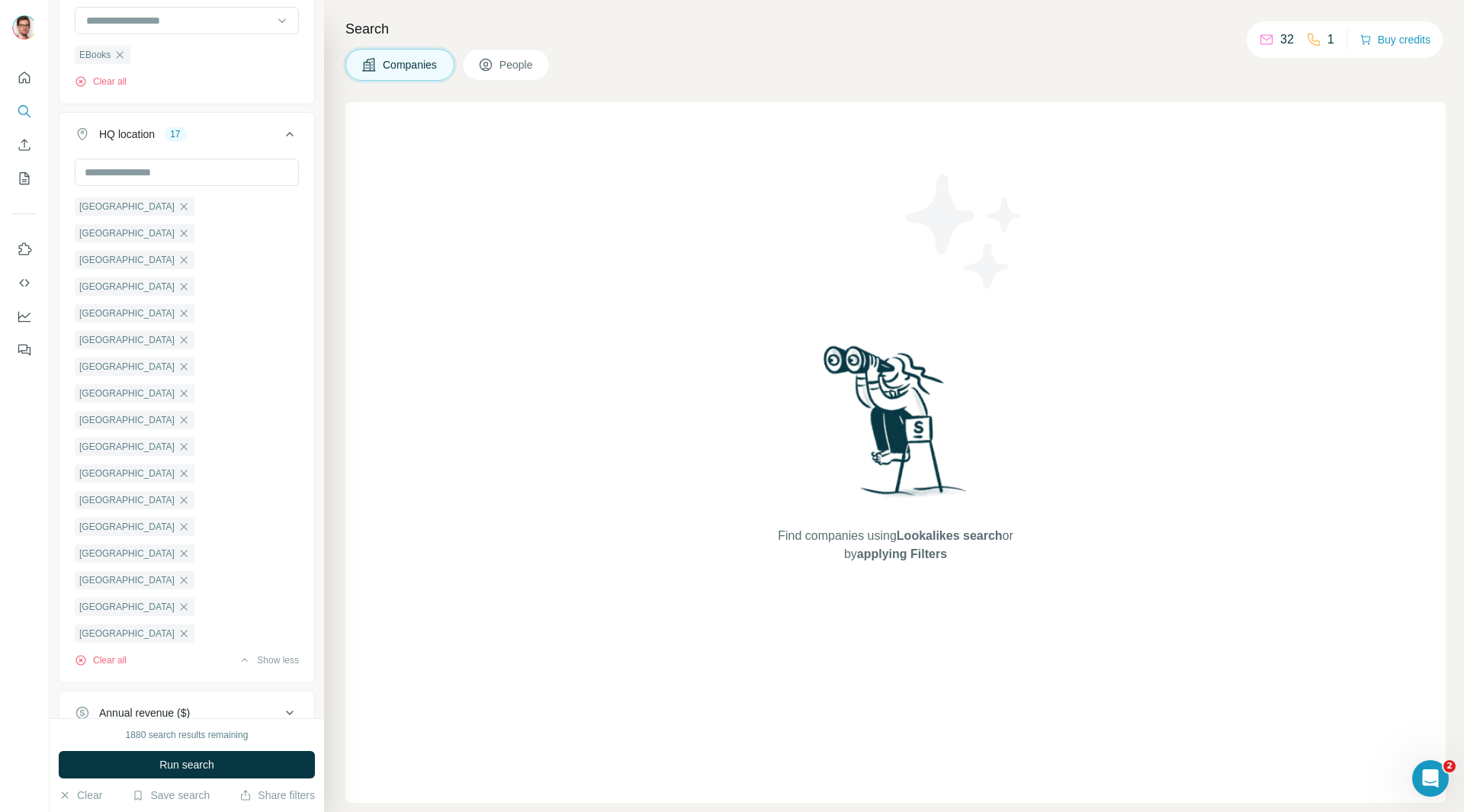
type input "*********"
click at [268, 556] on div "Technologies" at bounding box center [177, 816] width 206 height 15
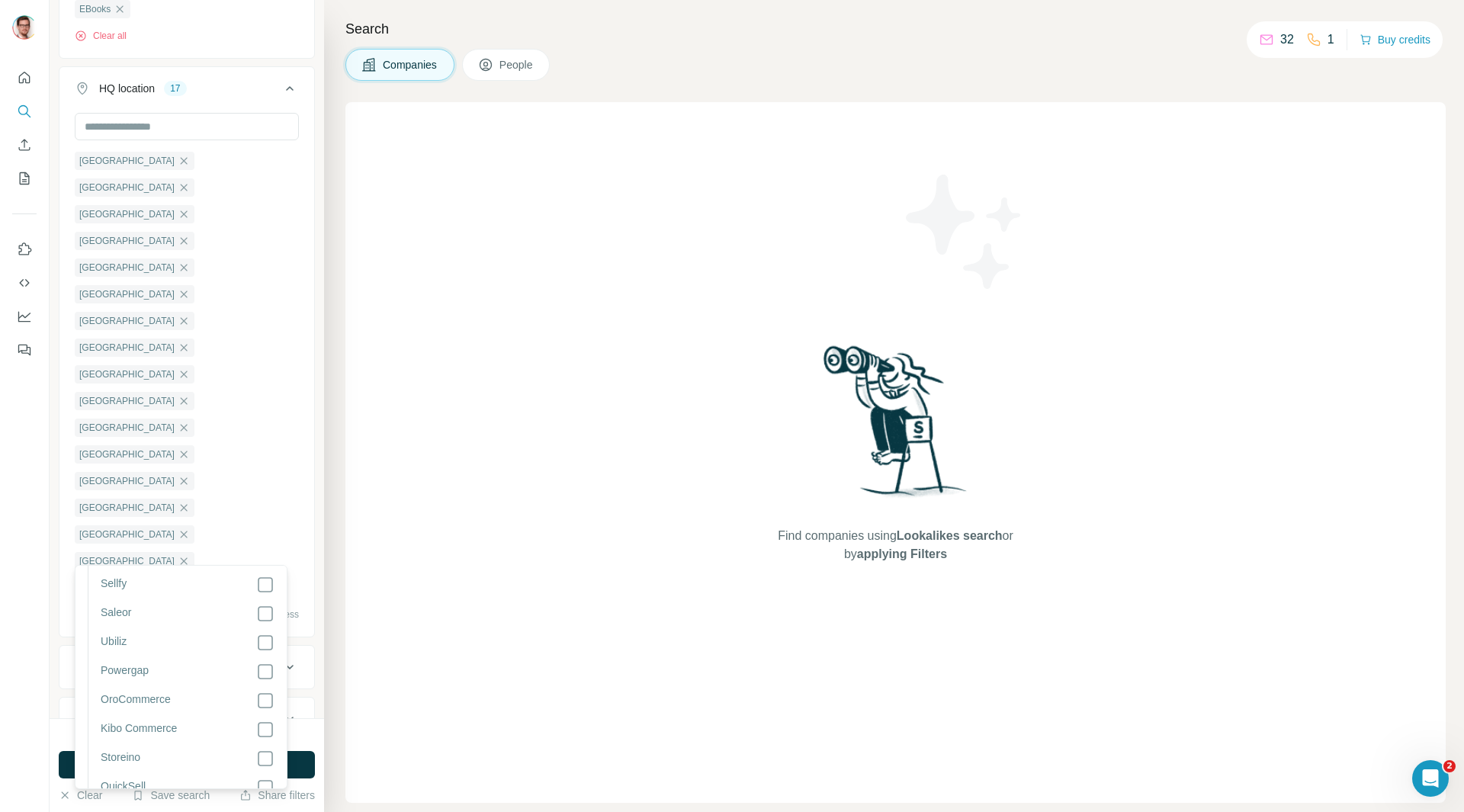
scroll to position [76, 0]
type input "*********"
click at [296, 556] on button "Technologies 1" at bounding box center [187, 773] width 255 height 43
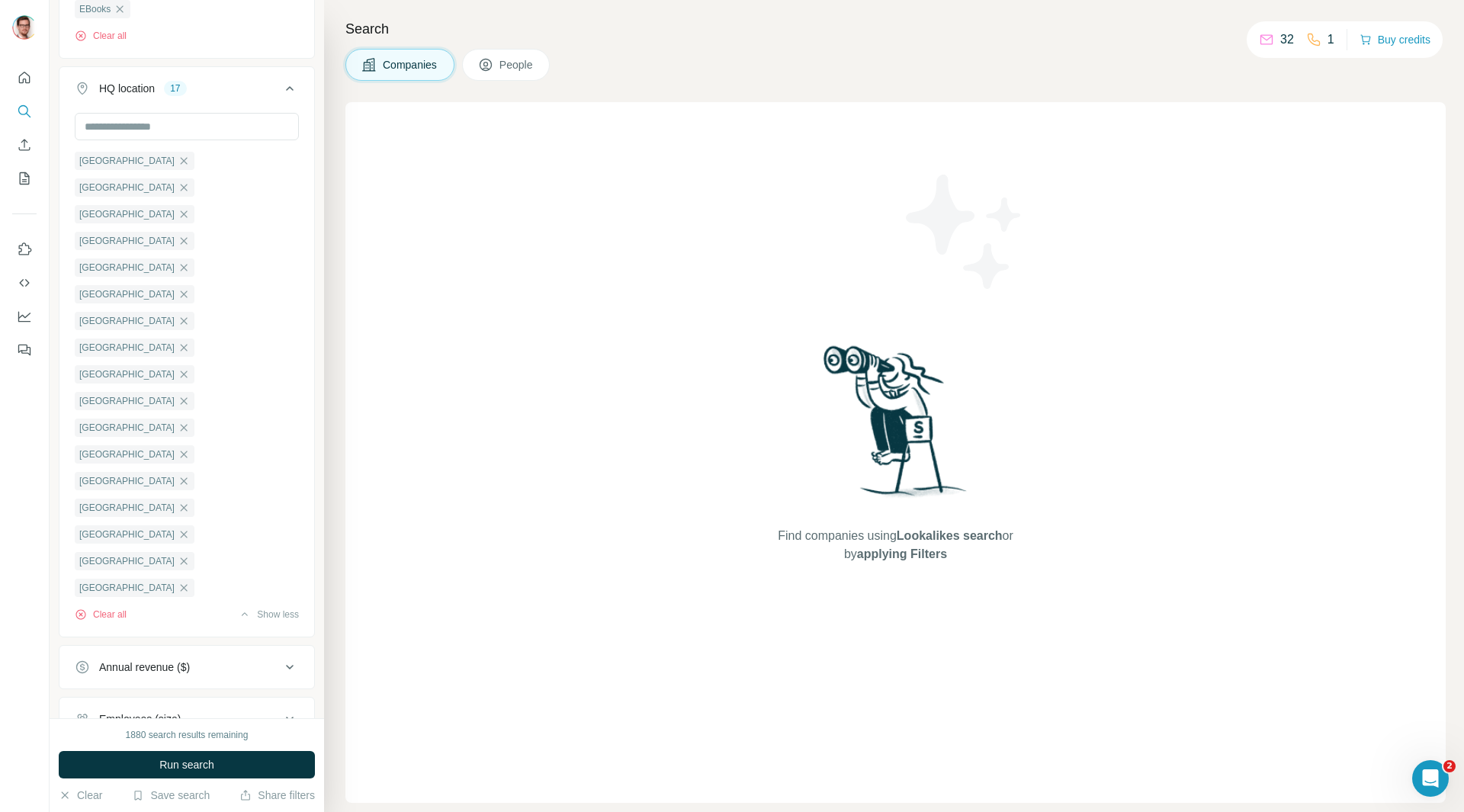
scroll to position [333, 0]
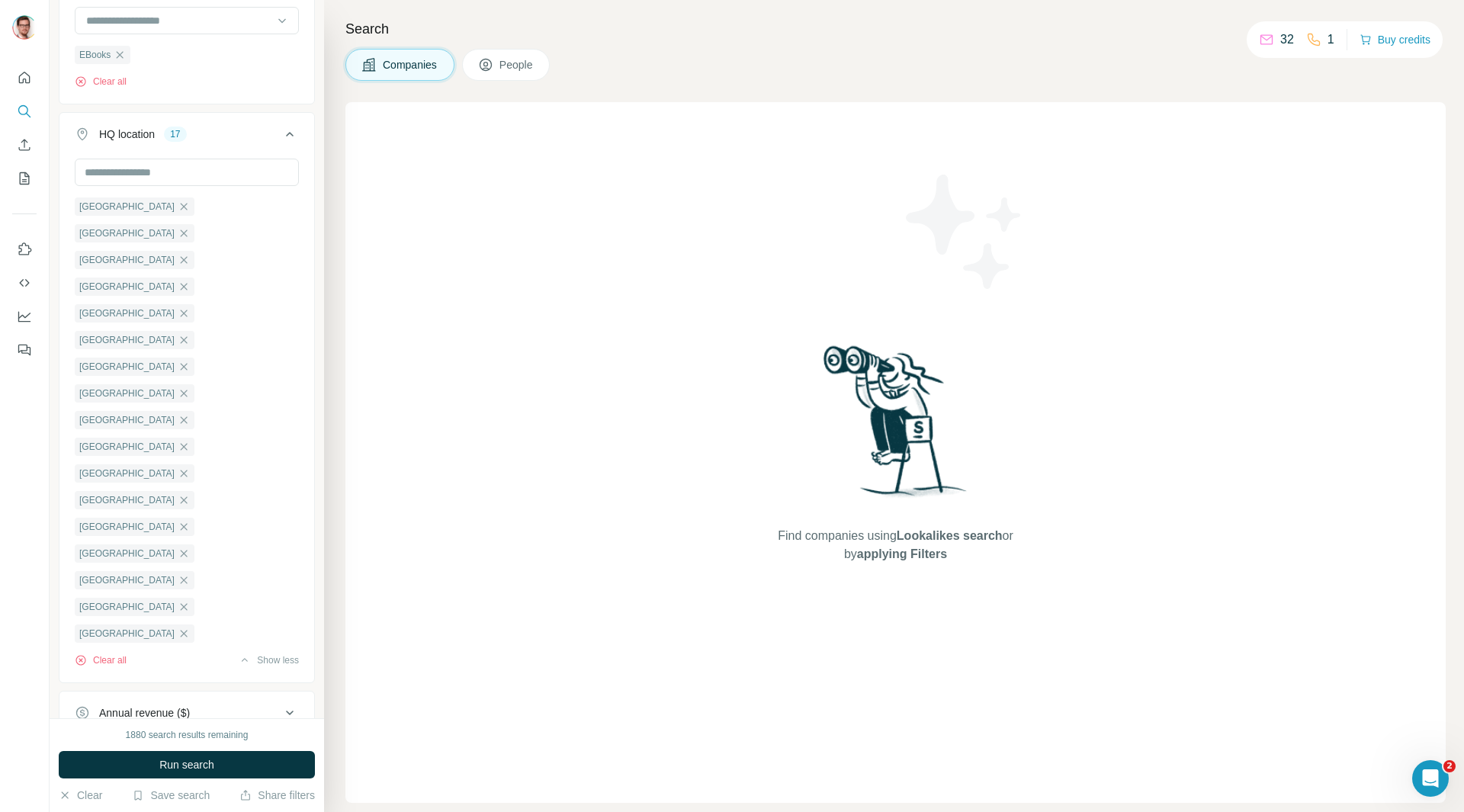
drag, startPoint x: 235, startPoint y: 649, endPoint x: 64, endPoint y: 631, distance: 171.9
click at [29, 541] on div at bounding box center [24, 406] width 50 height 812
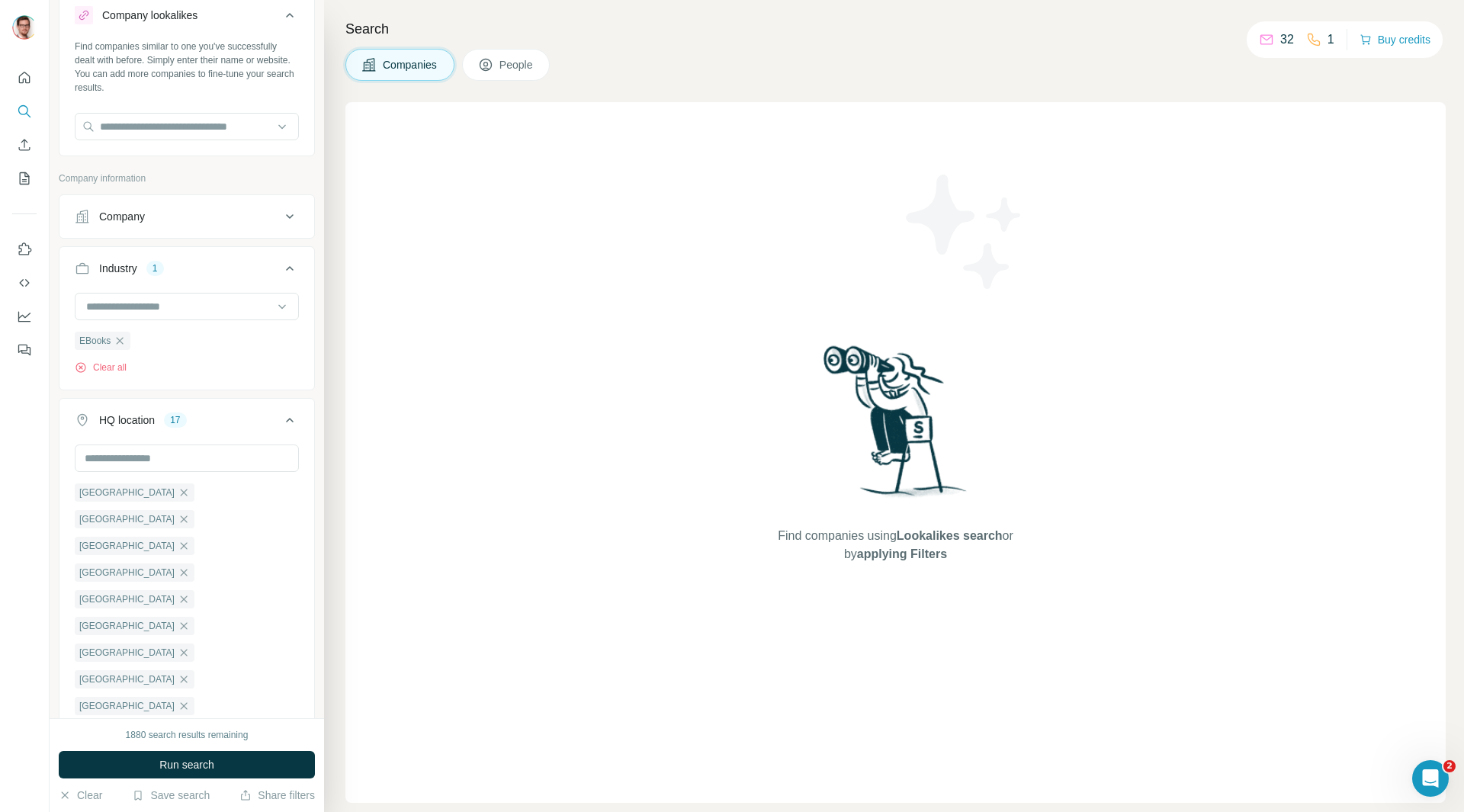
scroll to position [27, 0]
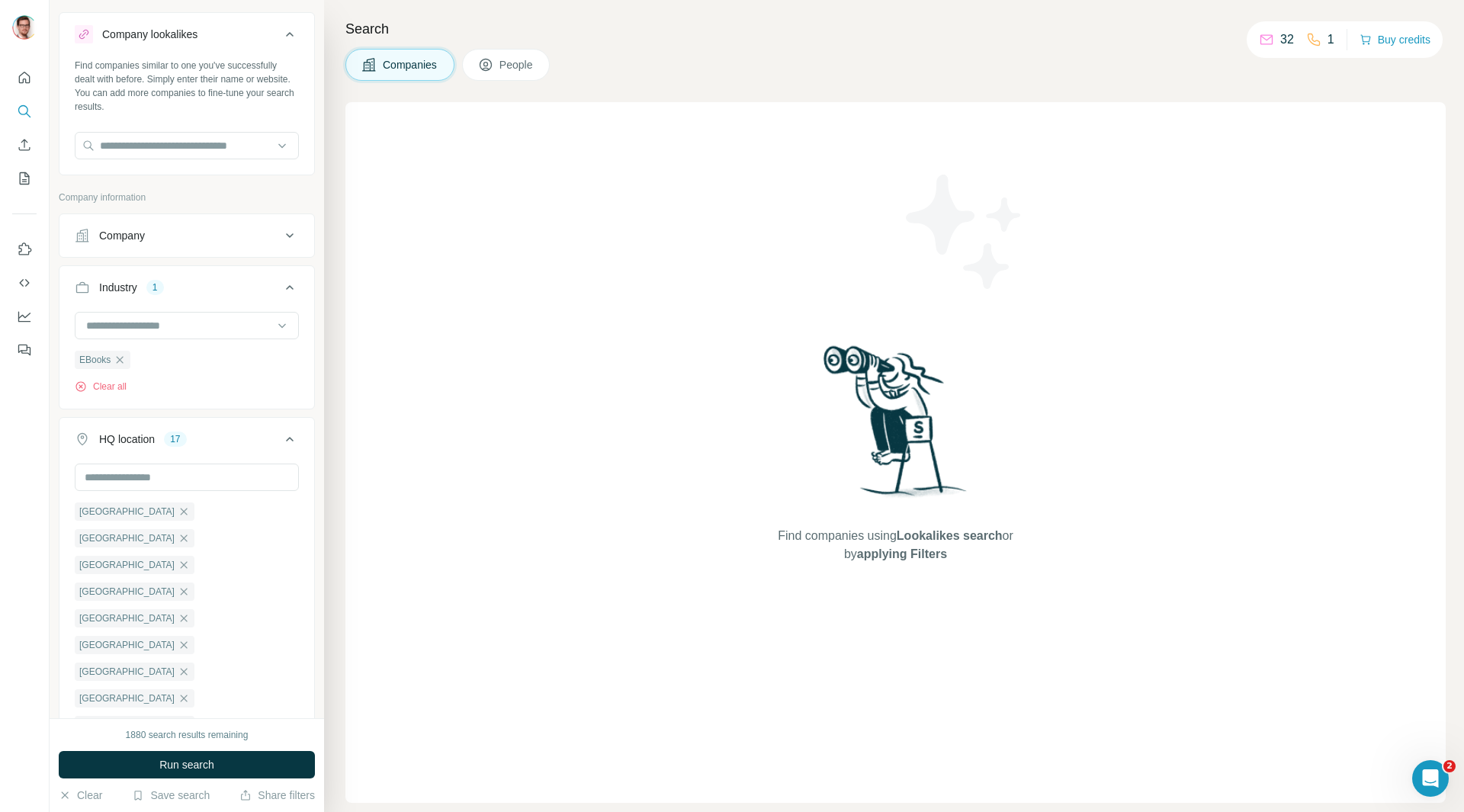
click at [172, 235] on div "Company" at bounding box center [177, 235] width 206 height 15
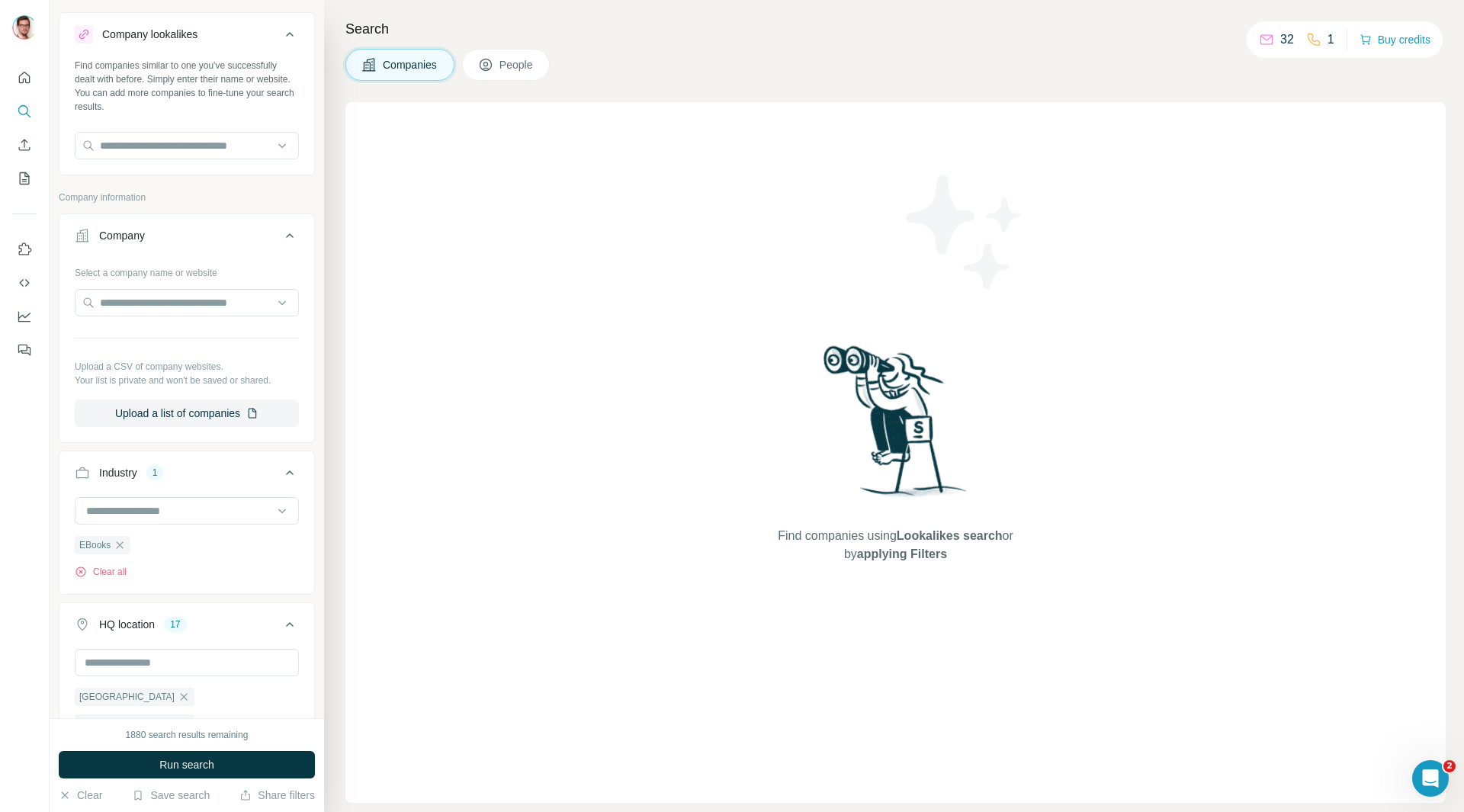
click at [172, 235] on div "Company" at bounding box center [177, 235] width 206 height 15
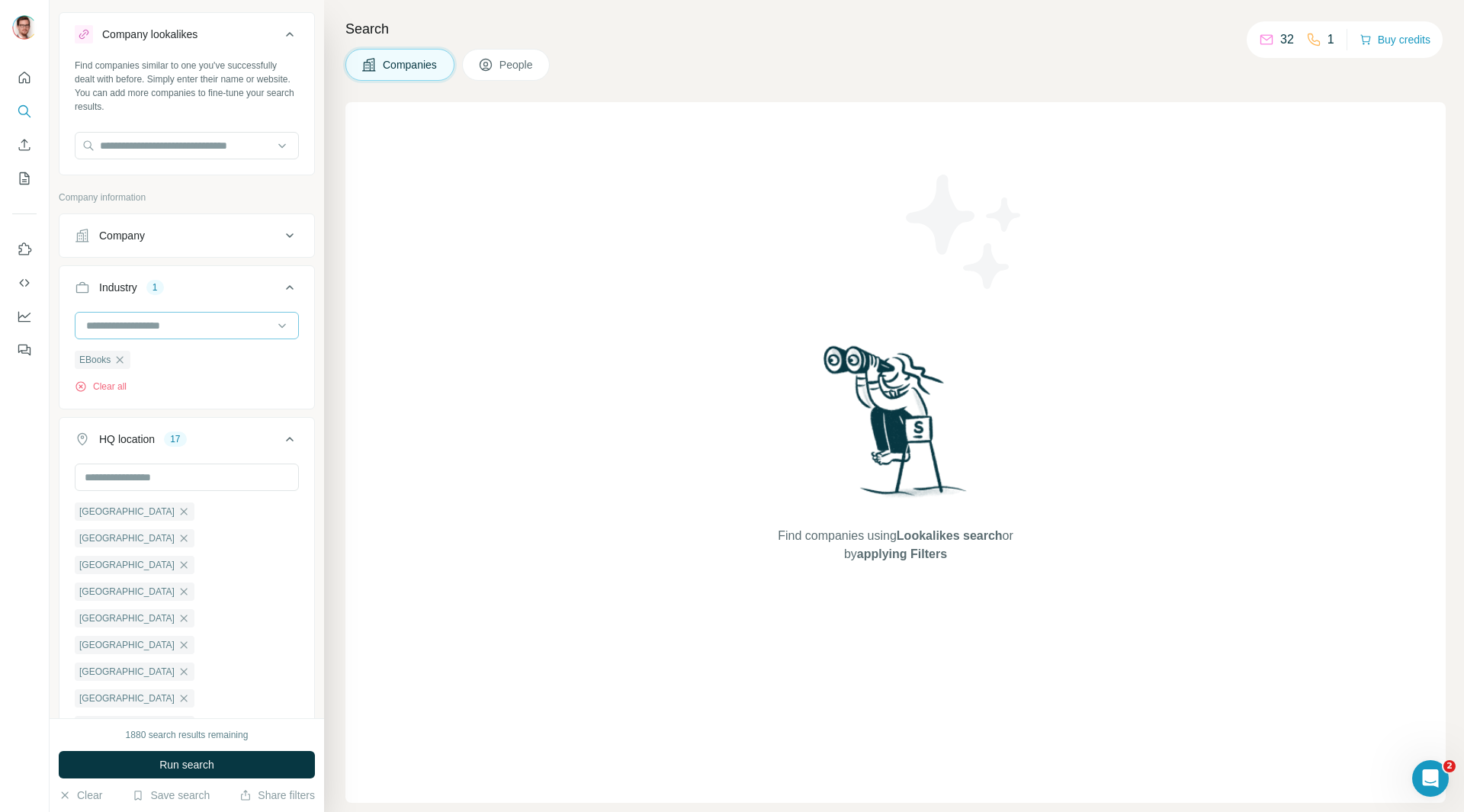
click at [248, 336] on div at bounding box center [179, 325] width 189 height 26
click at [247, 331] on input at bounding box center [179, 325] width 189 height 17
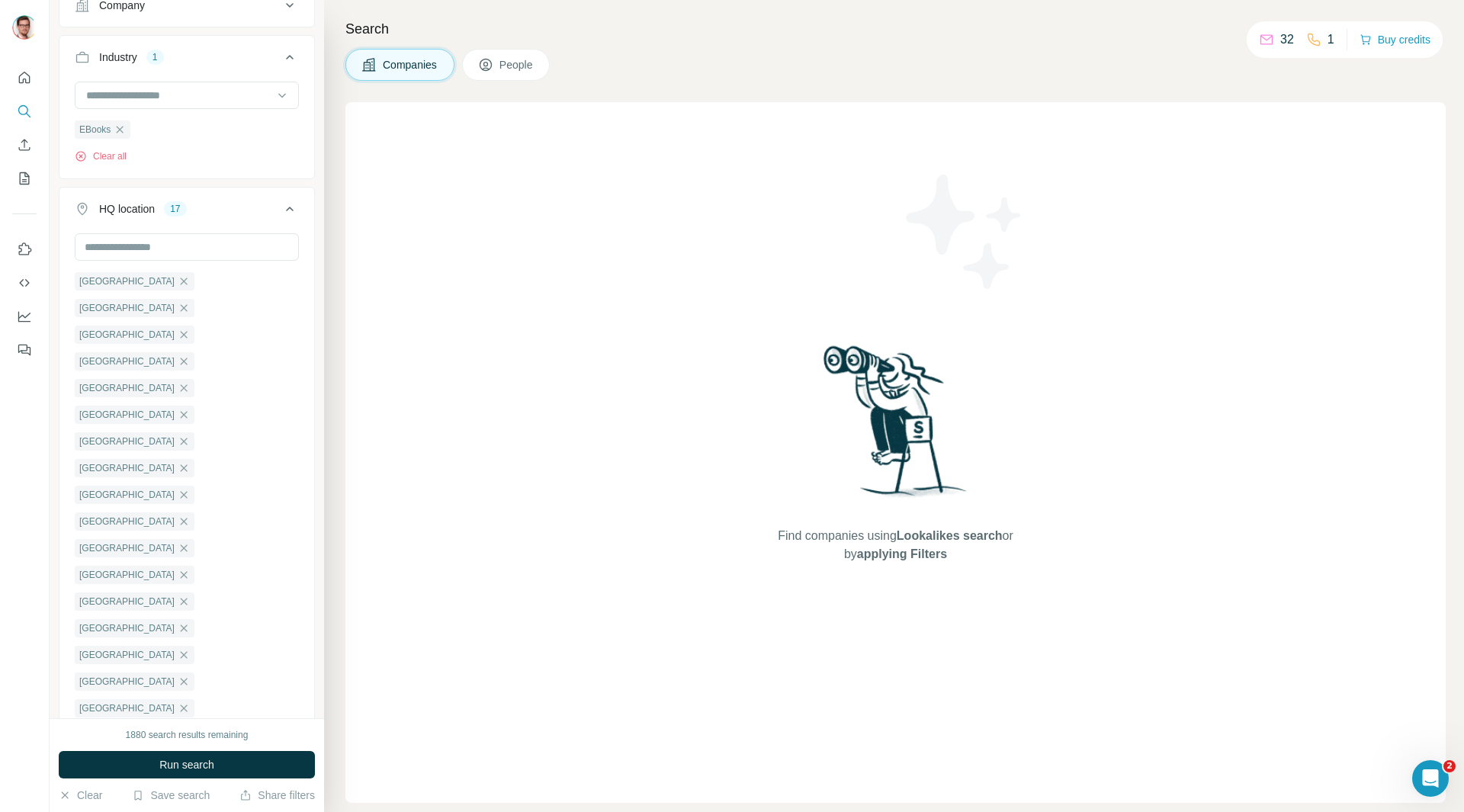
scroll to position [333, 0]
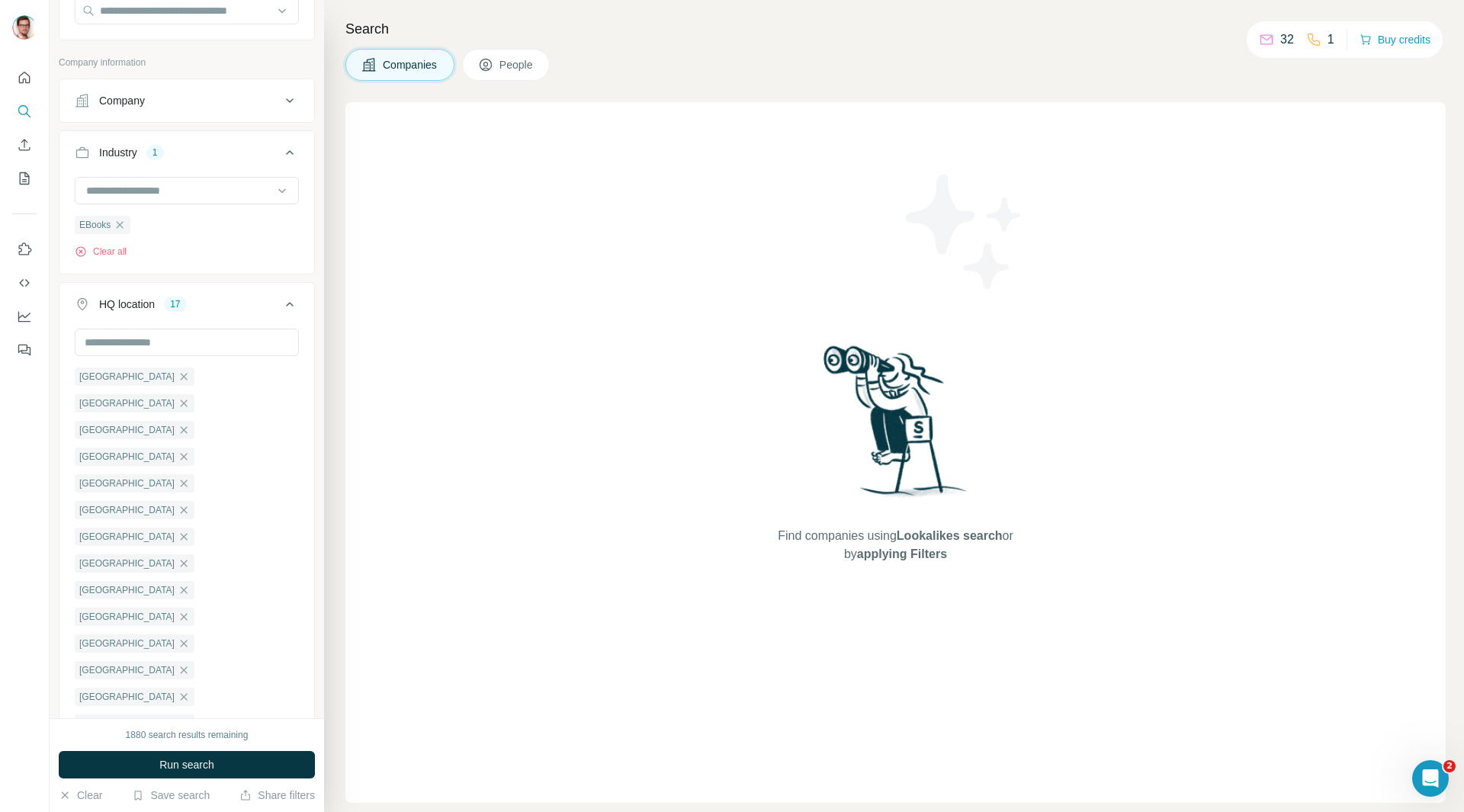
scroll to position [27, 0]
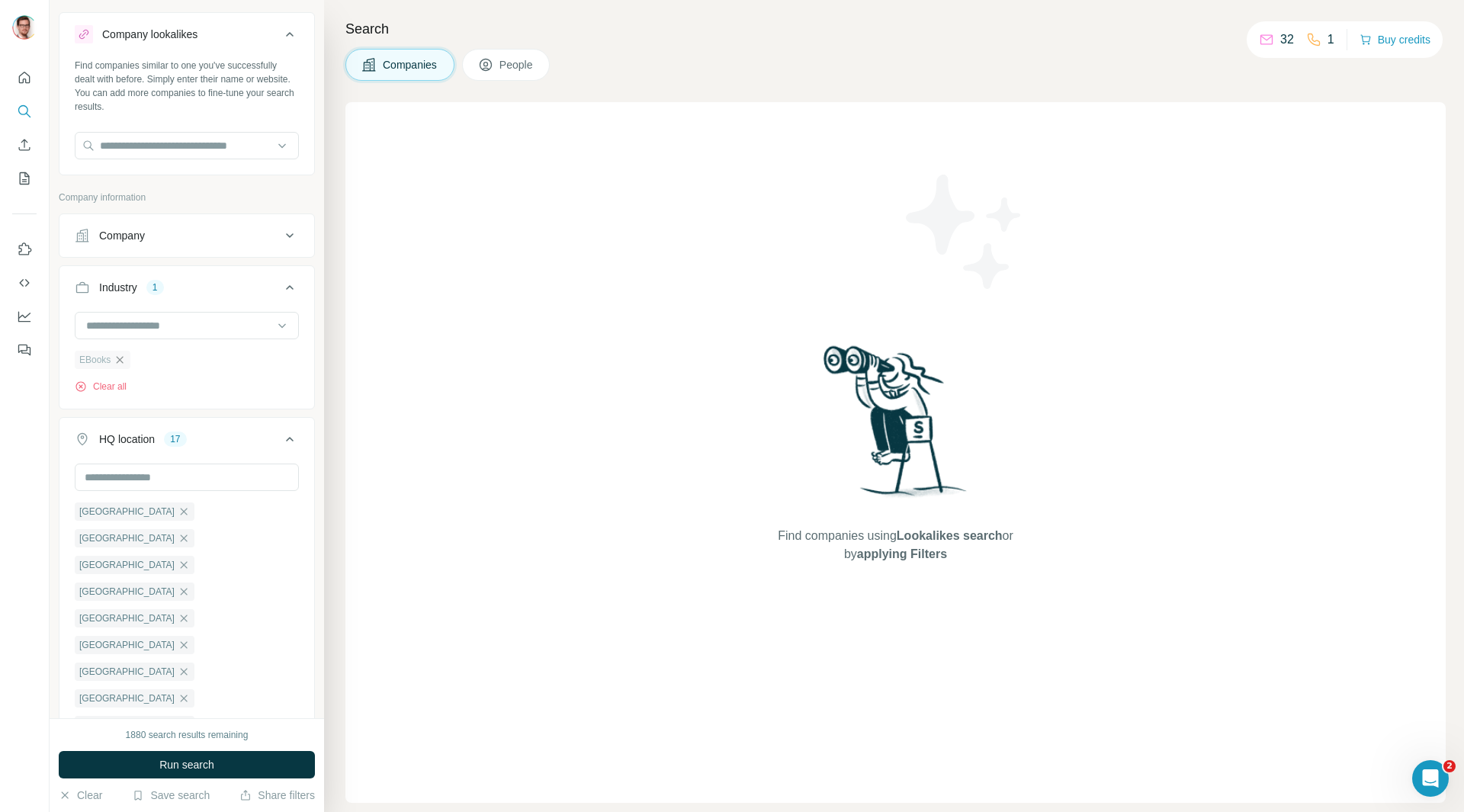
click at [118, 362] on icon "button" at bounding box center [119, 359] width 12 height 12
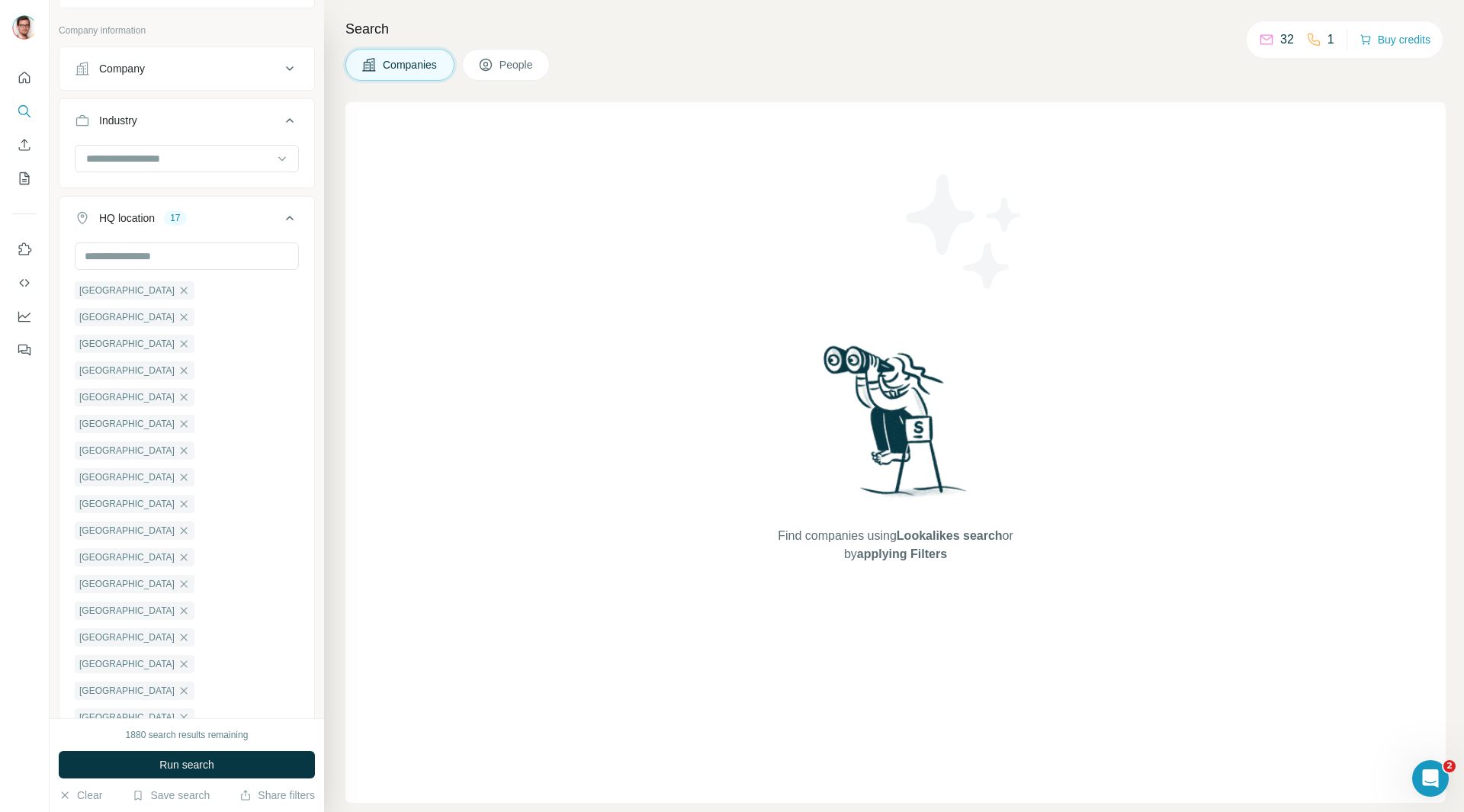
scroll to position [277, 0]
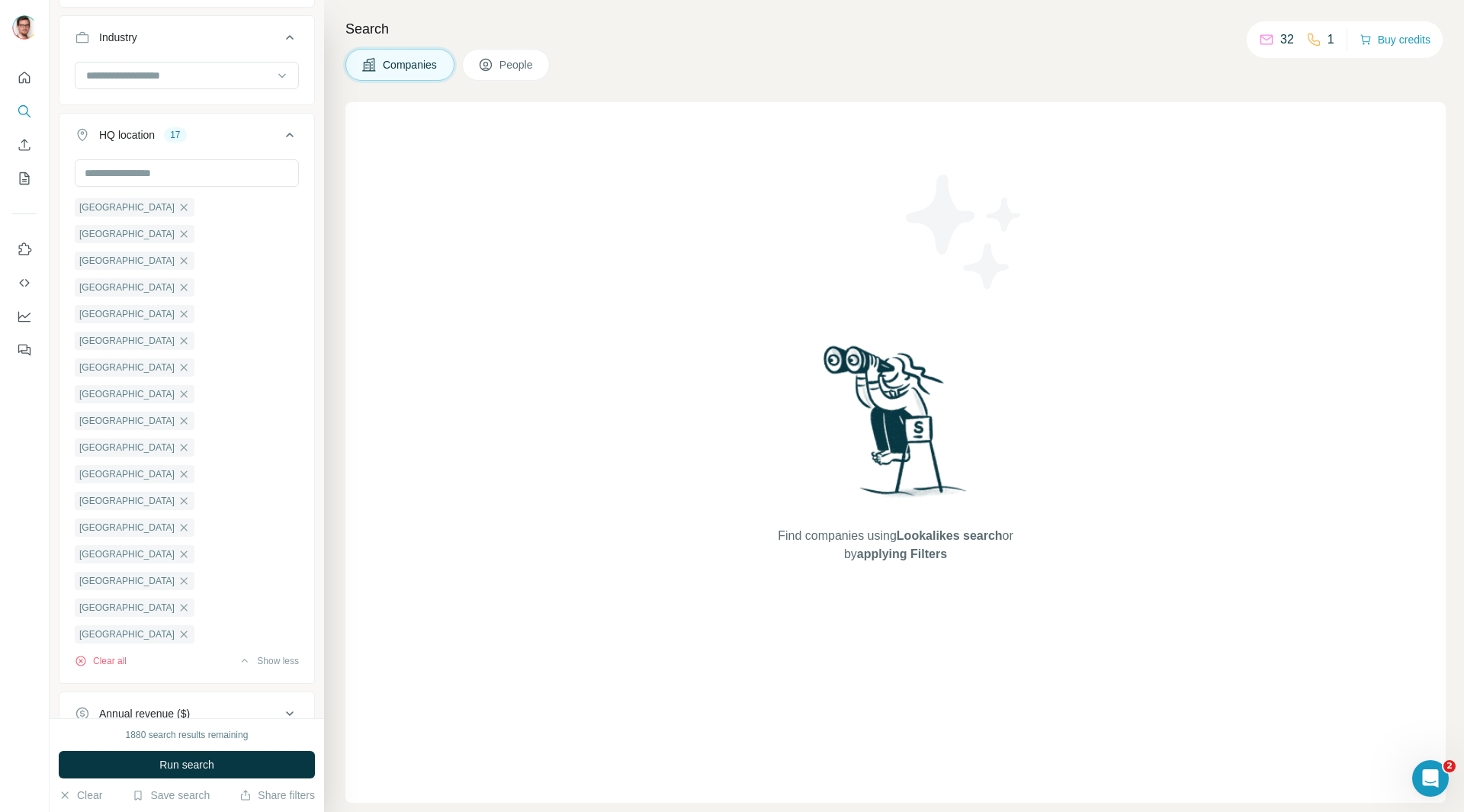
type input "*********"
click at [173, 556] on span "Run search" at bounding box center [187, 764] width 55 height 15
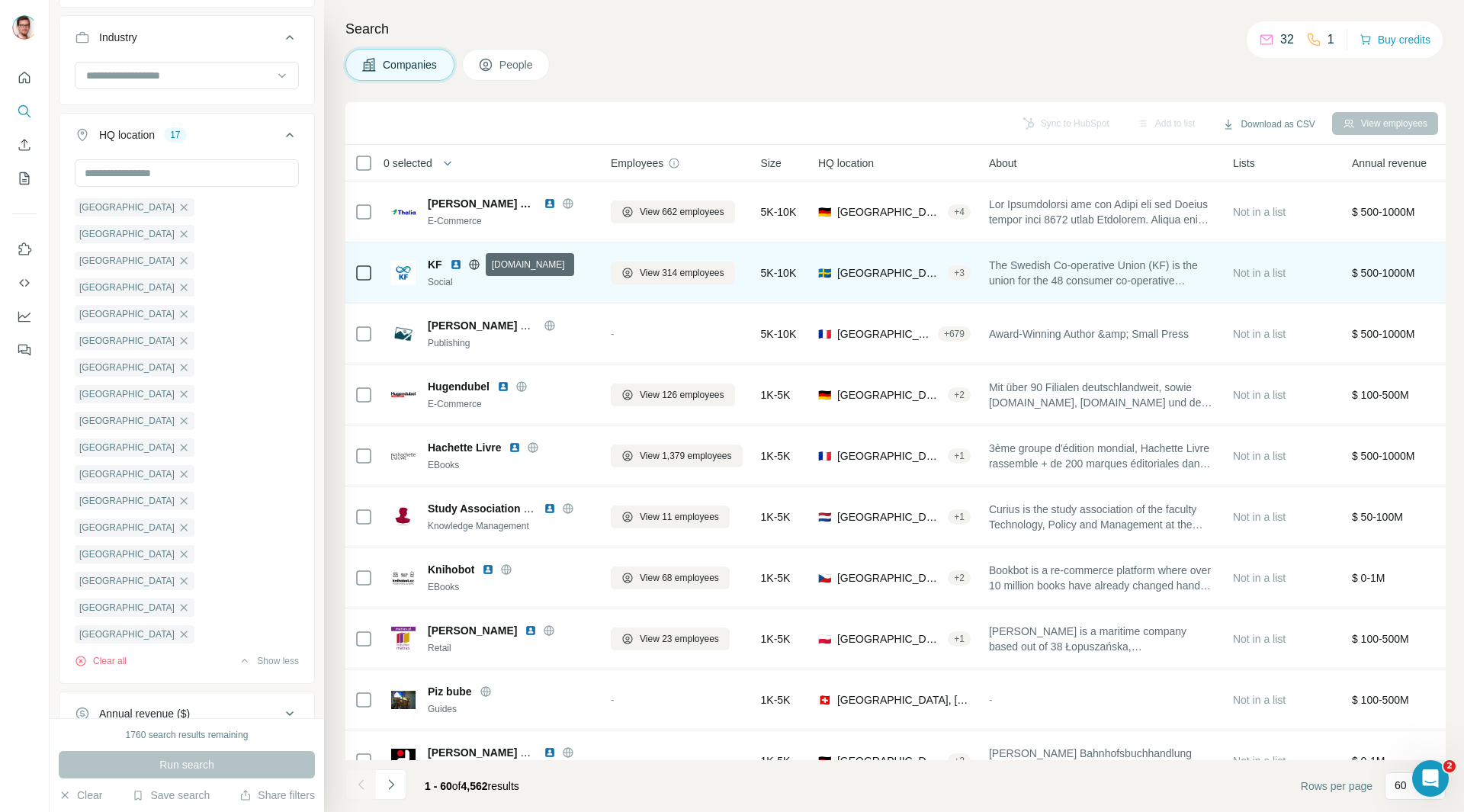
drag, startPoint x: 477, startPoint y: 265, endPoint x: 505, endPoint y: 256, distance: 29.4
click at [536, 242] on td "Thalia Holding E-Commerce" at bounding box center [491, 211] width 219 height 61
click at [476, 266] on icon at bounding box center [473, 264] width 12 height 12
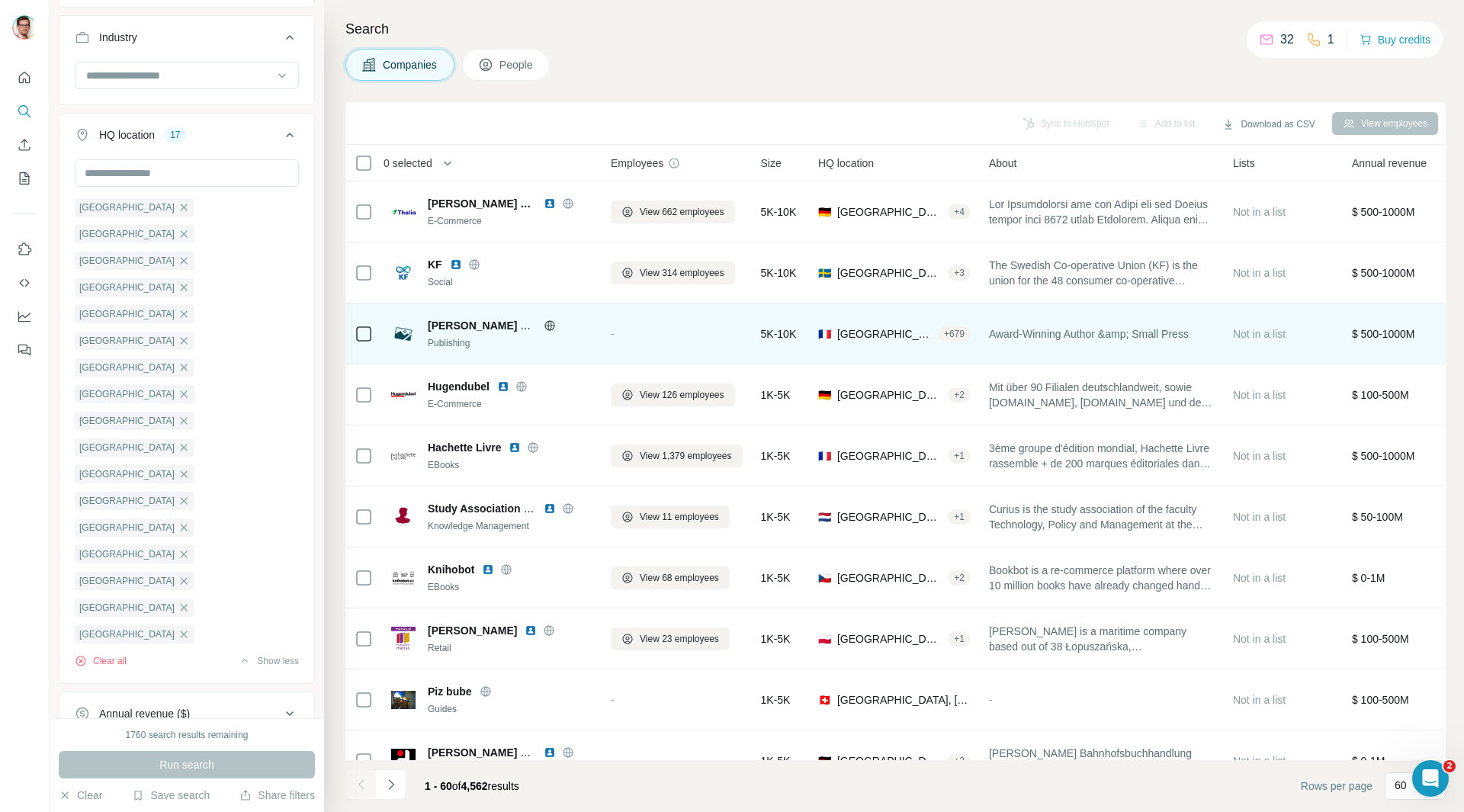
click at [548, 323] on icon at bounding box center [549, 324] width 4 height 10
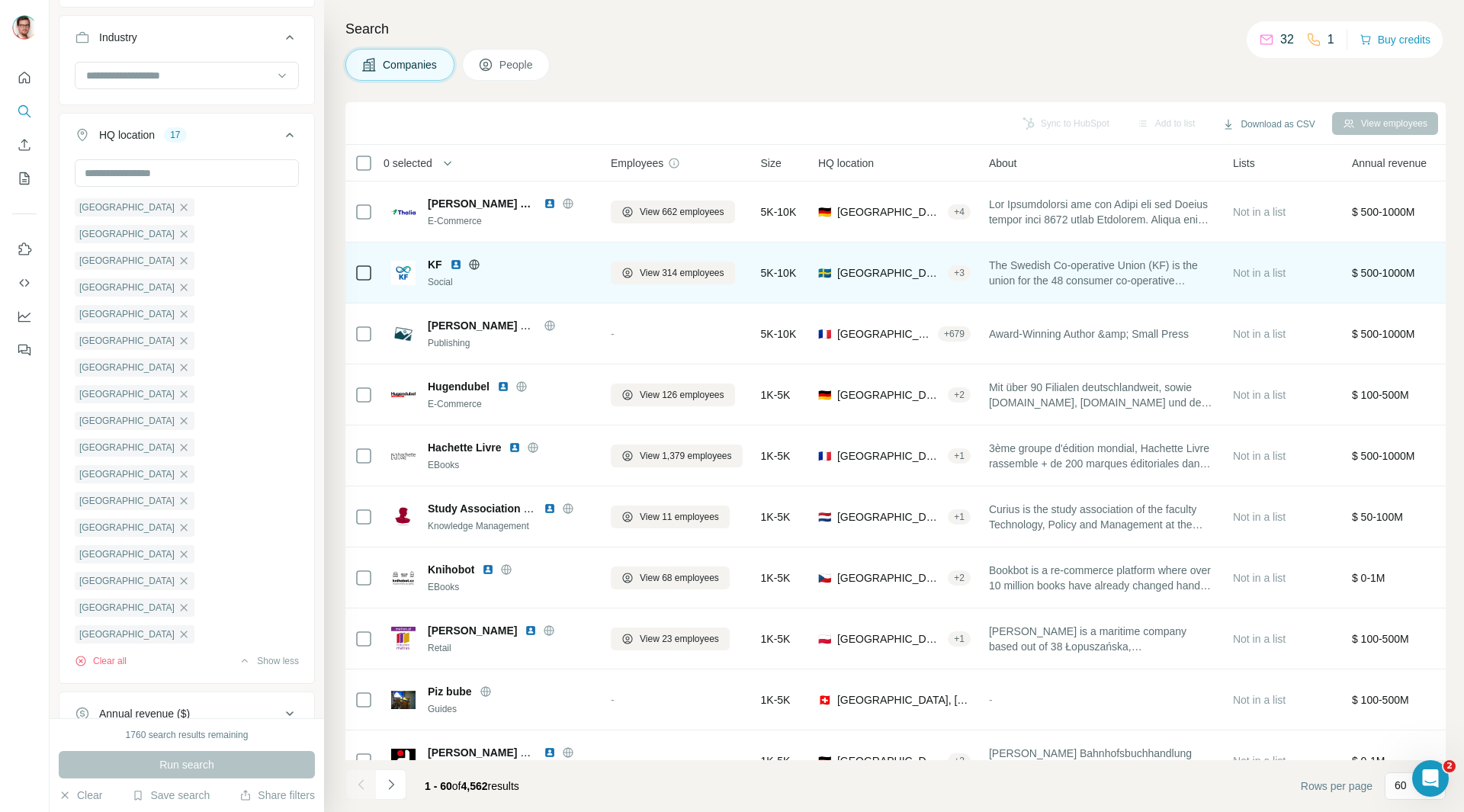
scroll to position [76, 0]
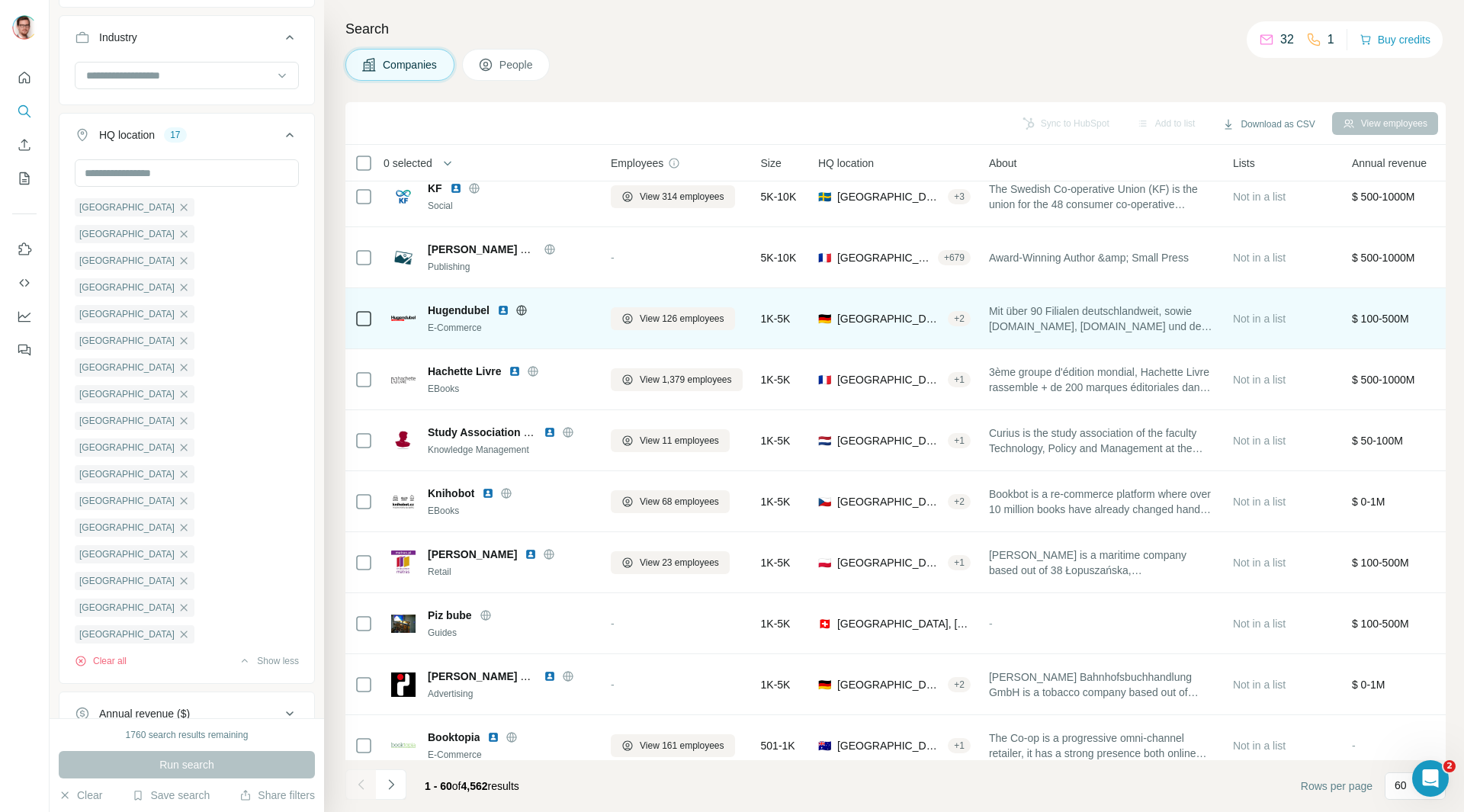
click at [525, 313] on icon at bounding box center [520, 310] width 12 height 12
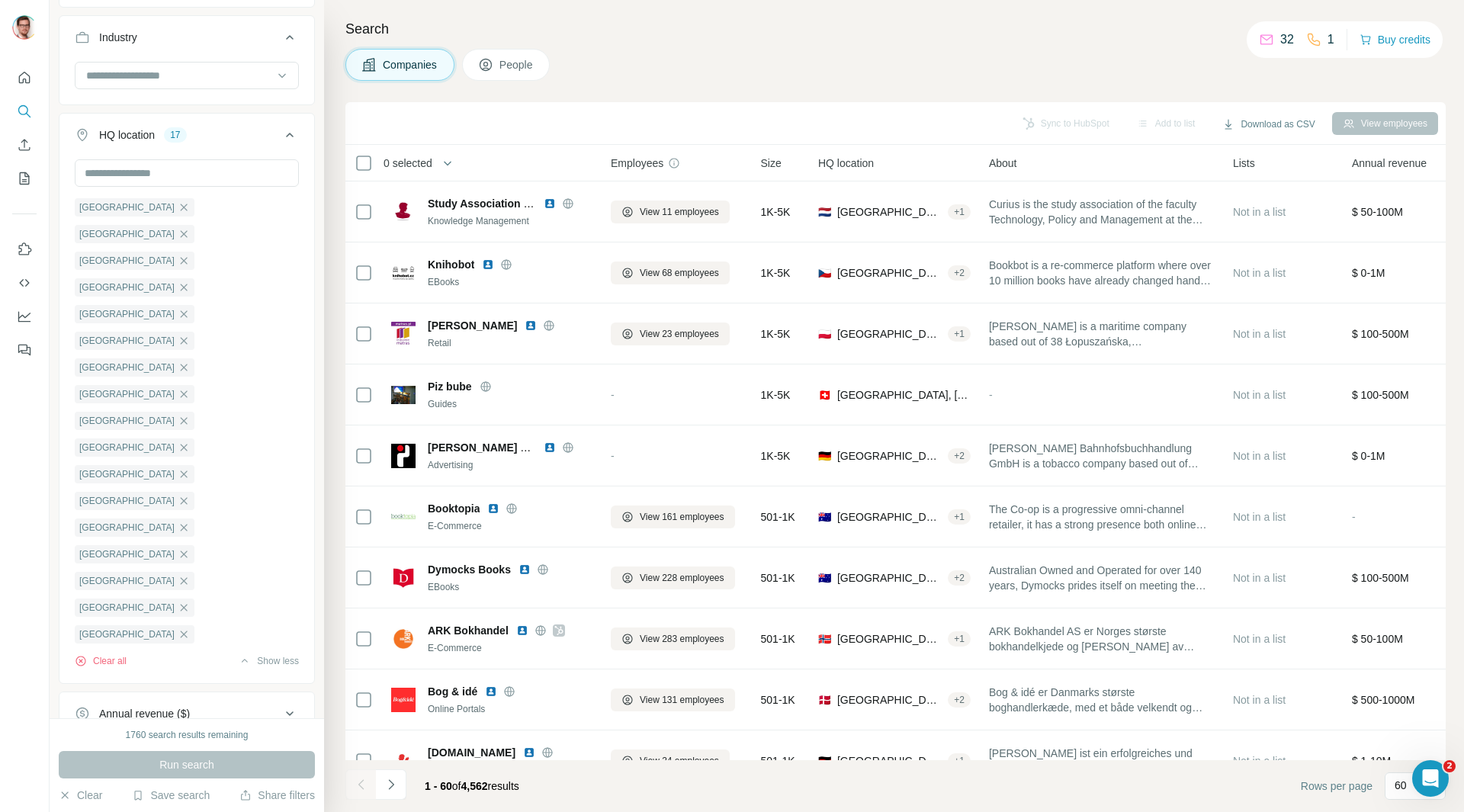
scroll to position [228, 0]
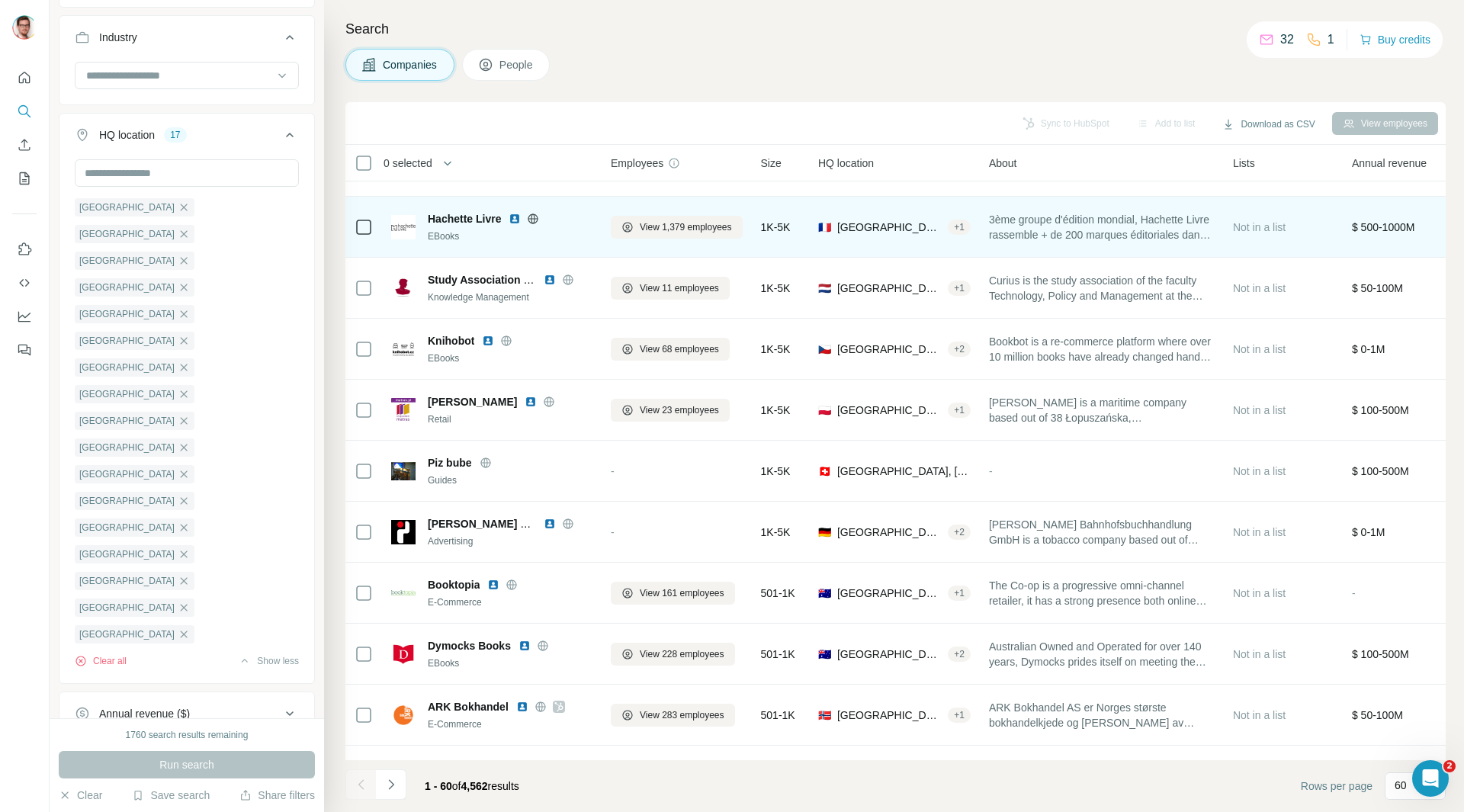
click at [534, 218] on icon at bounding box center [533, 218] width 10 height 1
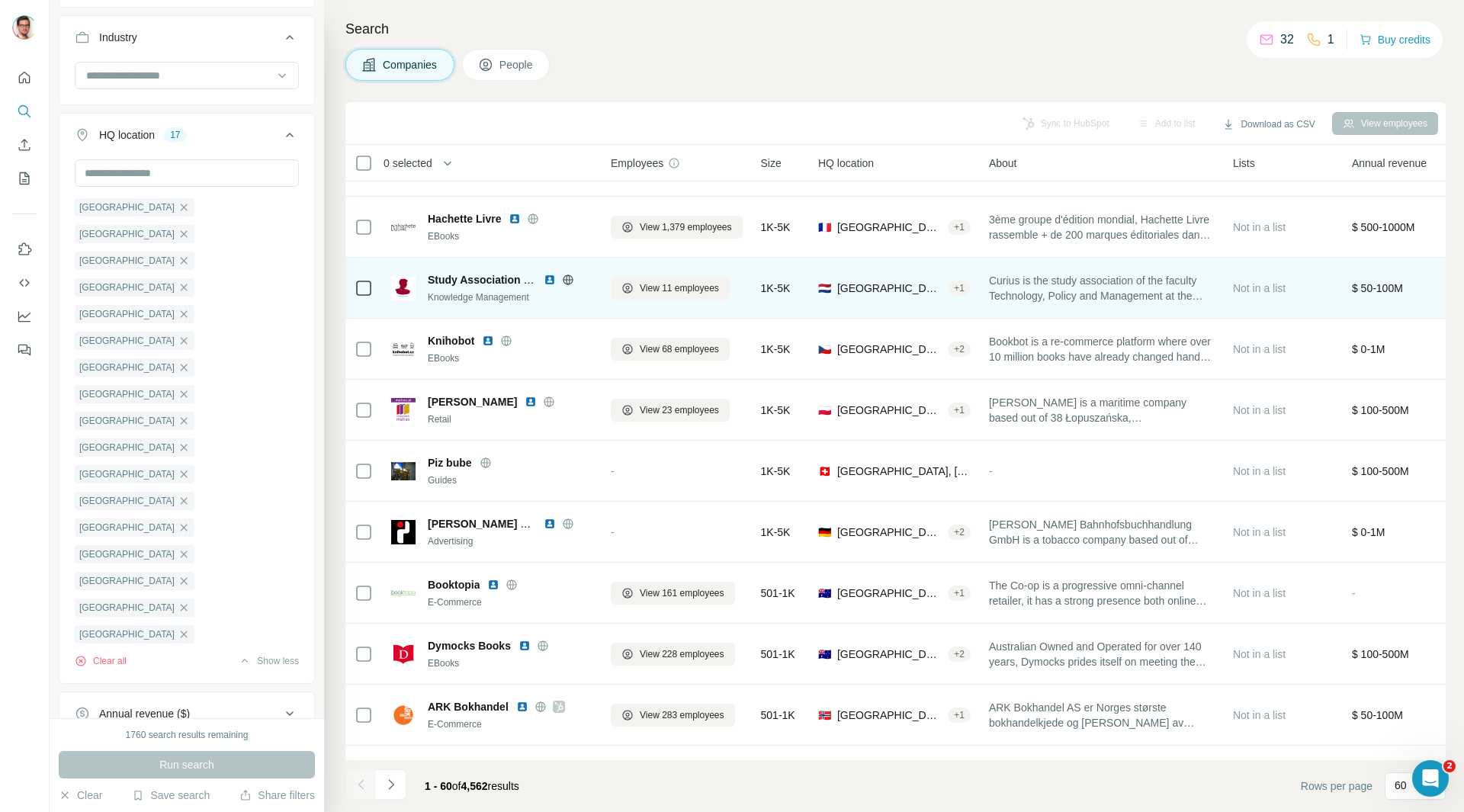
scroll to position [381, 0]
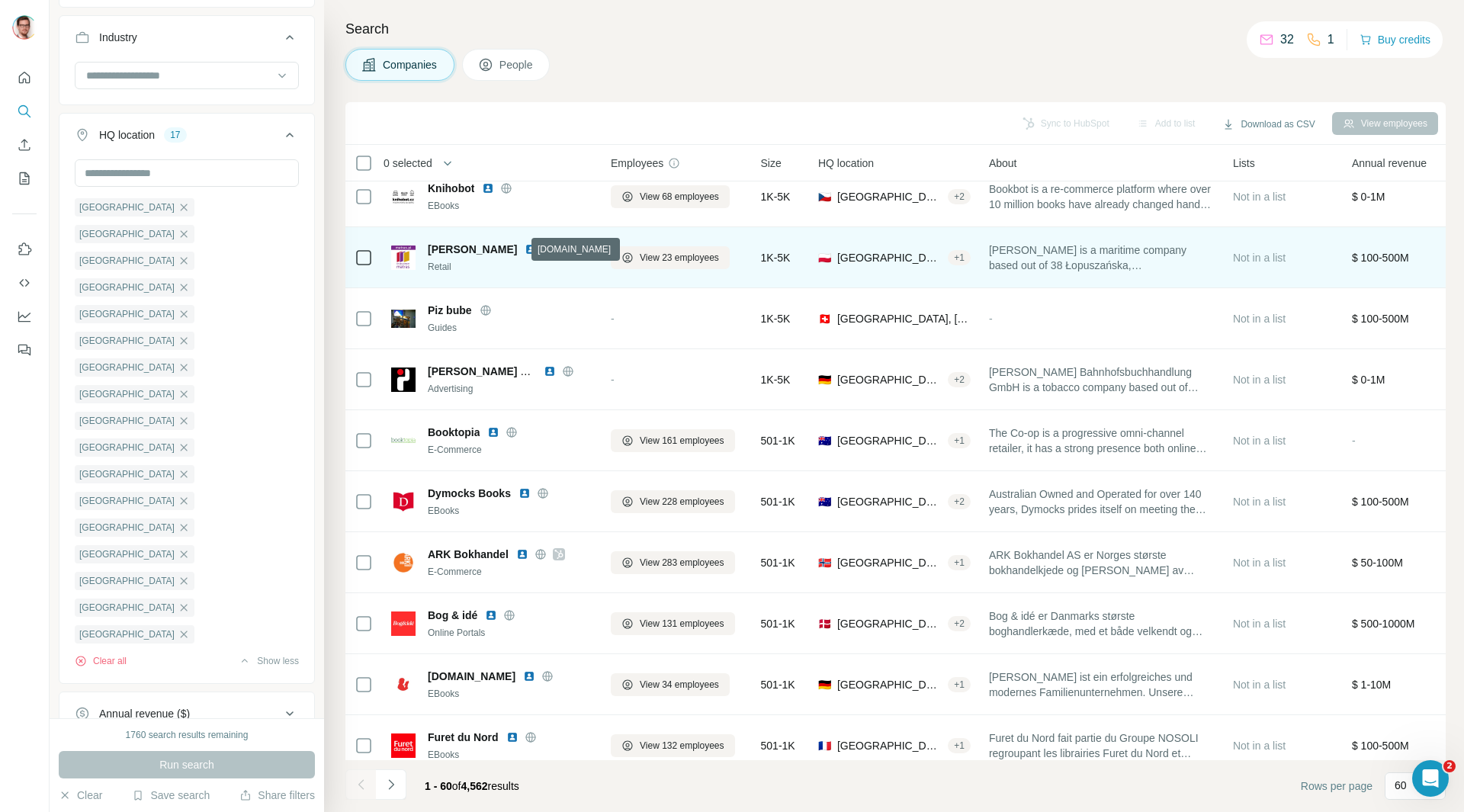
click at [543, 246] on icon at bounding box center [548, 248] width 12 height 12
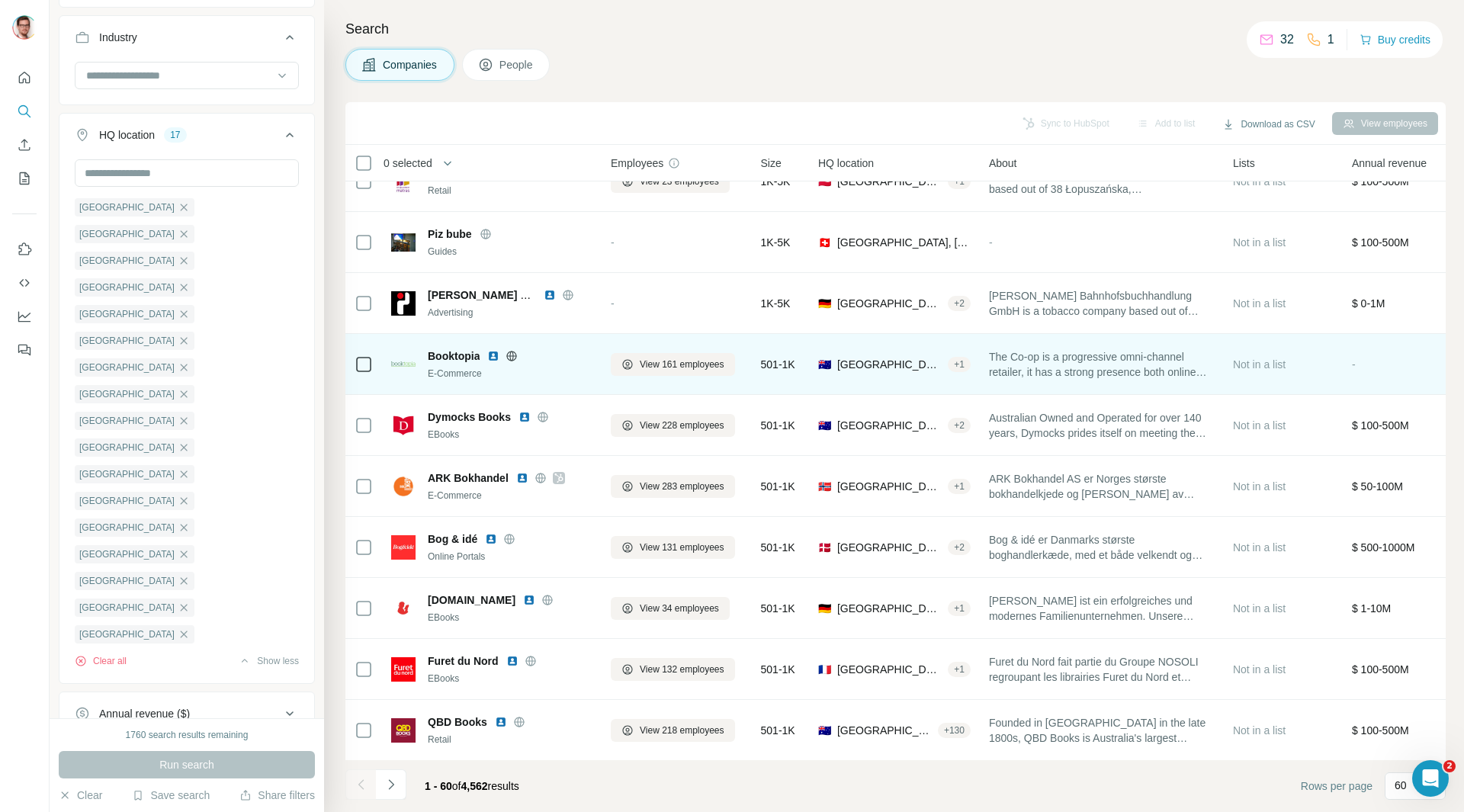
scroll to position [686, 0]
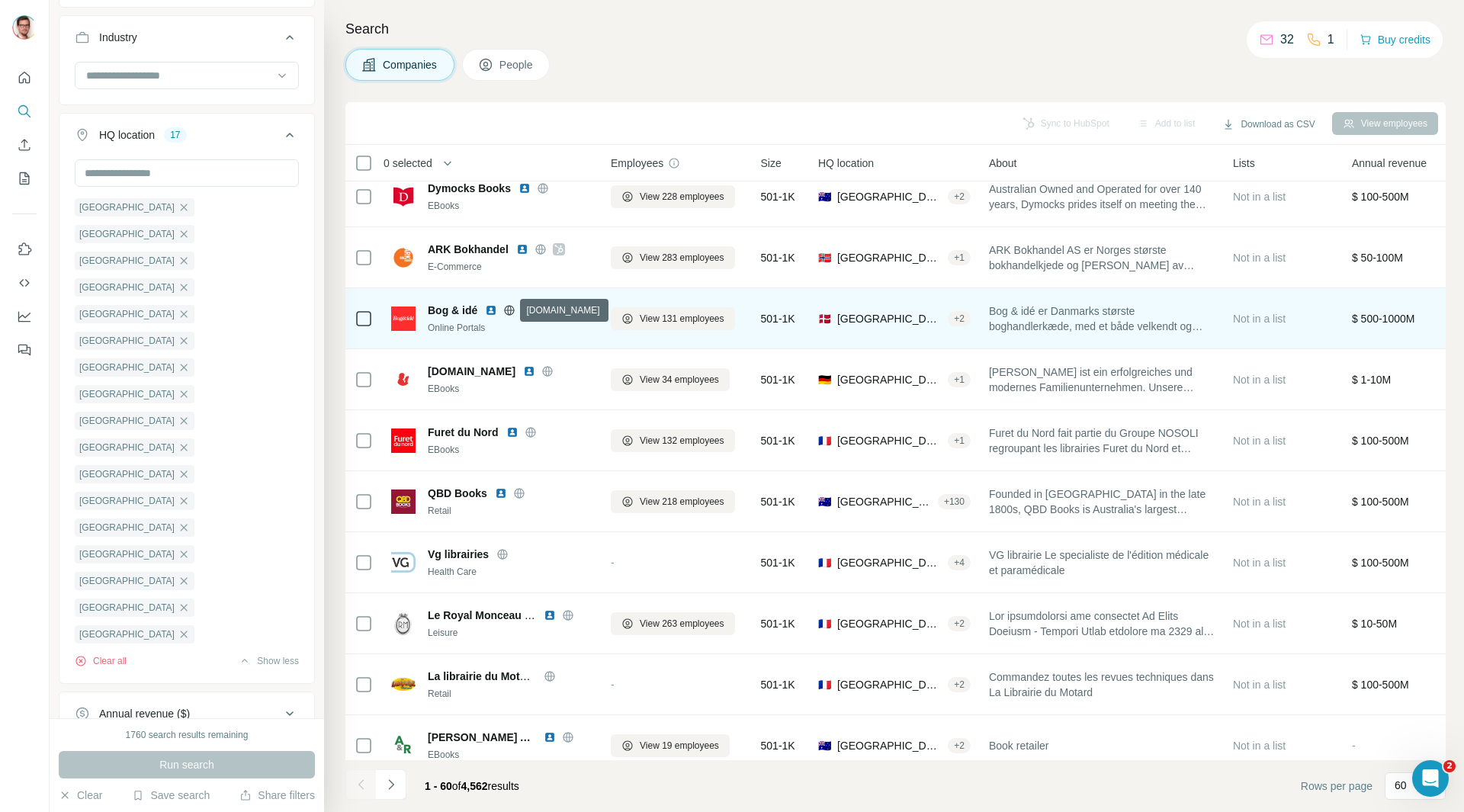
click at [510, 309] on icon at bounding box center [509, 310] width 12 height 12
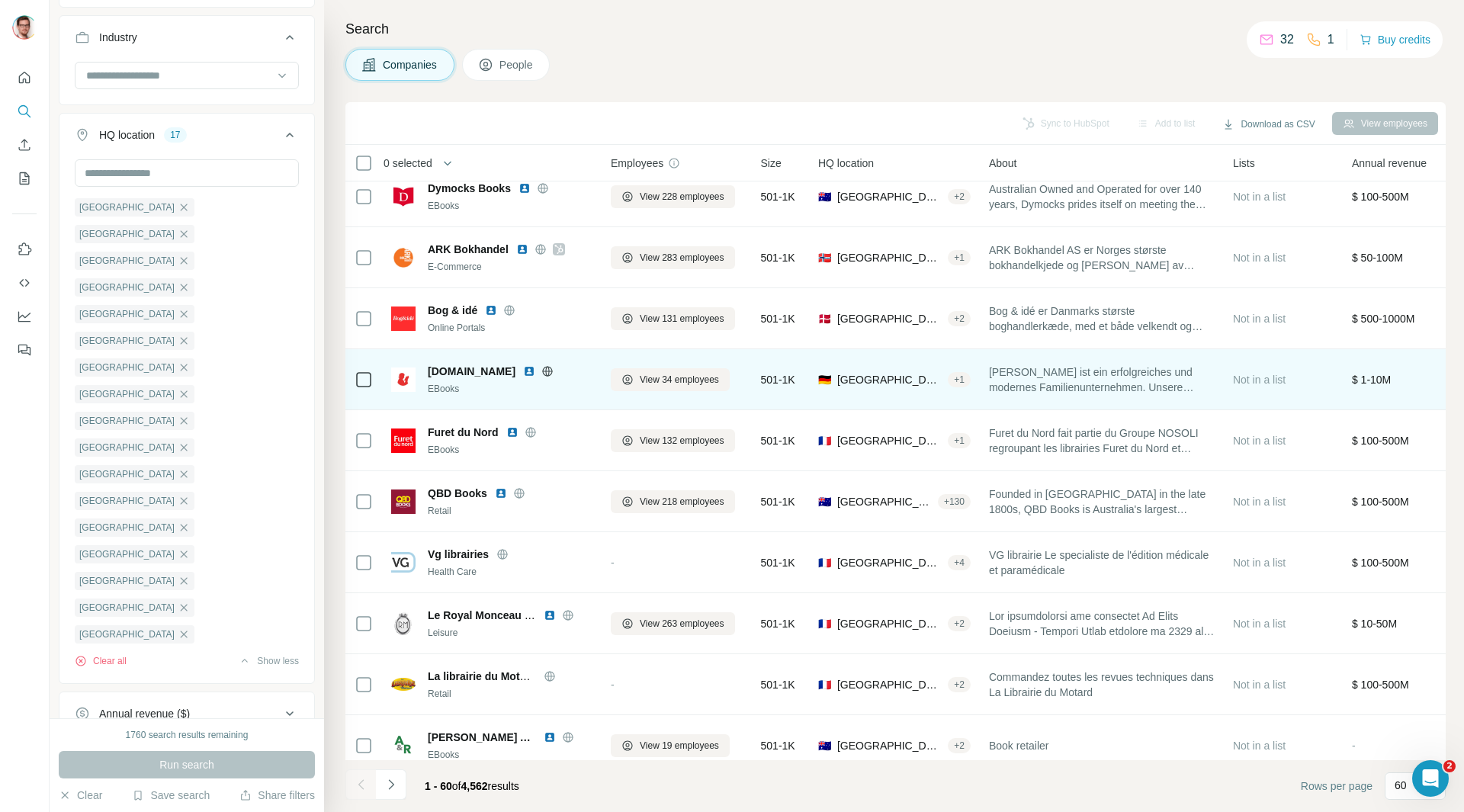
click at [541, 368] on icon at bounding box center [547, 371] width 12 height 12
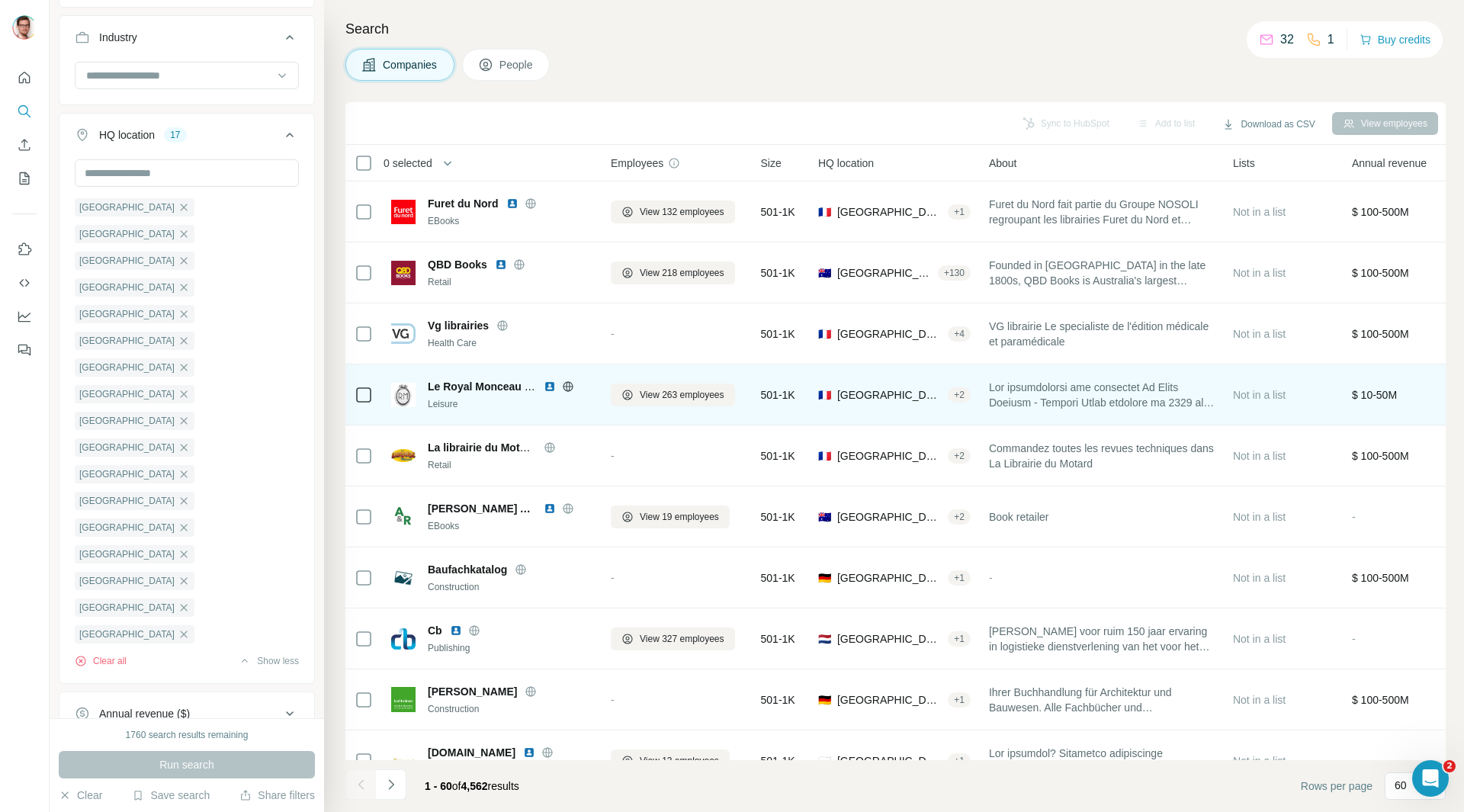
scroll to position [1067, 0]
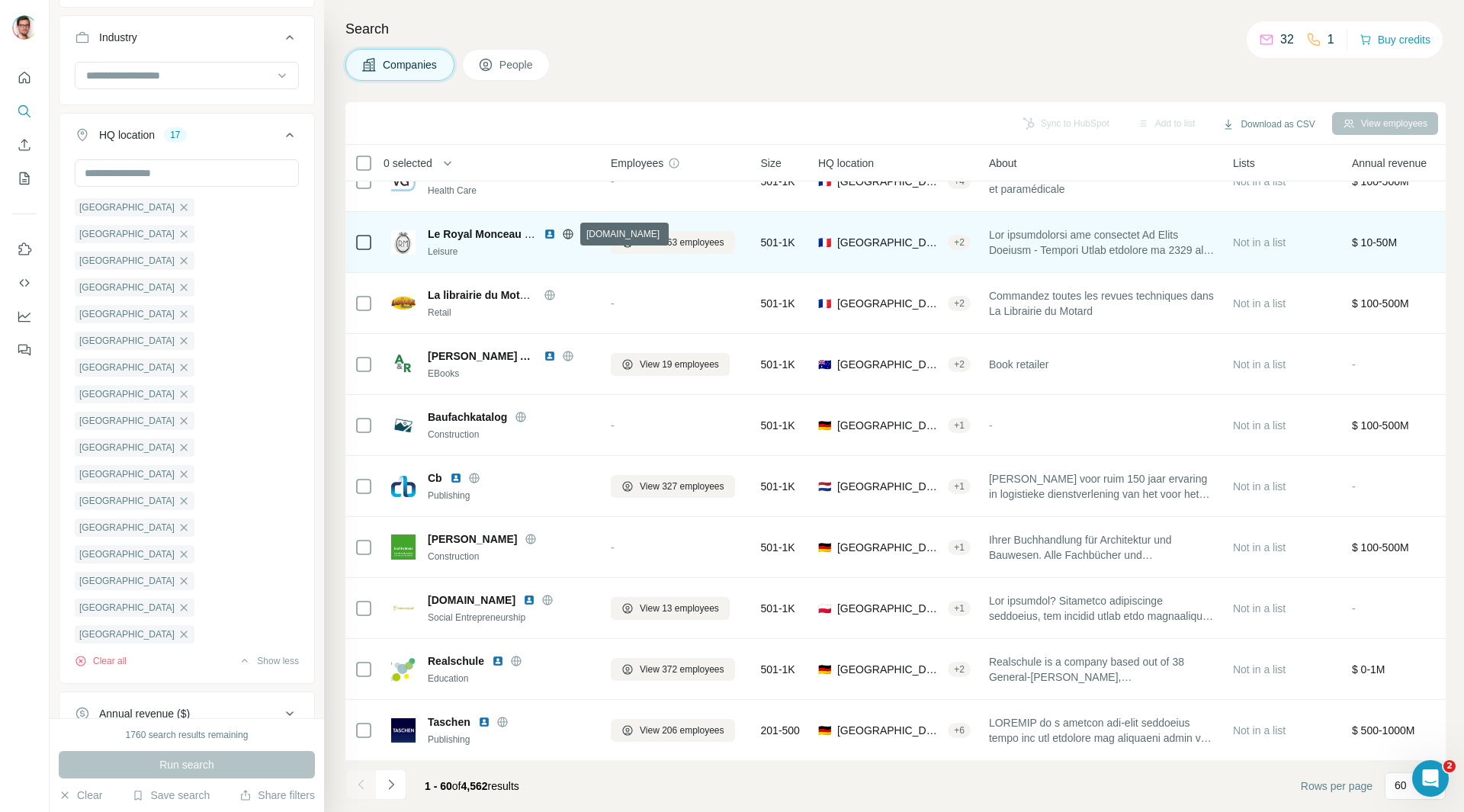
click at [567, 236] on icon at bounding box center [567, 233] width 4 height 10
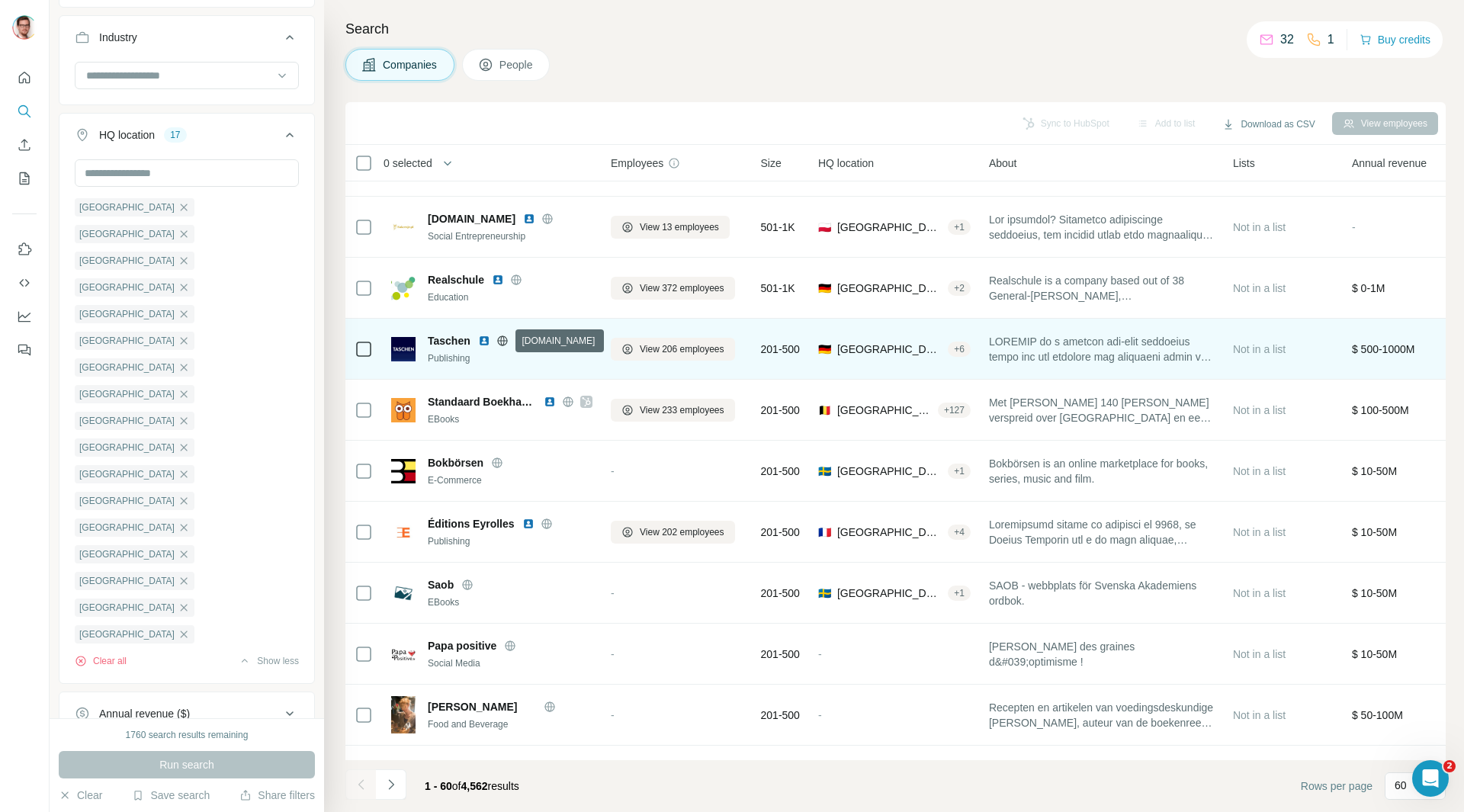
scroll to position [1524, 0]
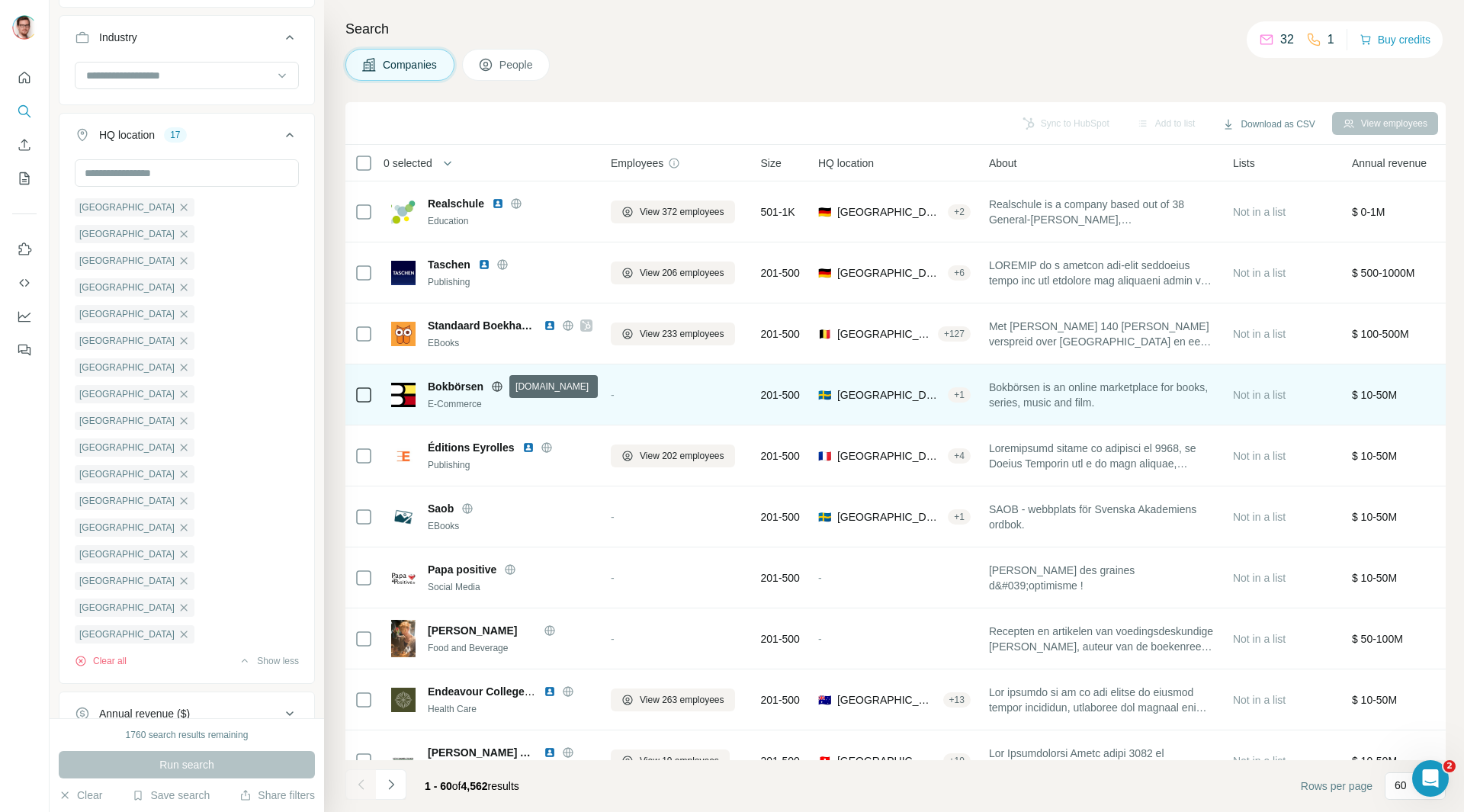
click at [496, 388] on icon at bounding box center [497, 386] width 12 height 12
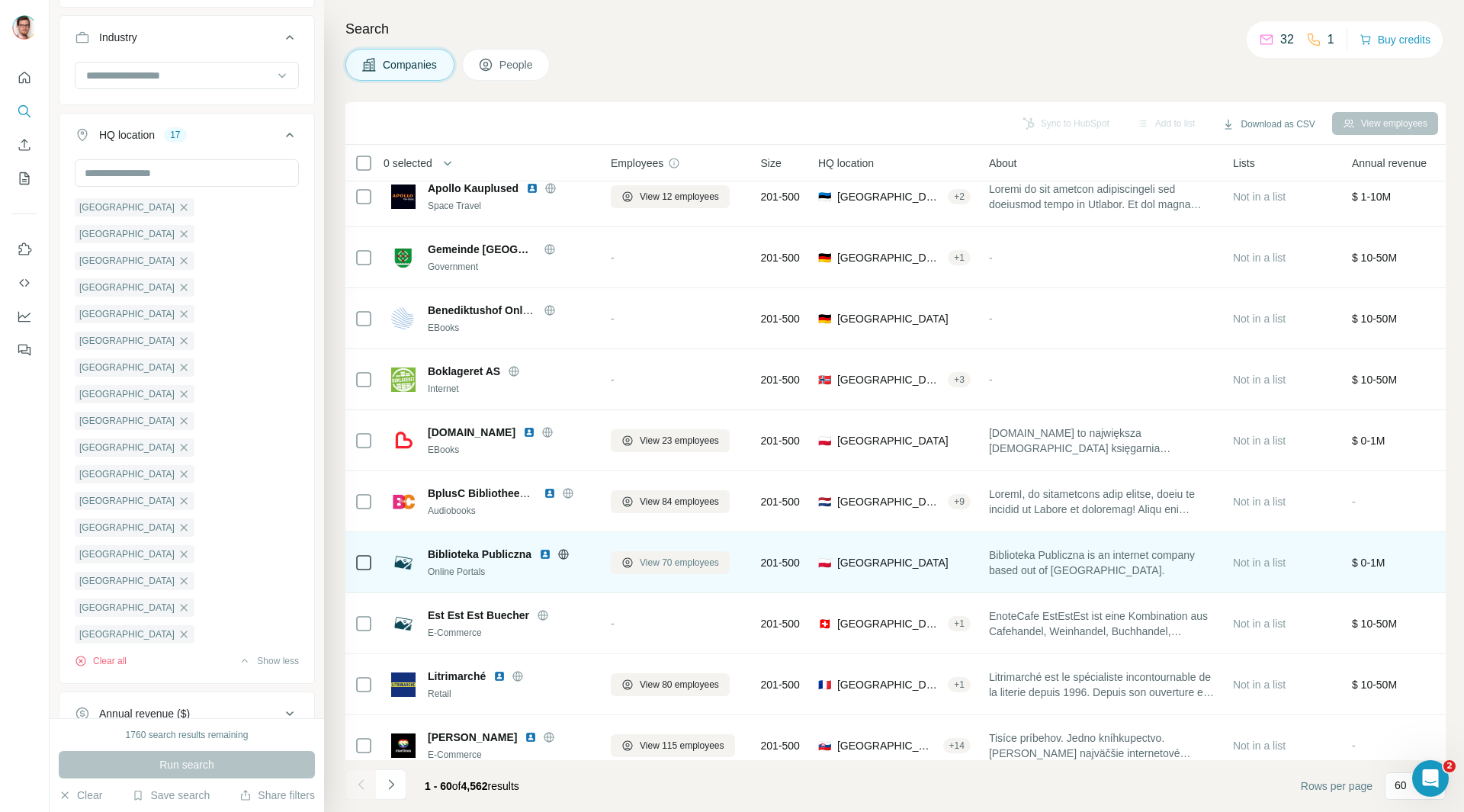
scroll to position [3088, 0]
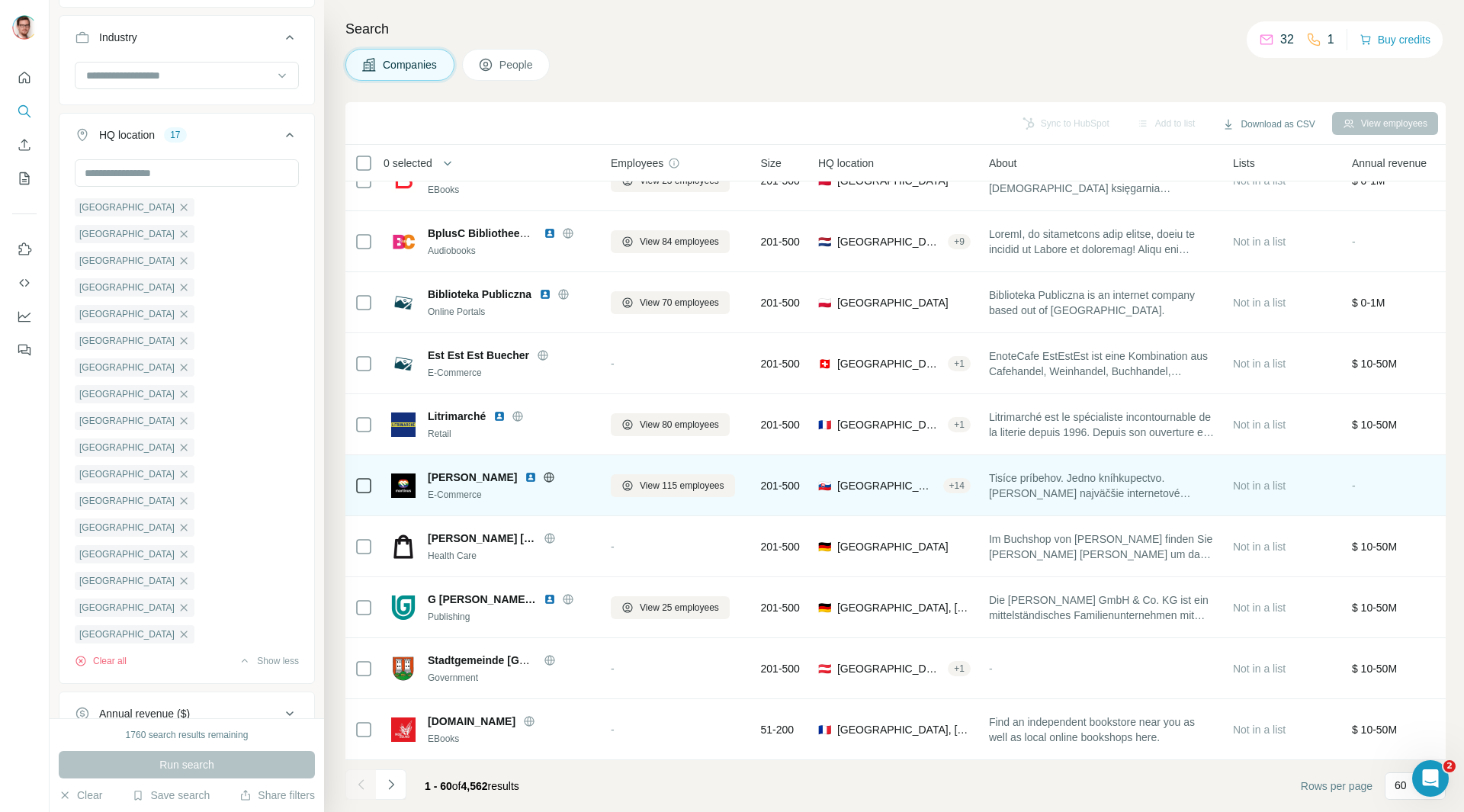
click at [544, 477] on icon at bounding box center [548, 477] width 10 height 1
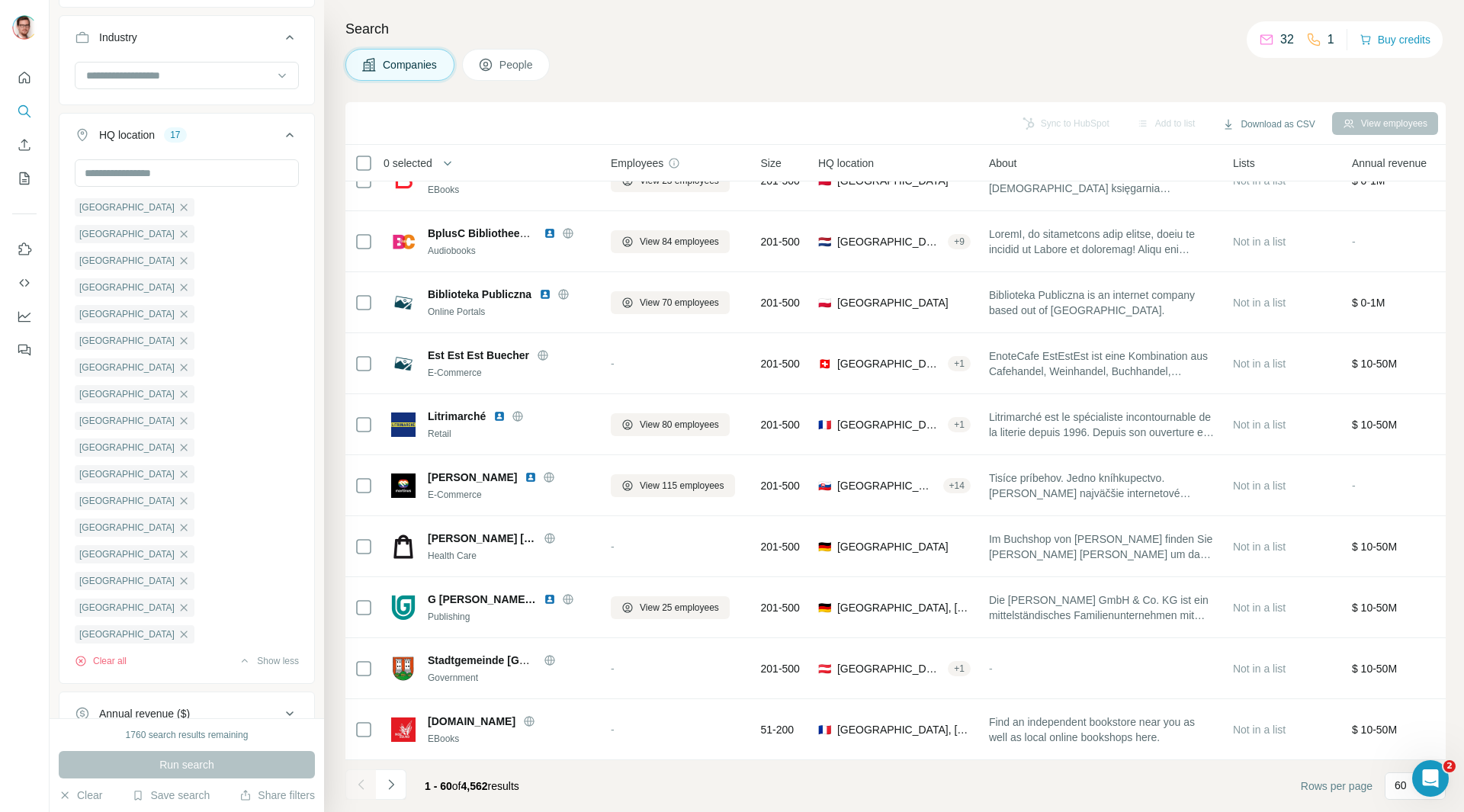
drag, startPoint x: 694, startPoint y: 475, endPoint x: 815, endPoint y: 29, distance: 462.1
click at [815, 29] on h4 "Search" at bounding box center [895, 29] width 1100 height 22
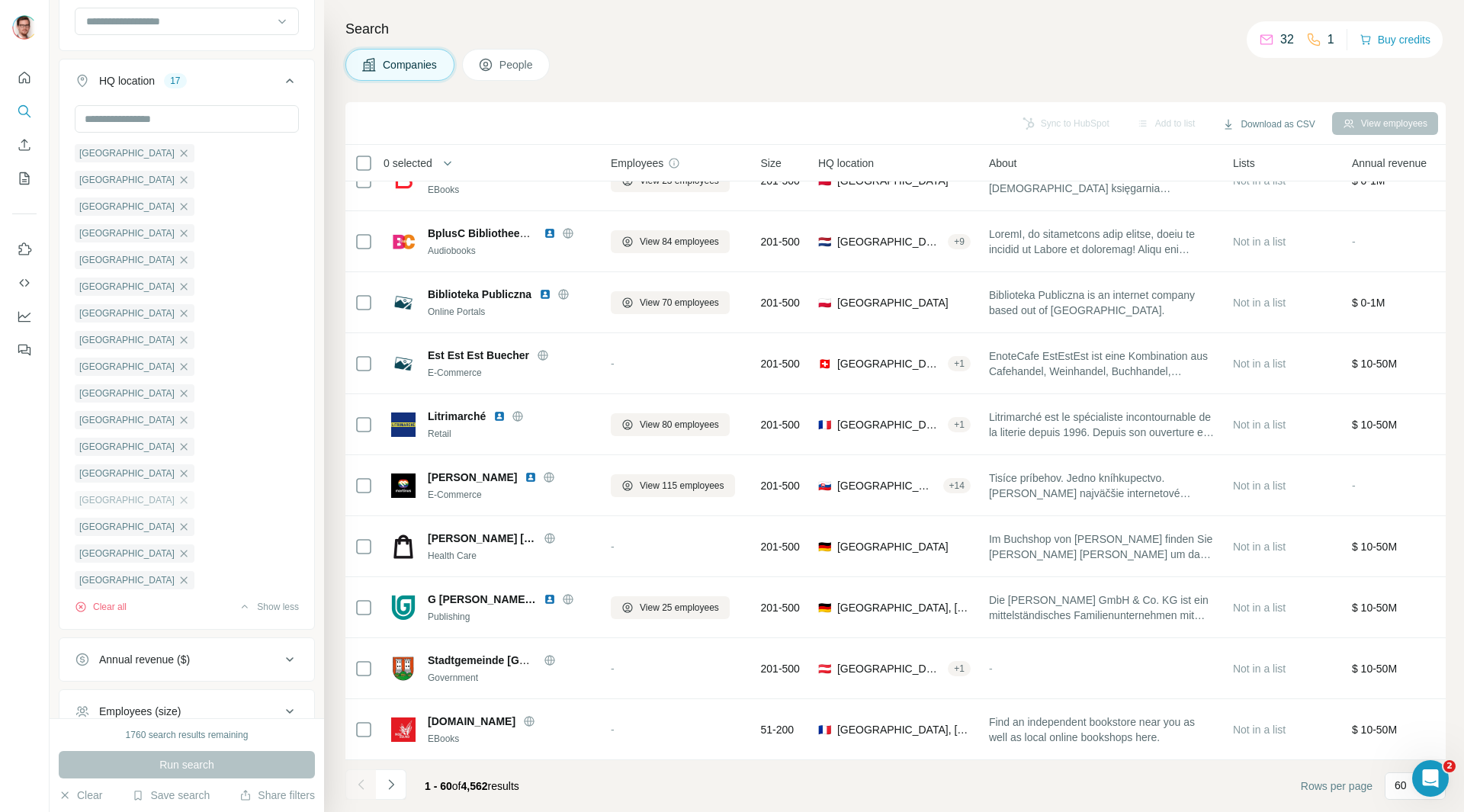
scroll to position [333, 0]
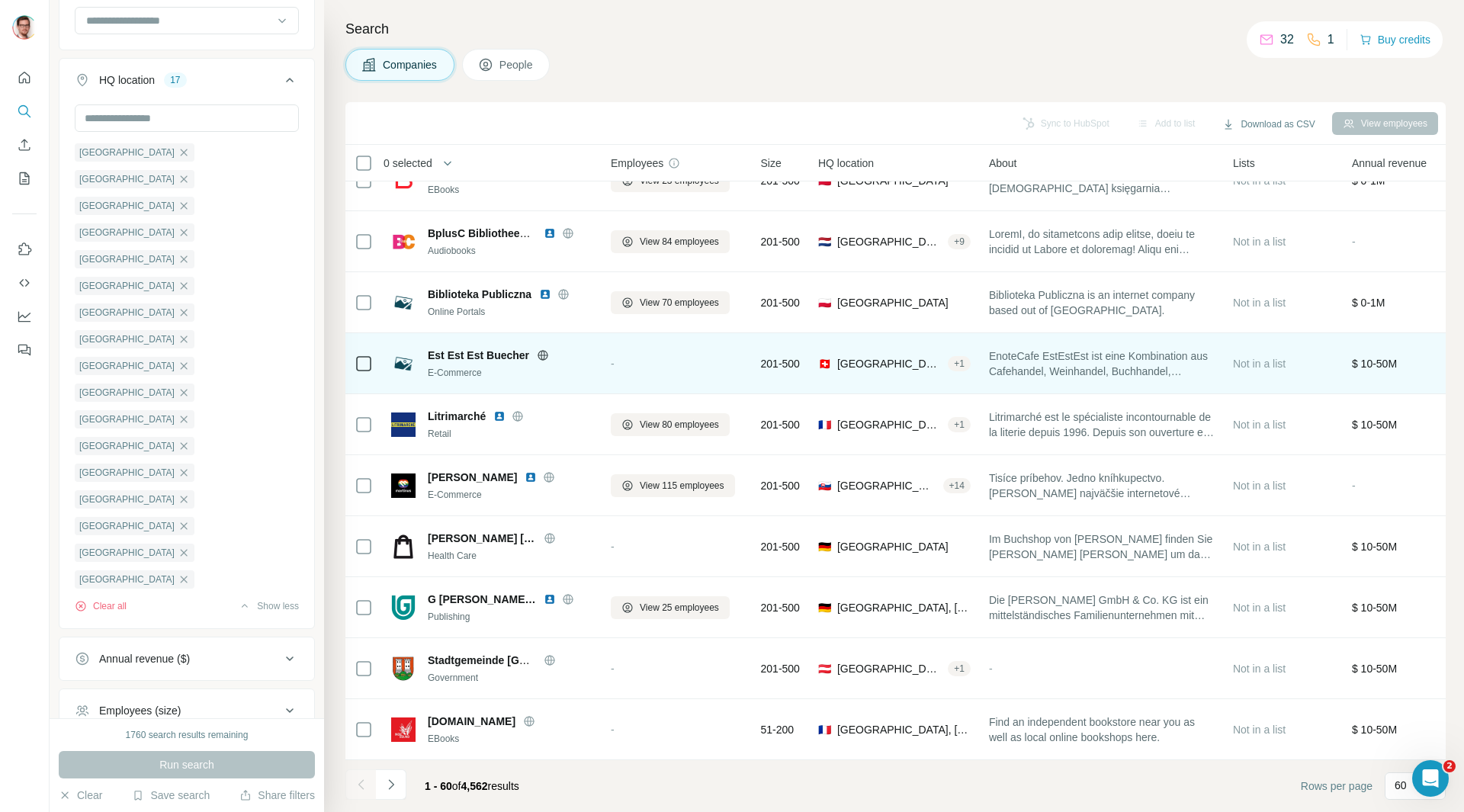
click at [187, 556] on button "Save search" at bounding box center [170, 795] width 78 height 15
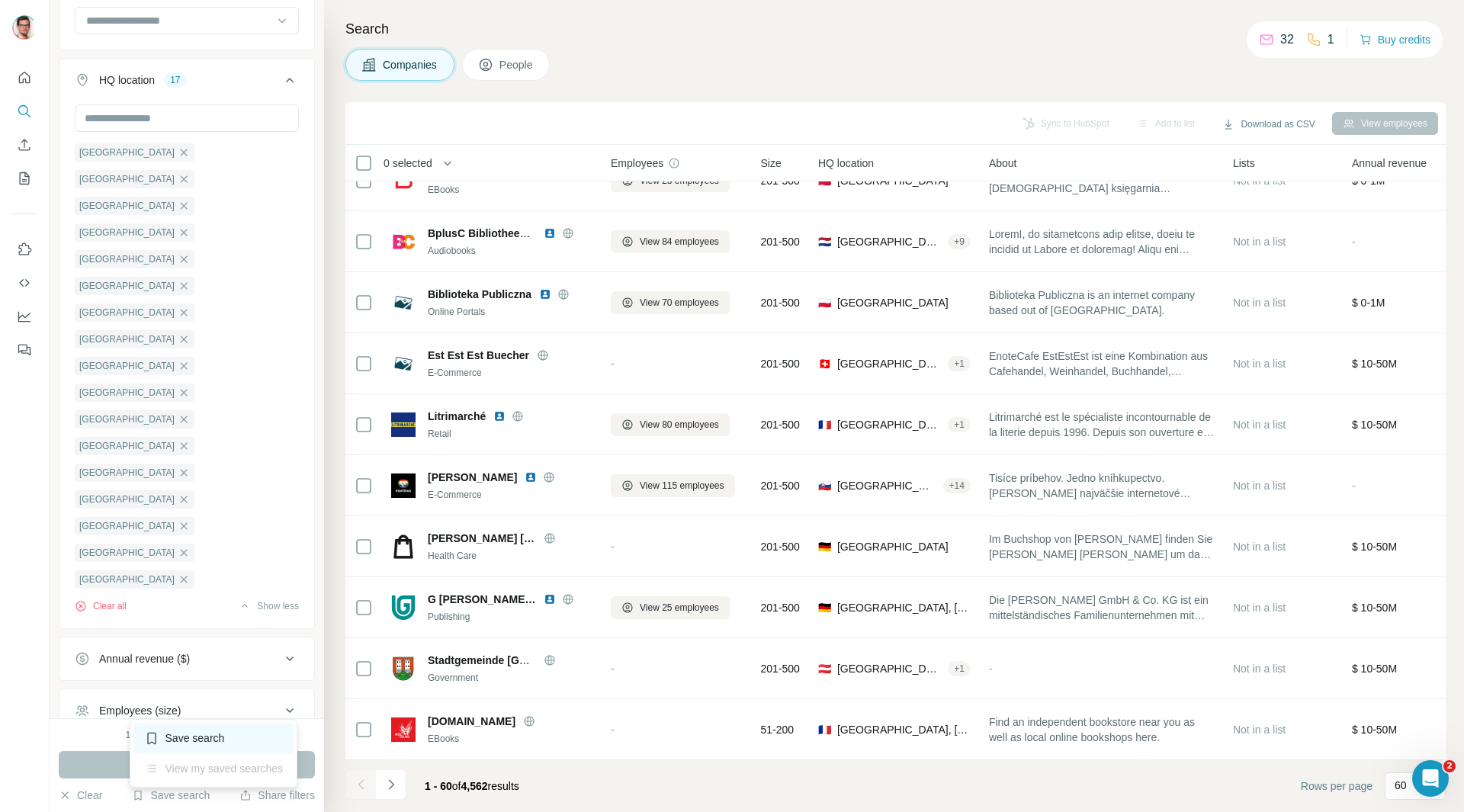
click at [200, 556] on div "Save search" at bounding box center [213, 738] width 160 height 31
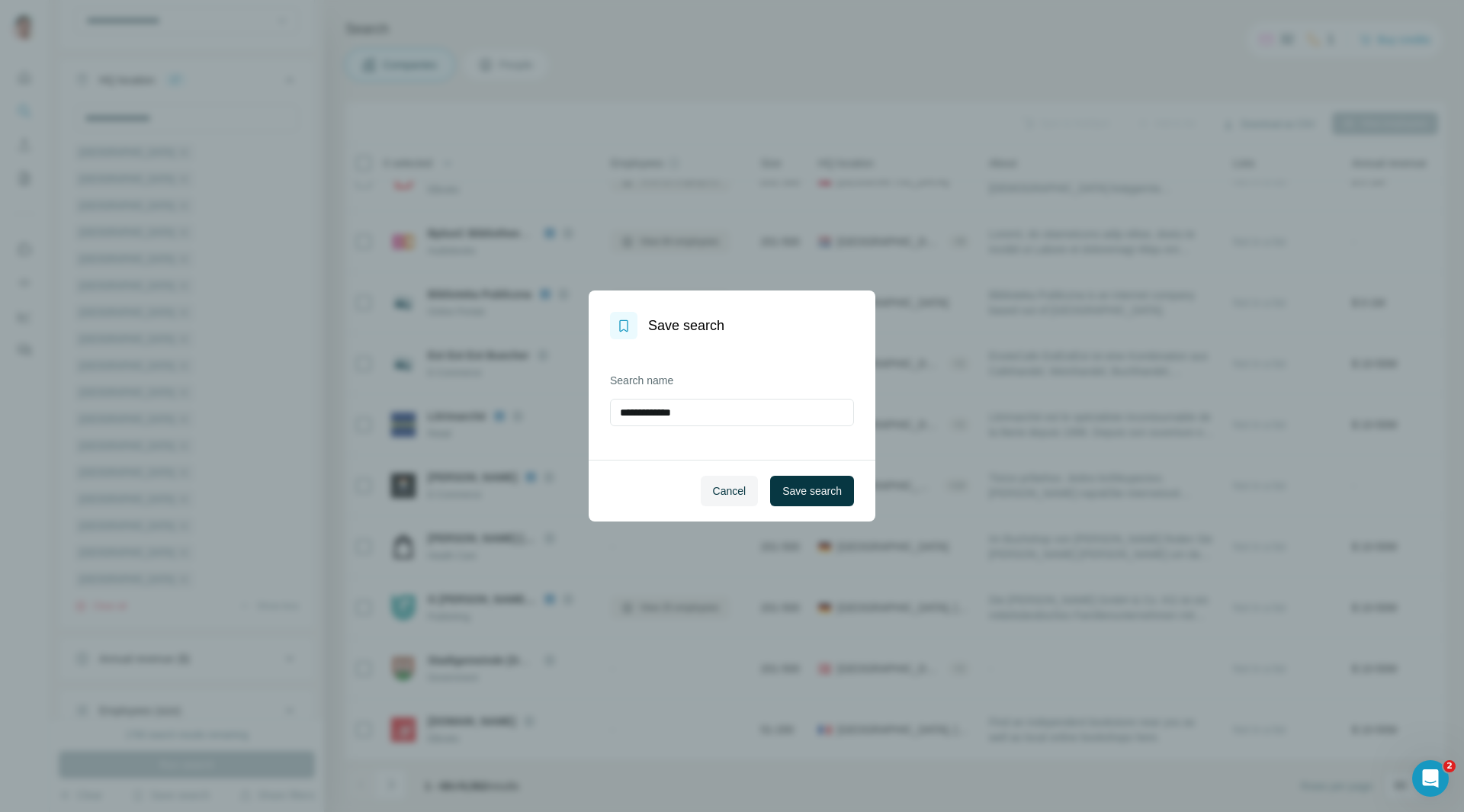
drag, startPoint x: 703, startPoint y: 410, endPoint x: 567, endPoint y: 420, distance: 136.4
click at [567, 420] on div "**********" at bounding box center [732, 406] width 1464 height 812
type input "**********"
click at [817, 481] on button "Save search" at bounding box center [811, 491] width 84 height 31
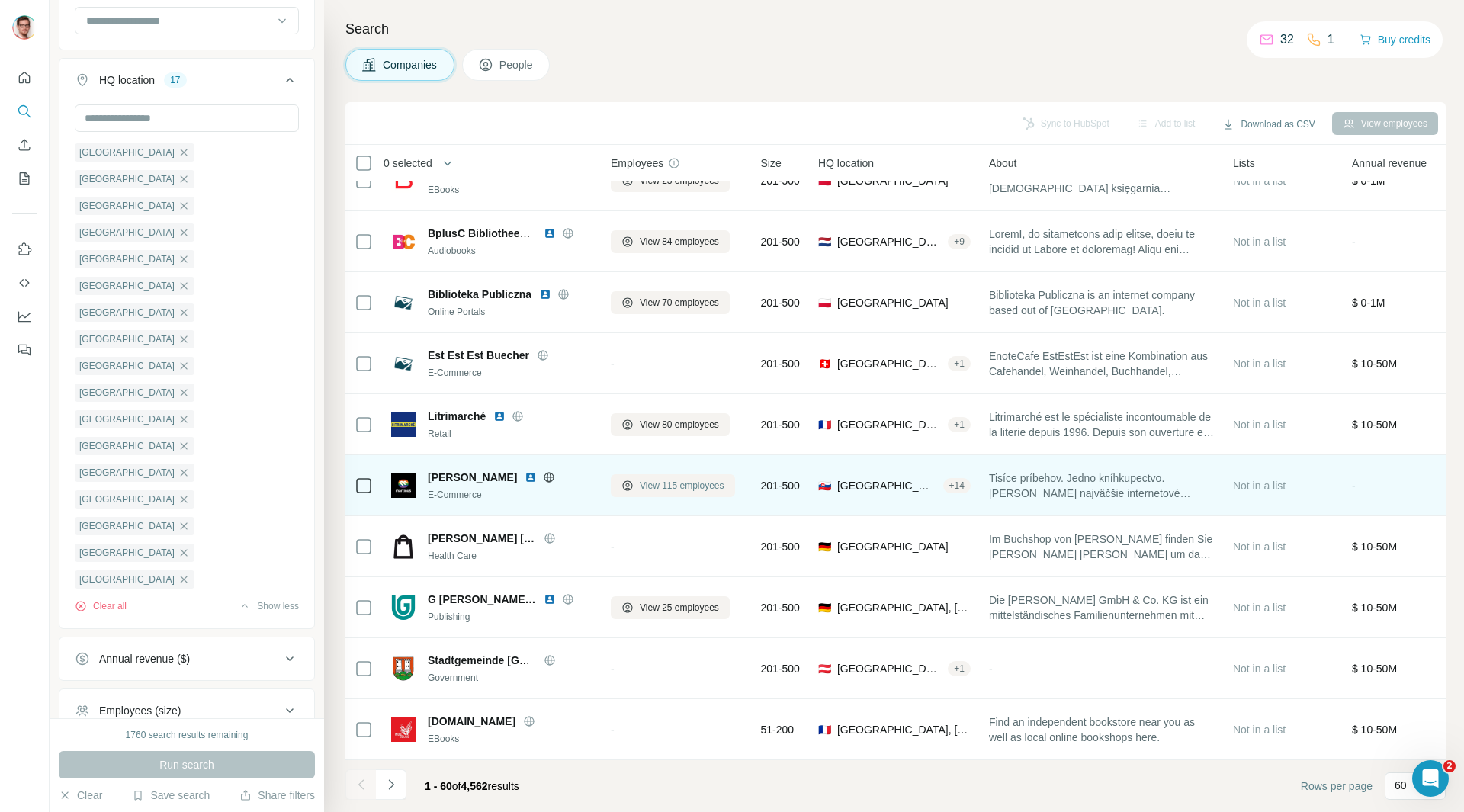
click at [666, 478] on span "View 115 employees" at bounding box center [682, 485] width 84 height 14
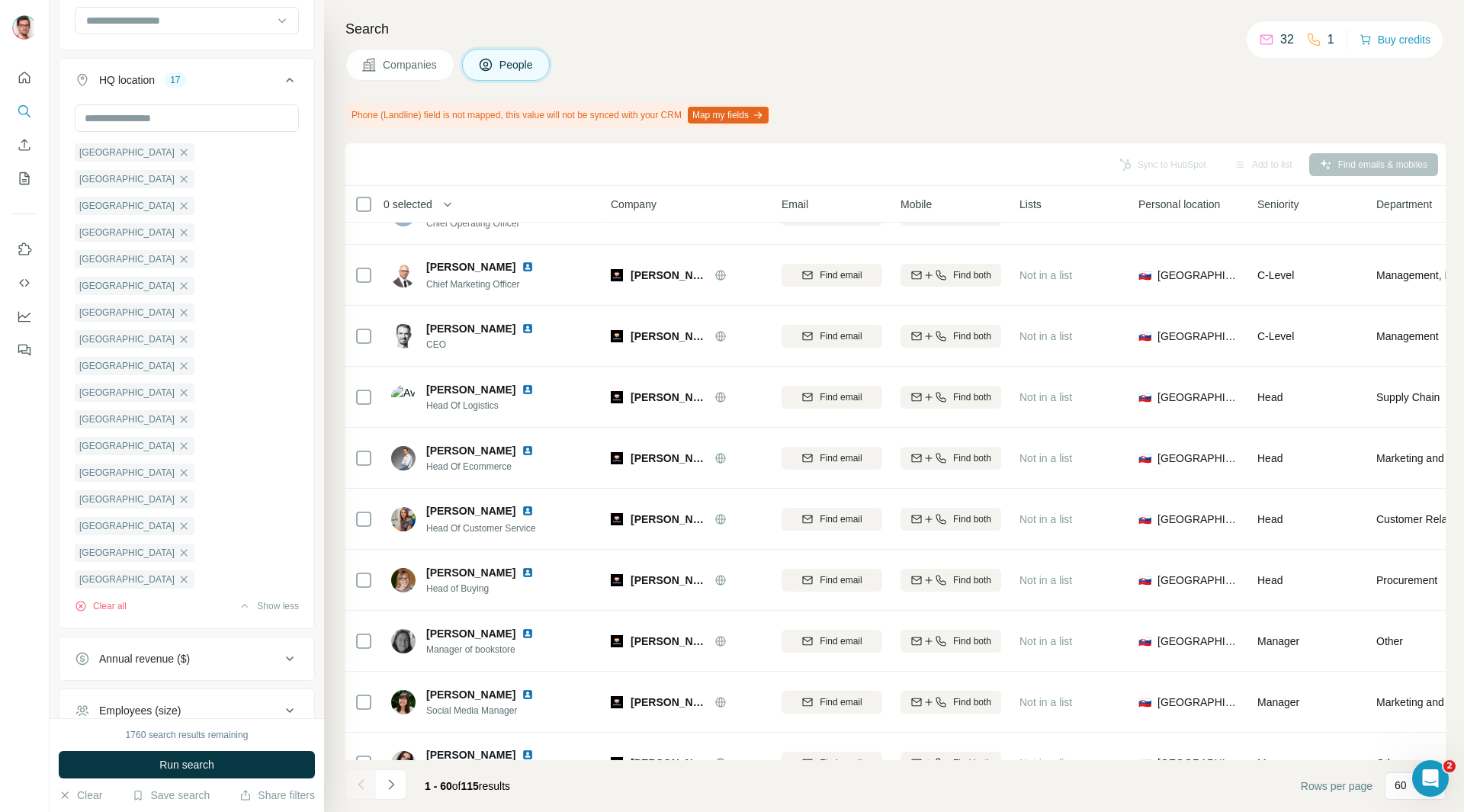
scroll to position [3088, 0]
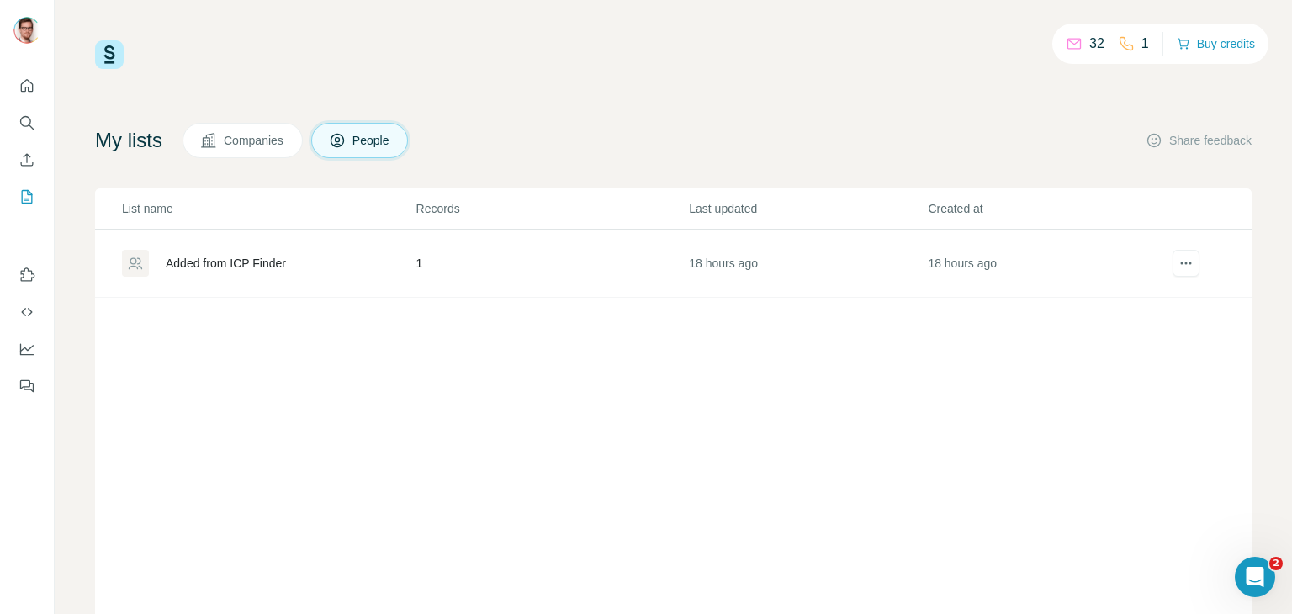
click at [272, 264] on div "Added from ICP Finder" at bounding box center [226, 263] width 120 height 17
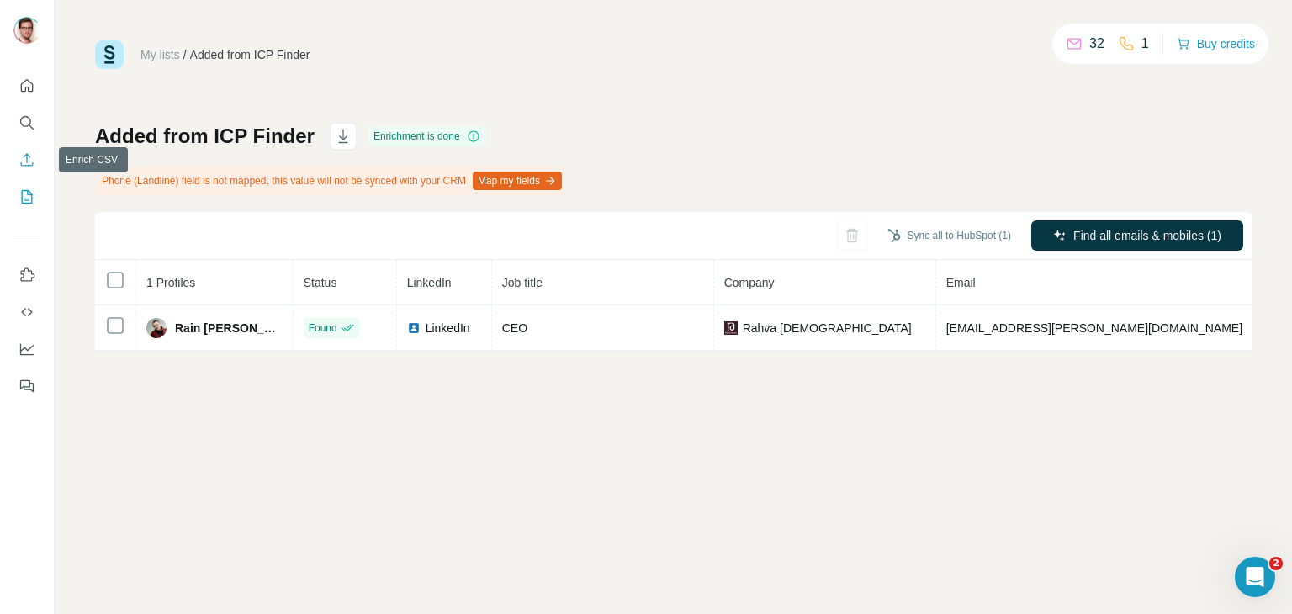
click at [27, 162] on icon "Enrich CSV" at bounding box center [27, 159] width 13 height 13
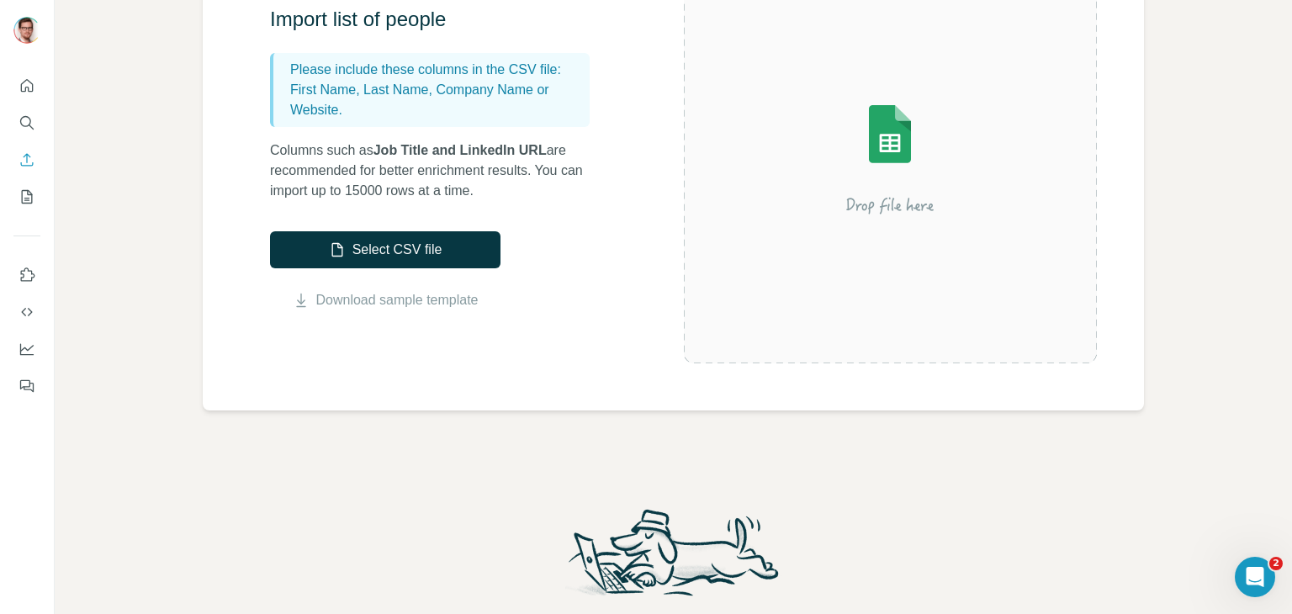
scroll to position [252, 0]
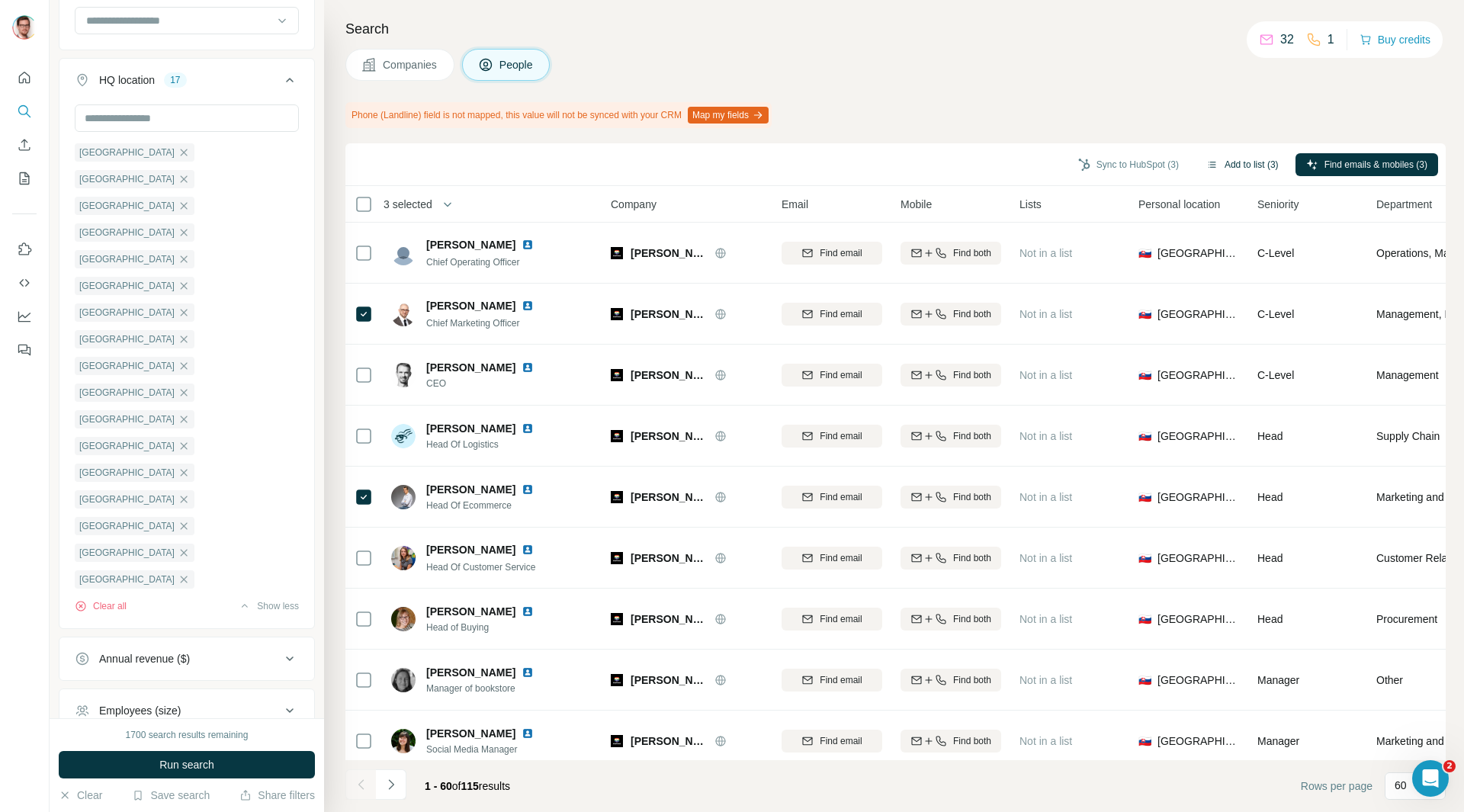
click at [1209, 168] on button "Add to list (3)" at bounding box center [1242, 164] width 93 height 23
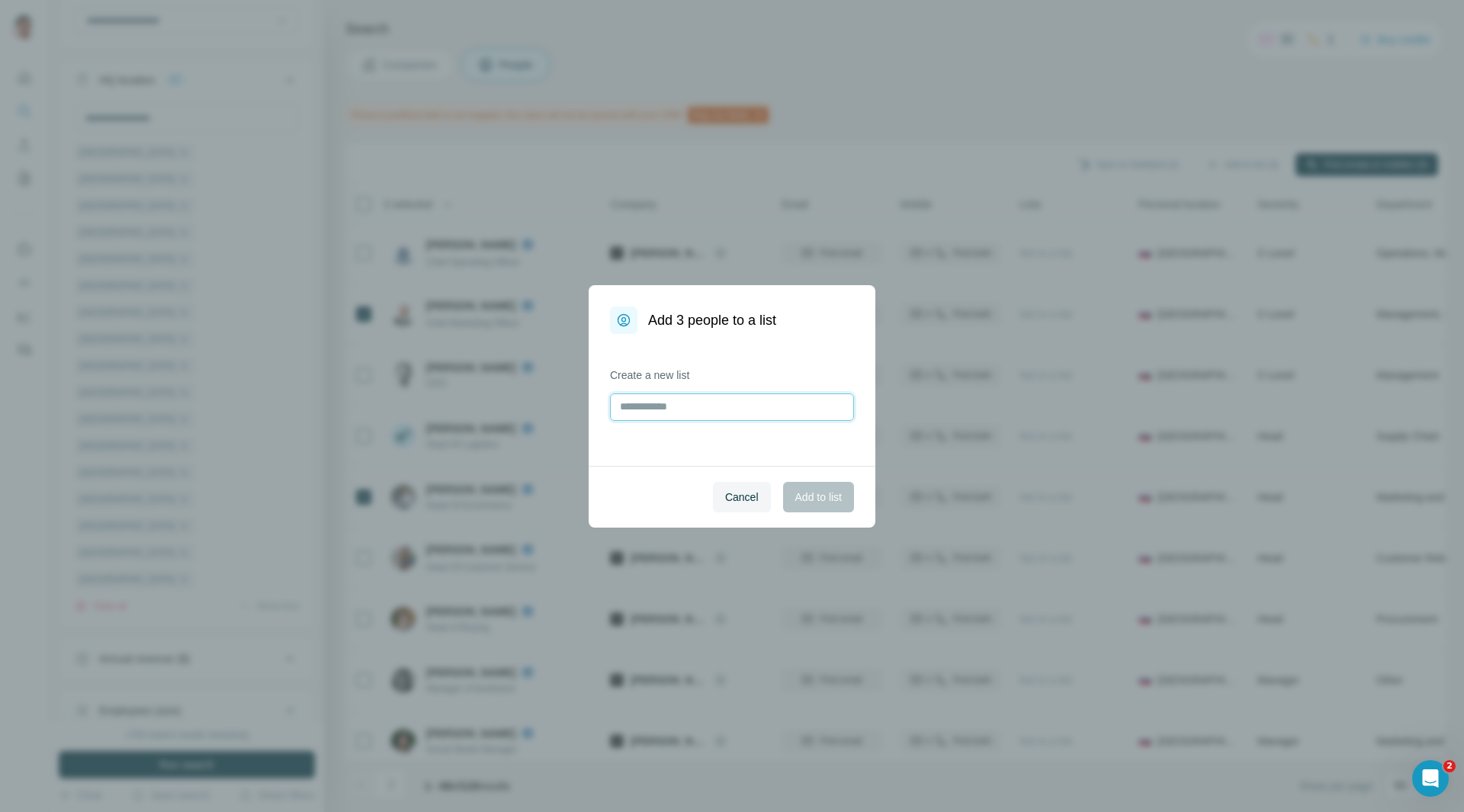
click at [739, 406] on input "text" at bounding box center [732, 407] width 244 height 27
type input "**********"
click at [802, 488] on button "Add to list" at bounding box center [819, 497] width 71 height 31
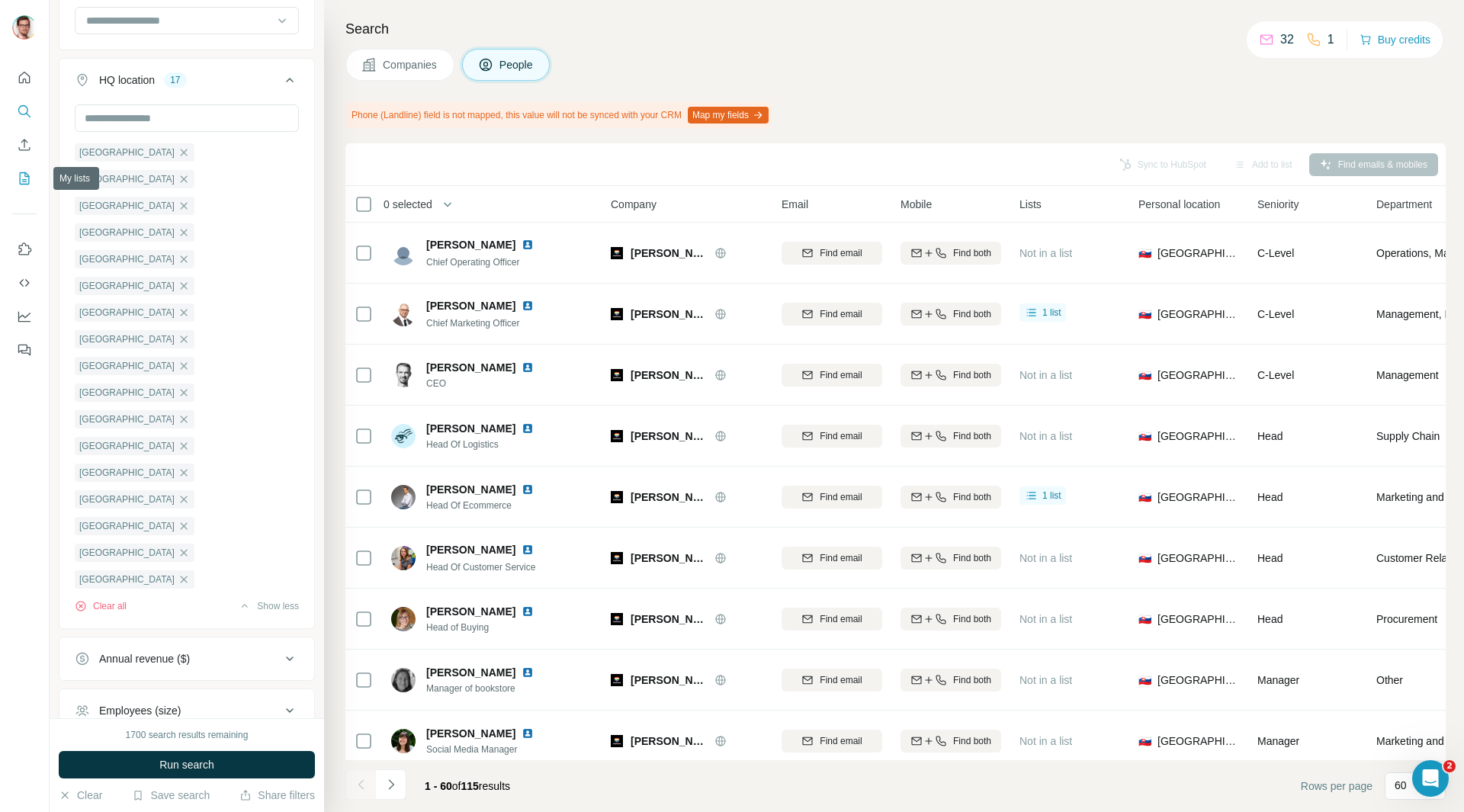
drag, startPoint x: 21, startPoint y: 181, endPoint x: 622, endPoint y: 61, distance: 612.9
click at [622, 61] on div "Companies People" at bounding box center [895, 64] width 1100 height 32
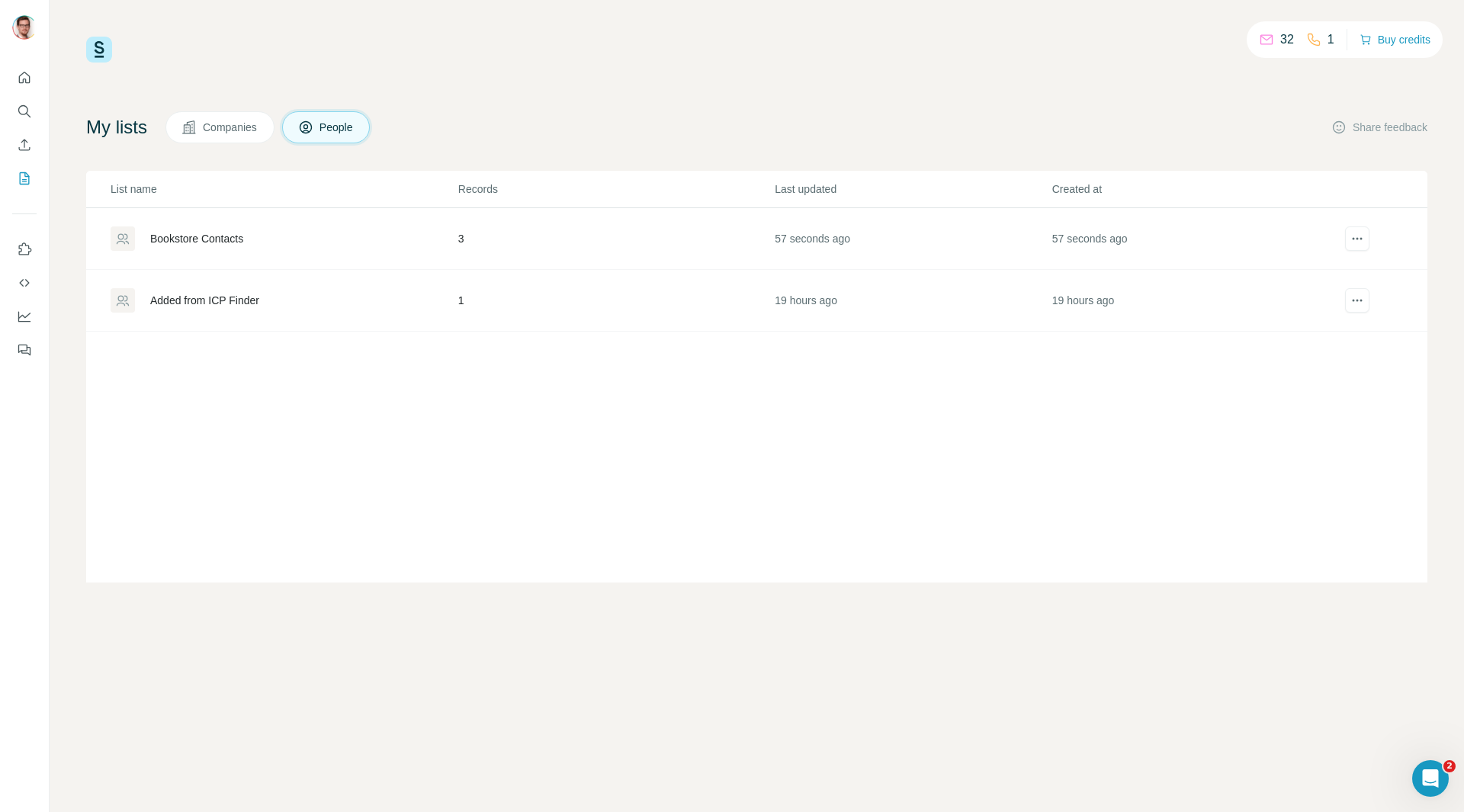
click at [223, 242] on div "Bookstore Contacts" at bounding box center [197, 238] width 93 height 15
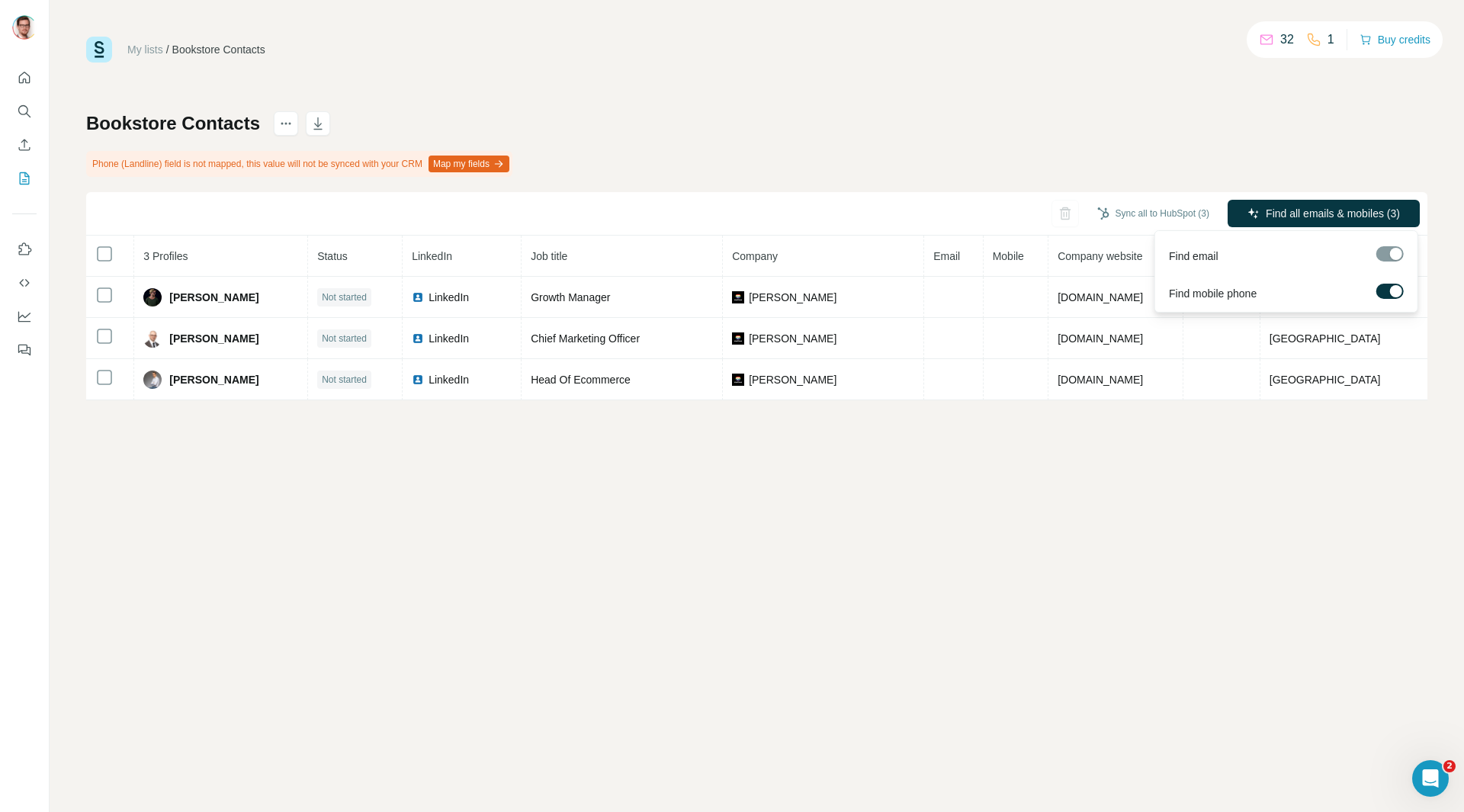
click at [1281, 209] on span "Find all emails & mobiles (3)" at bounding box center [1333, 213] width 134 height 15
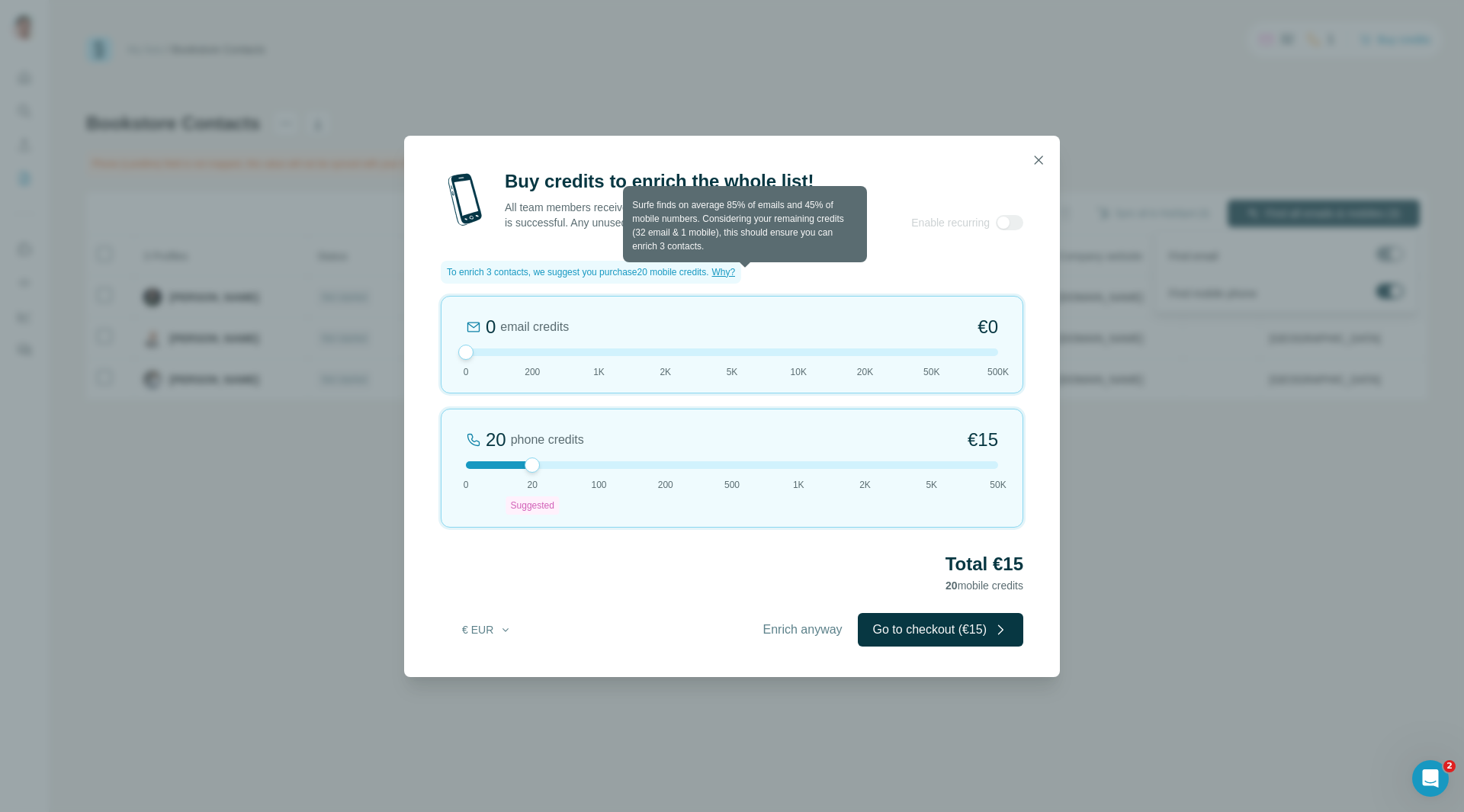
click at [735, 276] on span "Why?" at bounding box center [723, 272] width 24 height 11
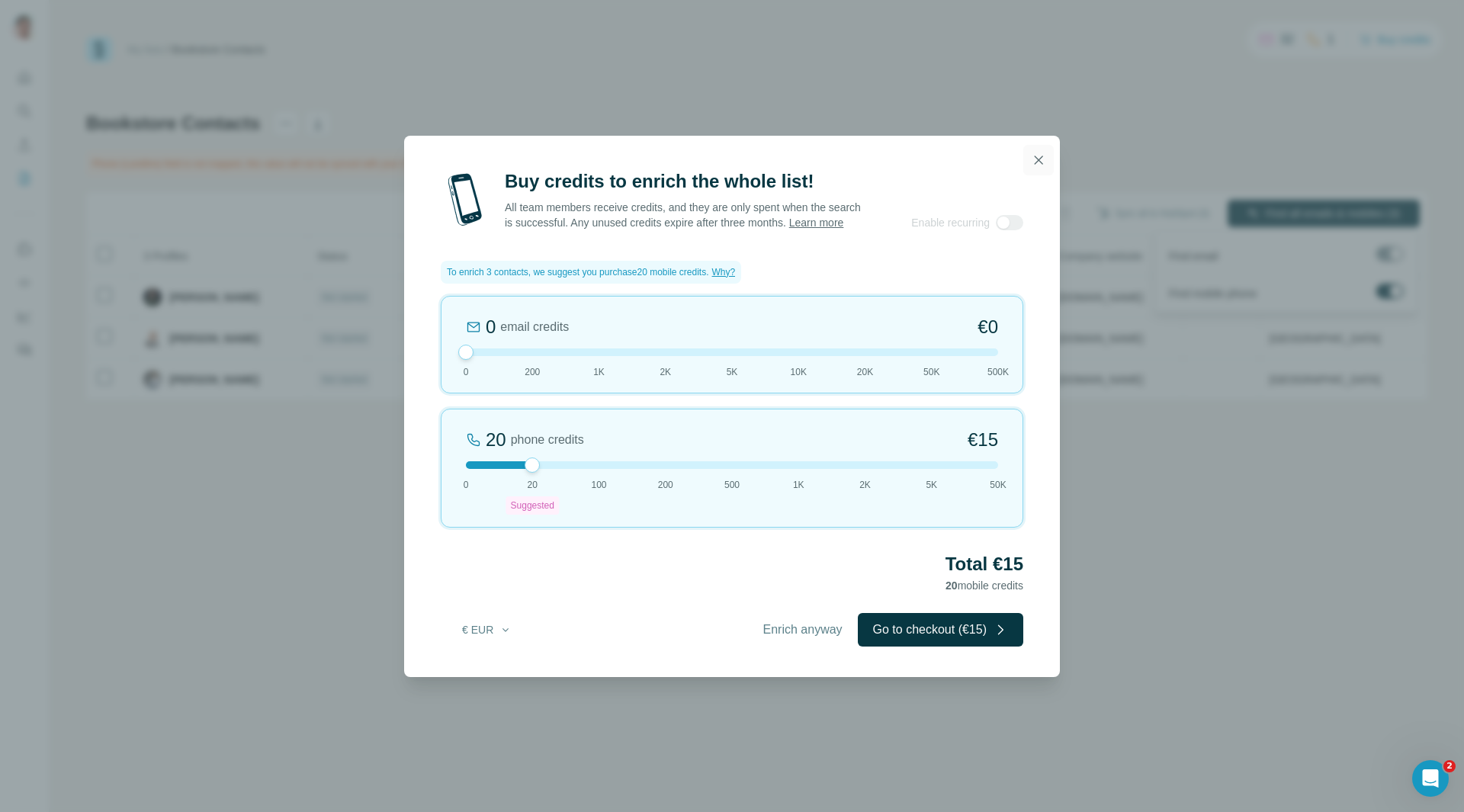
click at [1041, 156] on icon "button" at bounding box center [1038, 160] width 15 height 15
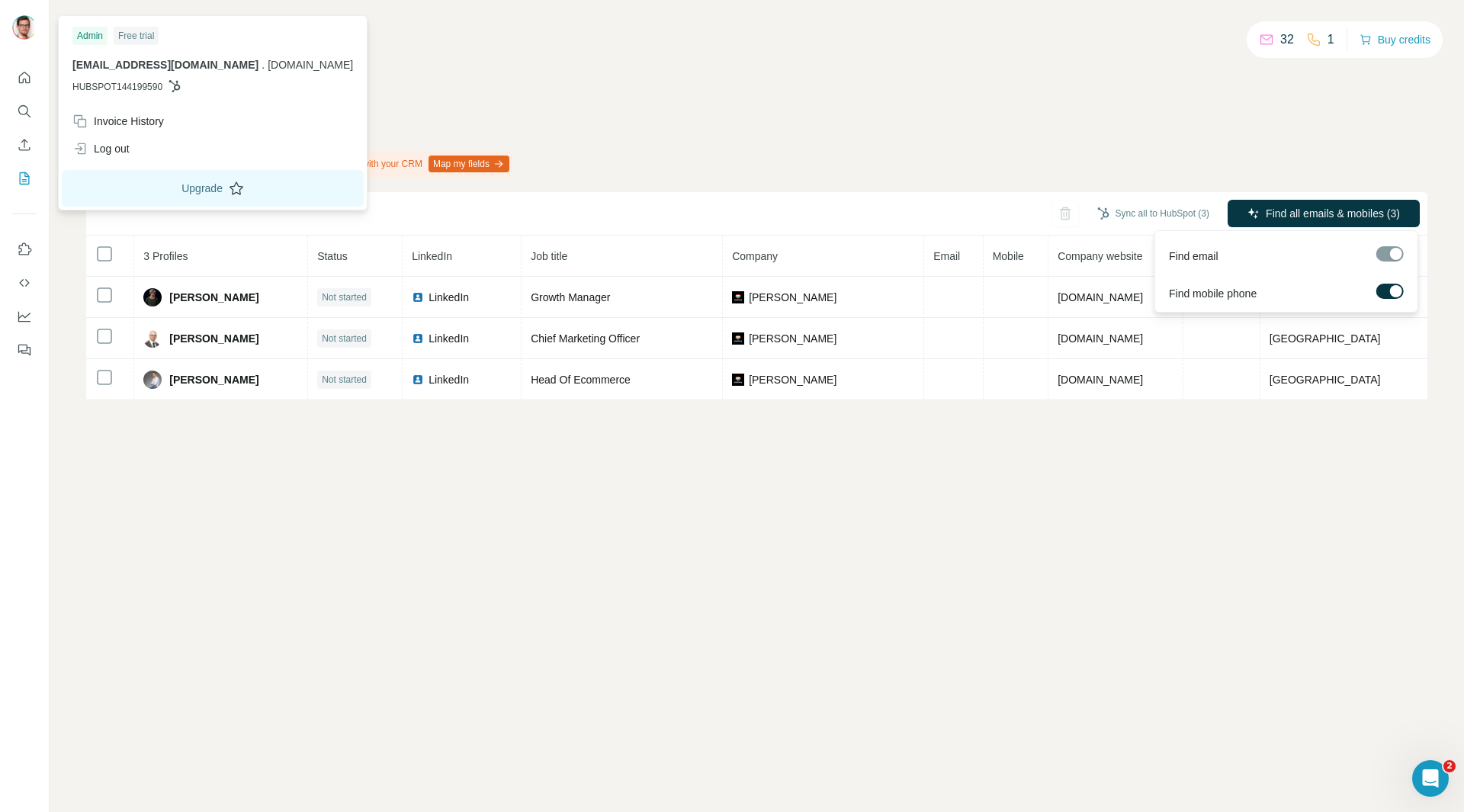
click at [151, 188] on button "Upgrade" at bounding box center [212, 188] width 302 height 36
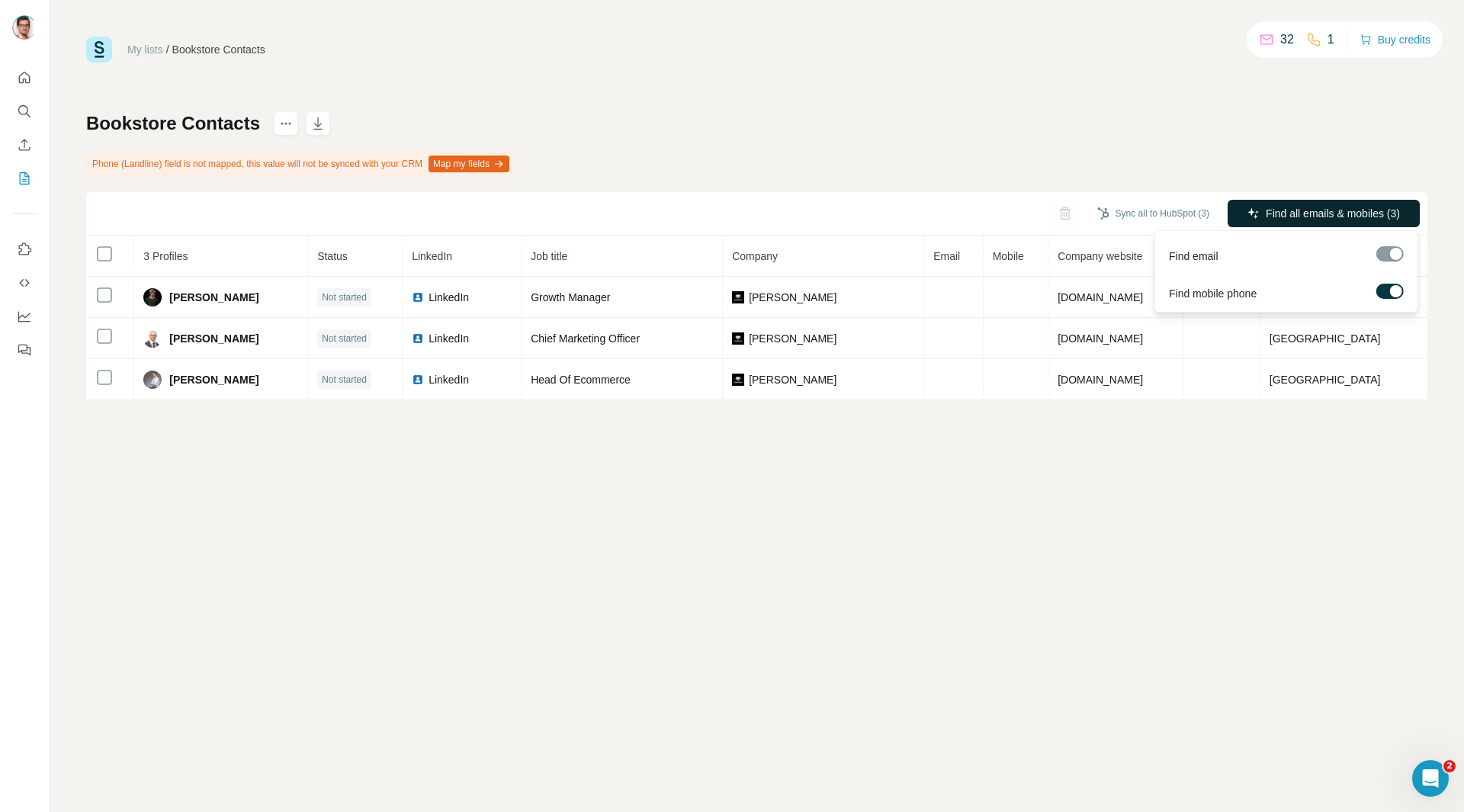
click at [1337, 218] on span "Find all emails & mobiles (3)" at bounding box center [1333, 213] width 134 height 15
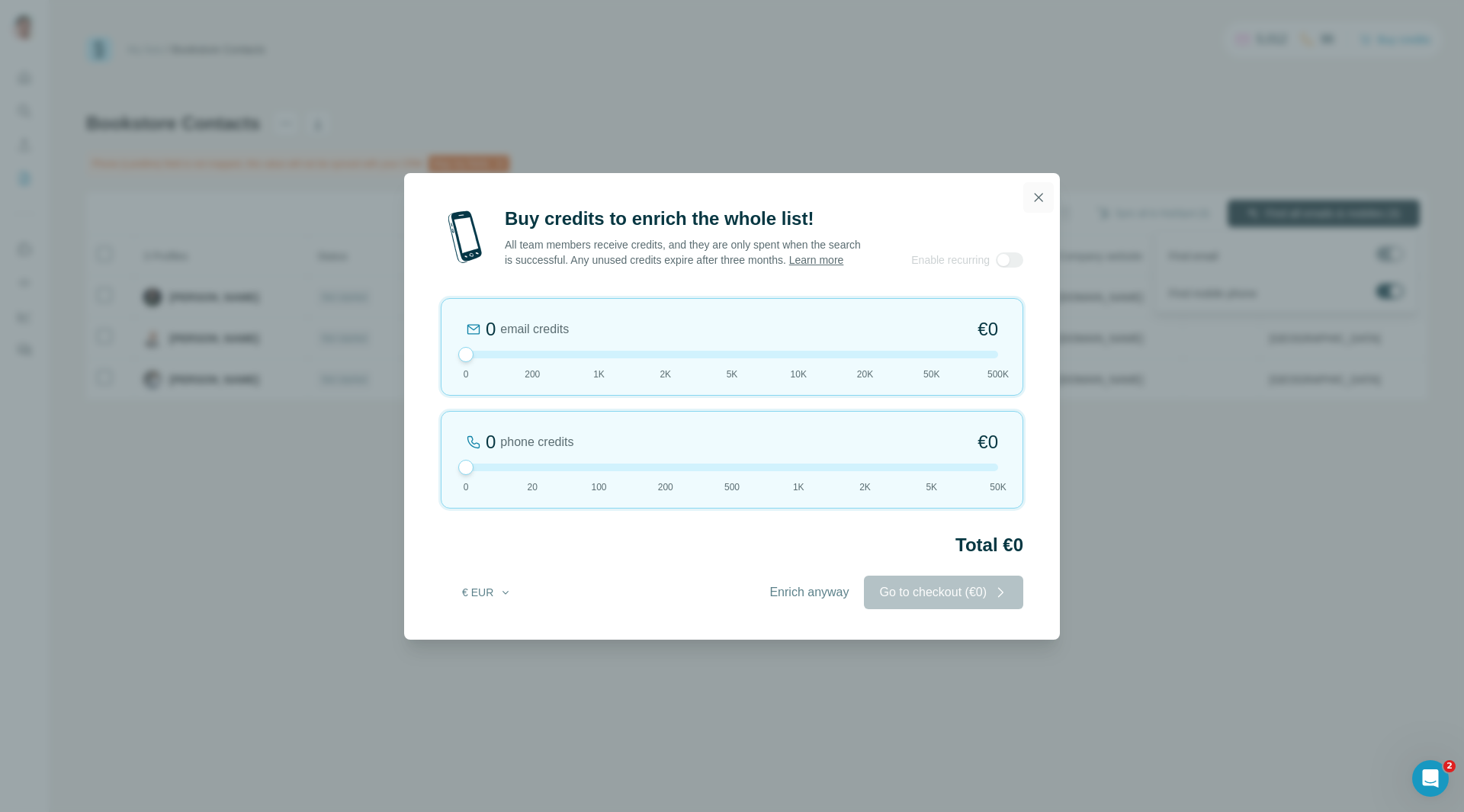
click at [1043, 195] on icon "button" at bounding box center [1038, 197] width 15 height 15
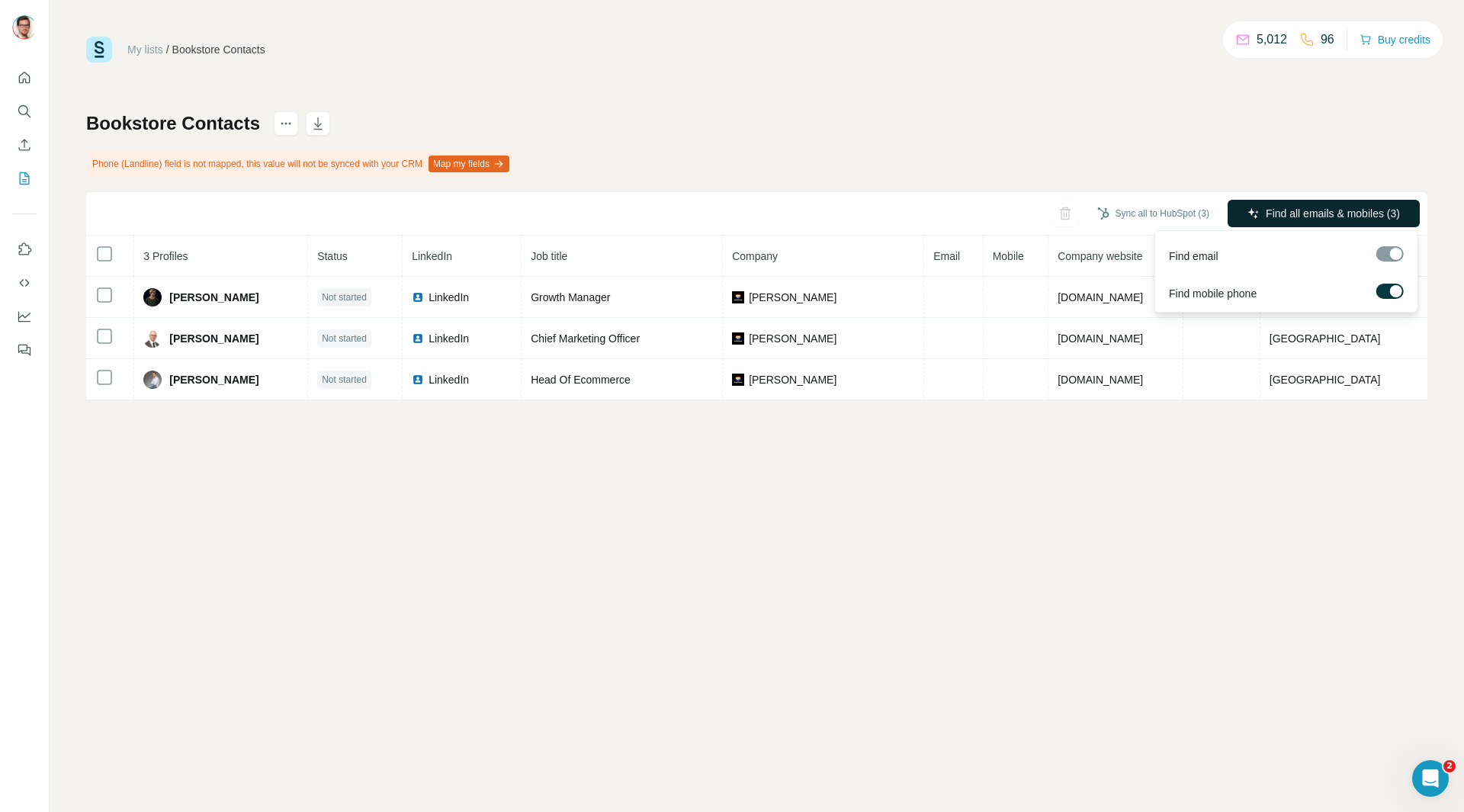
click at [876, 137] on div "Bookstore Contacts Phone (Landline) field is not mapped, this value will not be…" at bounding box center [756, 256] width 1341 height 289
click at [1321, 213] on span "Find all emails & mobiles (3)" at bounding box center [1333, 213] width 134 height 15
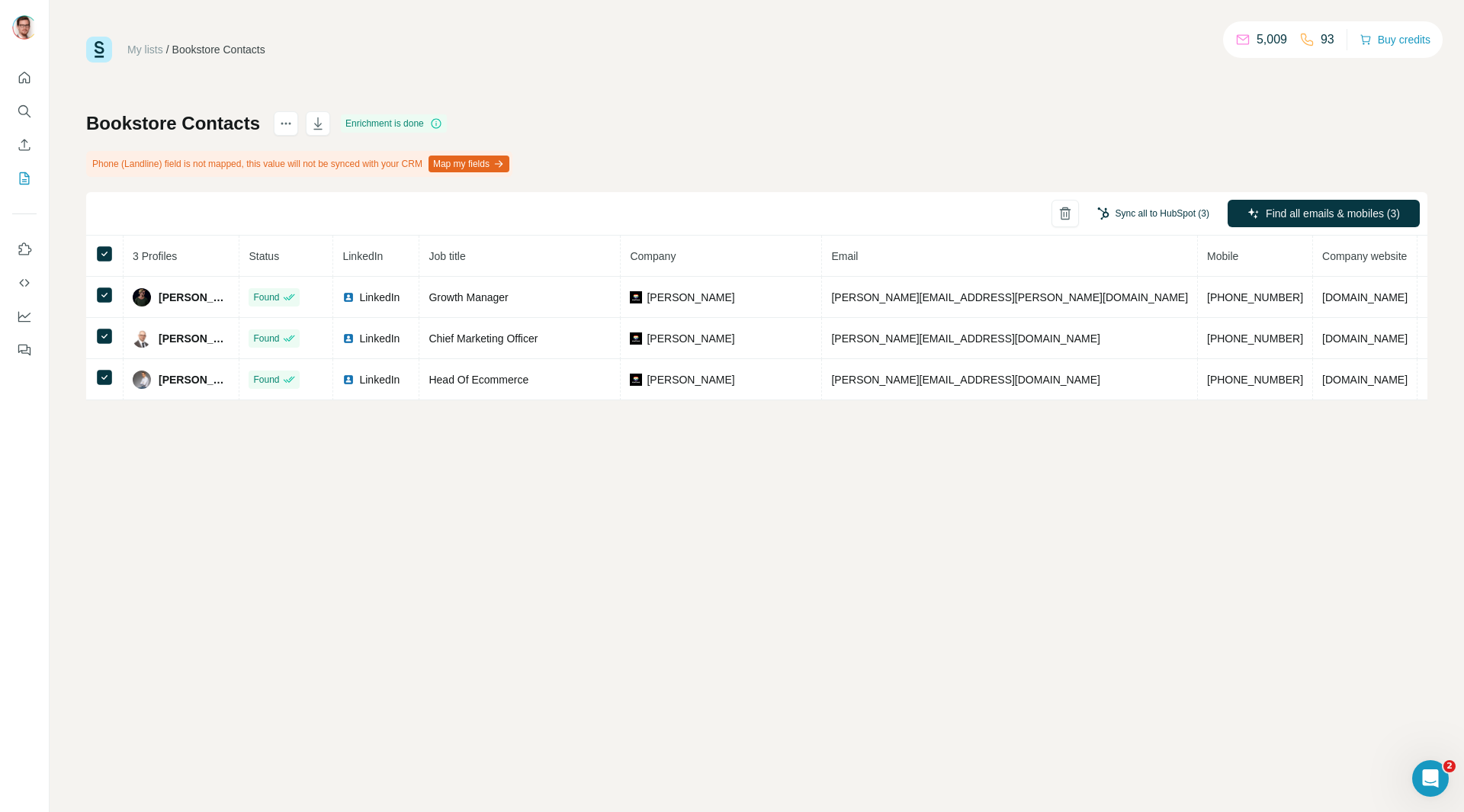
click at [1147, 216] on button "Sync all to HubSpot (3)" at bounding box center [1152, 213] width 133 height 23
click at [1011, 125] on div "Bookstore Contacts Enrichment is done Phone (Landline) field is not mapped, thi…" at bounding box center [756, 256] width 1341 height 289
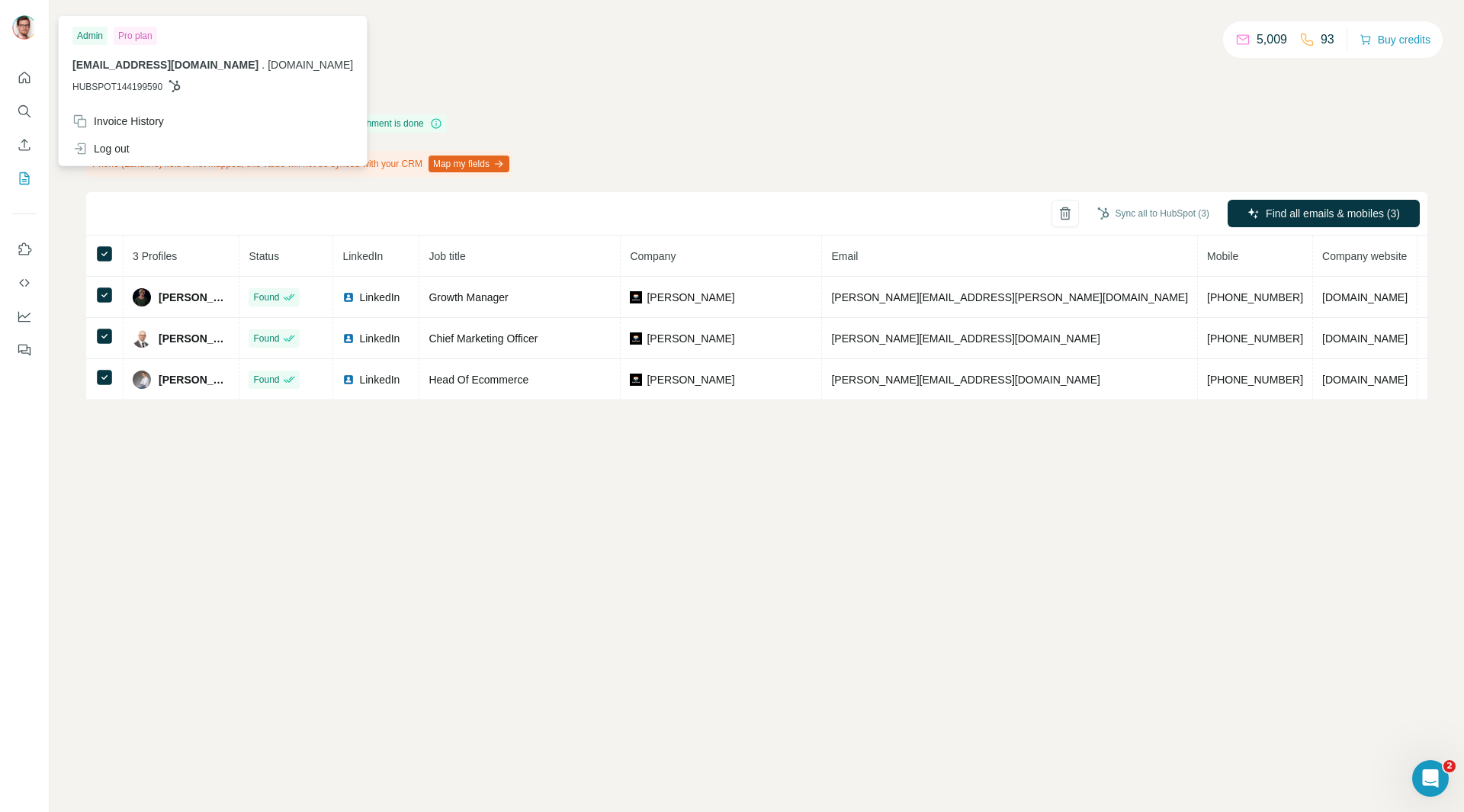
click at [24, 27] on img at bounding box center [24, 27] width 24 height 24
click at [180, 80] on icon at bounding box center [174, 85] width 12 height 12
click at [146, 121] on div "Invoice History" at bounding box center [118, 121] width 92 height 15
click at [138, 120] on div "Invoice History" at bounding box center [118, 121] width 92 height 15
click at [162, 64] on span "[EMAIL_ADDRESS][DOMAIN_NAME]" at bounding box center [165, 64] width 186 height 12
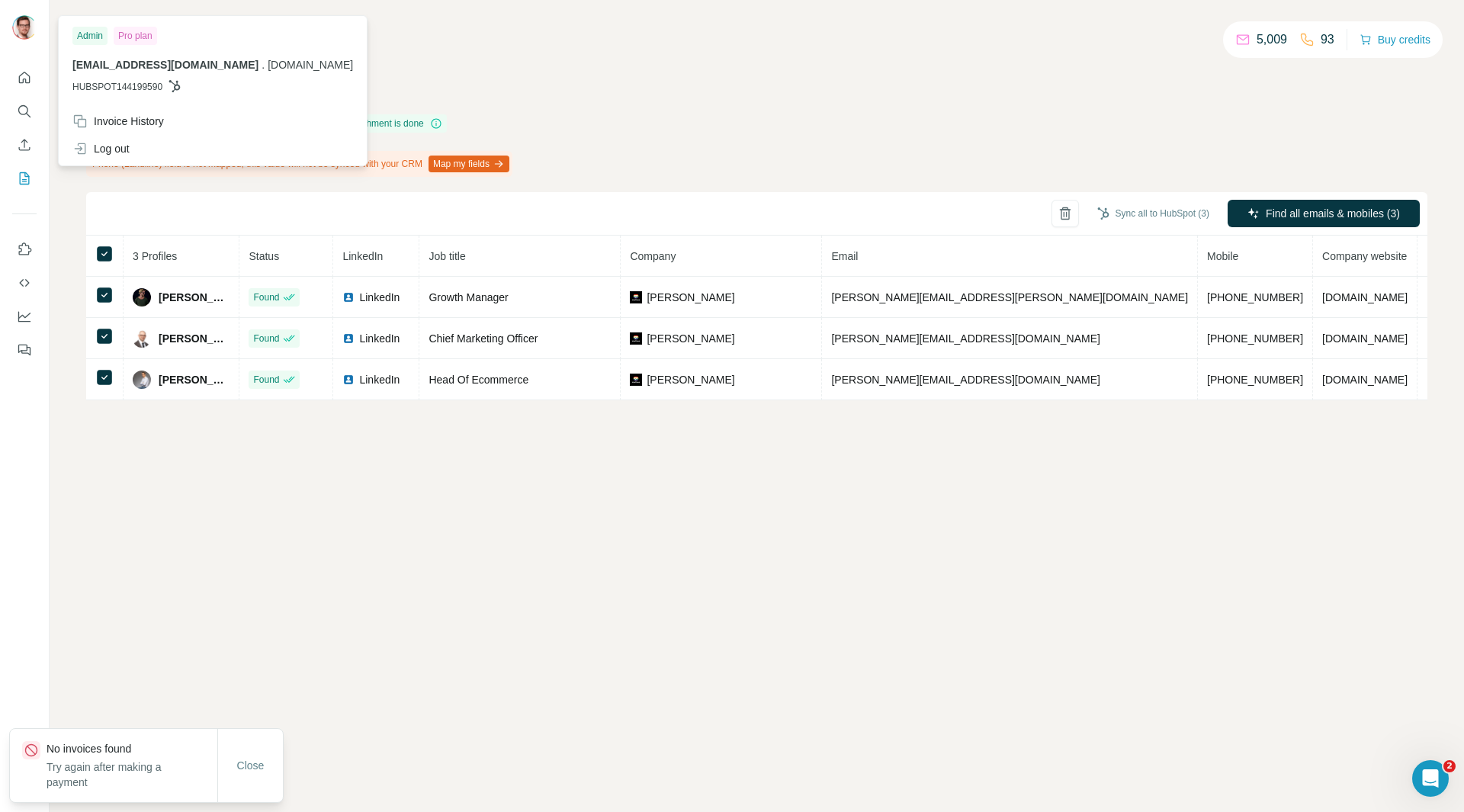
click at [133, 55] on div "Admin Pro plan [EMAIL_ADDRESS][DOMAIN_NAME] . [DOMAIN_NAME] HUBSPOT144199590" at bounding box center [212, 63] width 302 height 89
click at [34, 24] on img at bounding box center [24, 27] width 24 height 24
click at [21, 73] on icon "Quick start" at bounding box center [24, 77] width 15 height 15
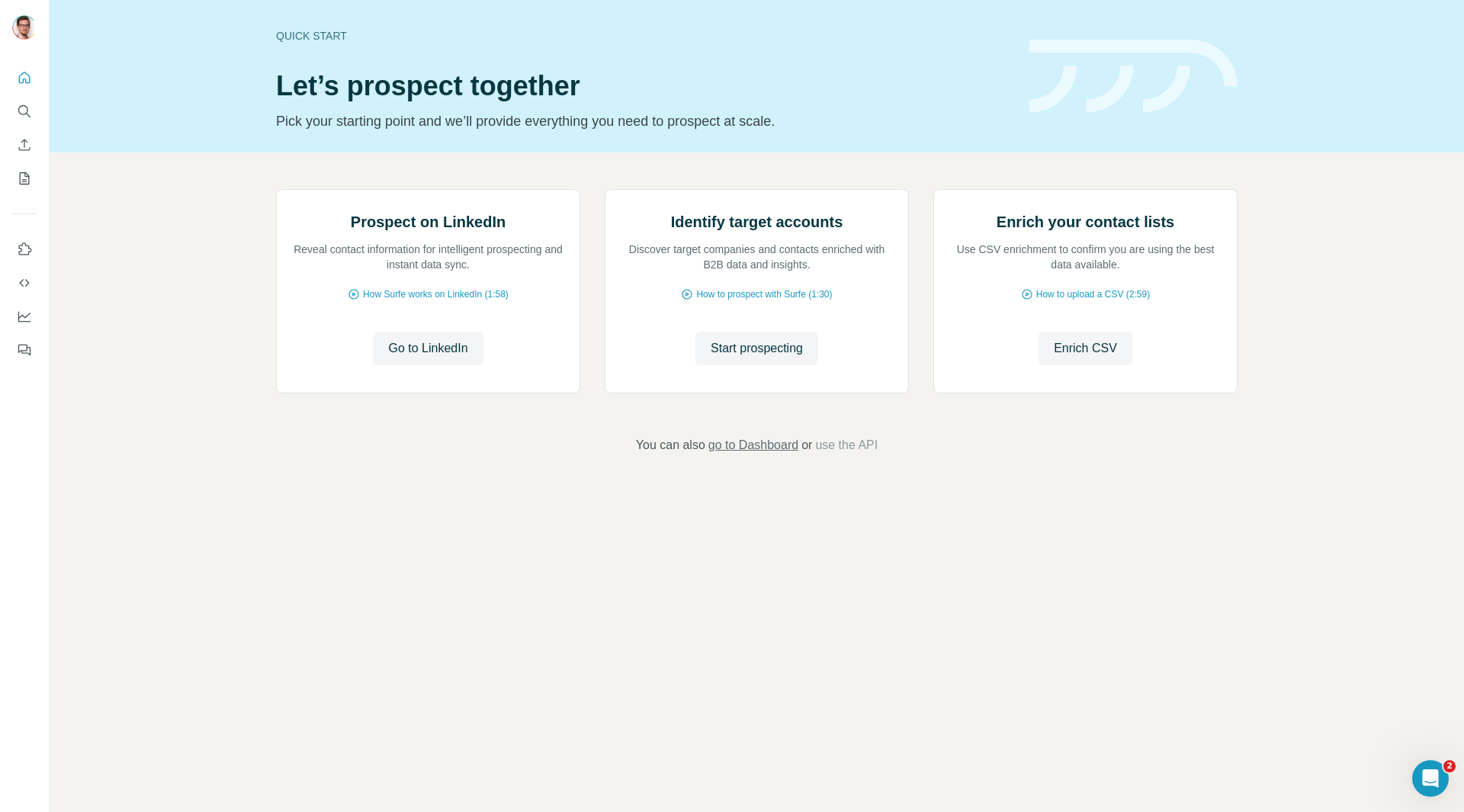
click at [759, 454] on span "go to Dashboard" at bounding box center [752, 445] width 90 height 18
